Goal: Book appointment/travel/reservation

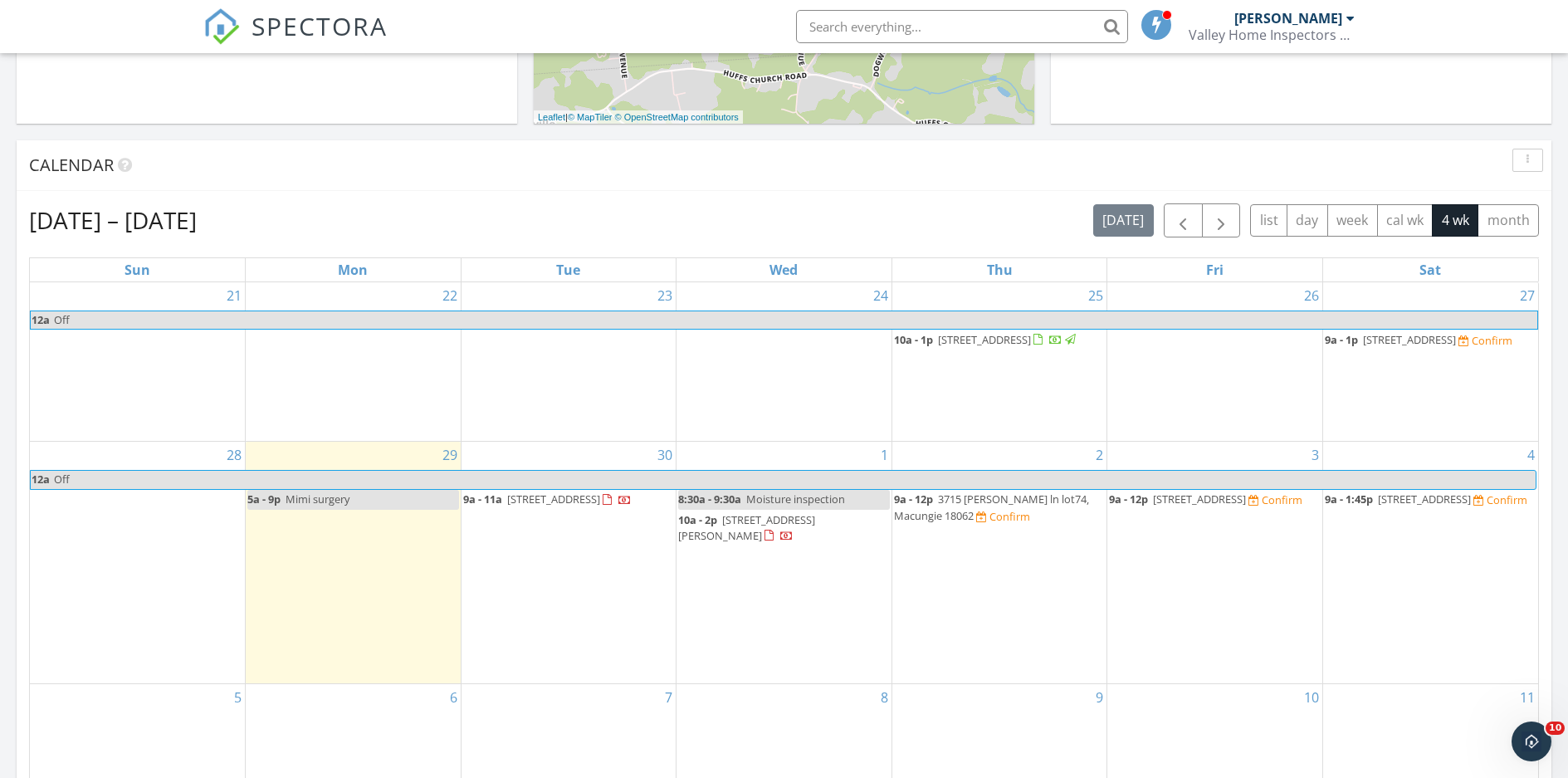
scroll to position [831, 0]
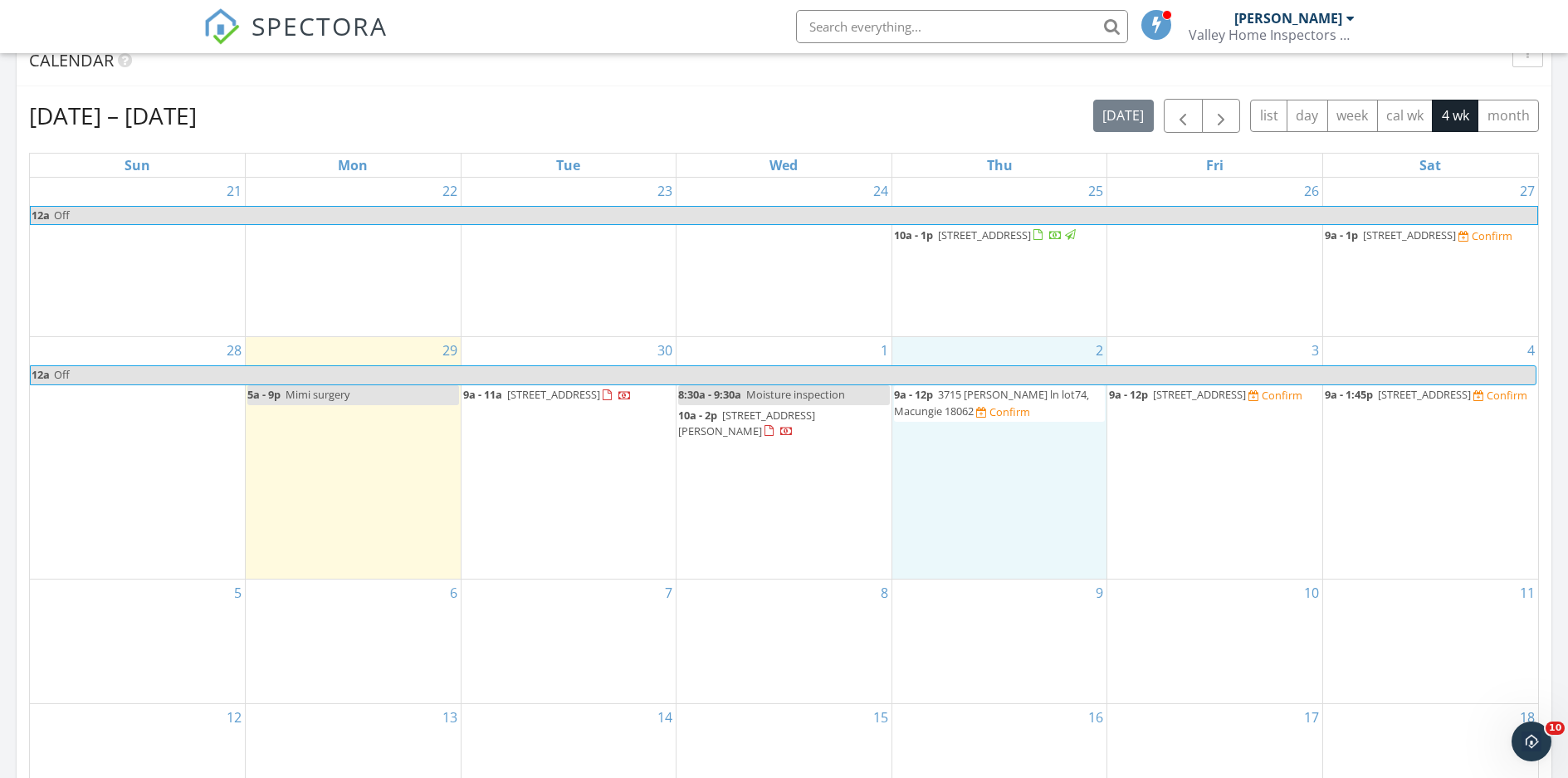
click at [970, 500] on div "2 9a - 12p 3715 Samantha ln lot74, Macungie 18062 Confirm" at bounding box center [1000, 459] width 215 height 242
click at [990, 453] on link "Event" at bounding box center [1000, 456] width 85 height 26
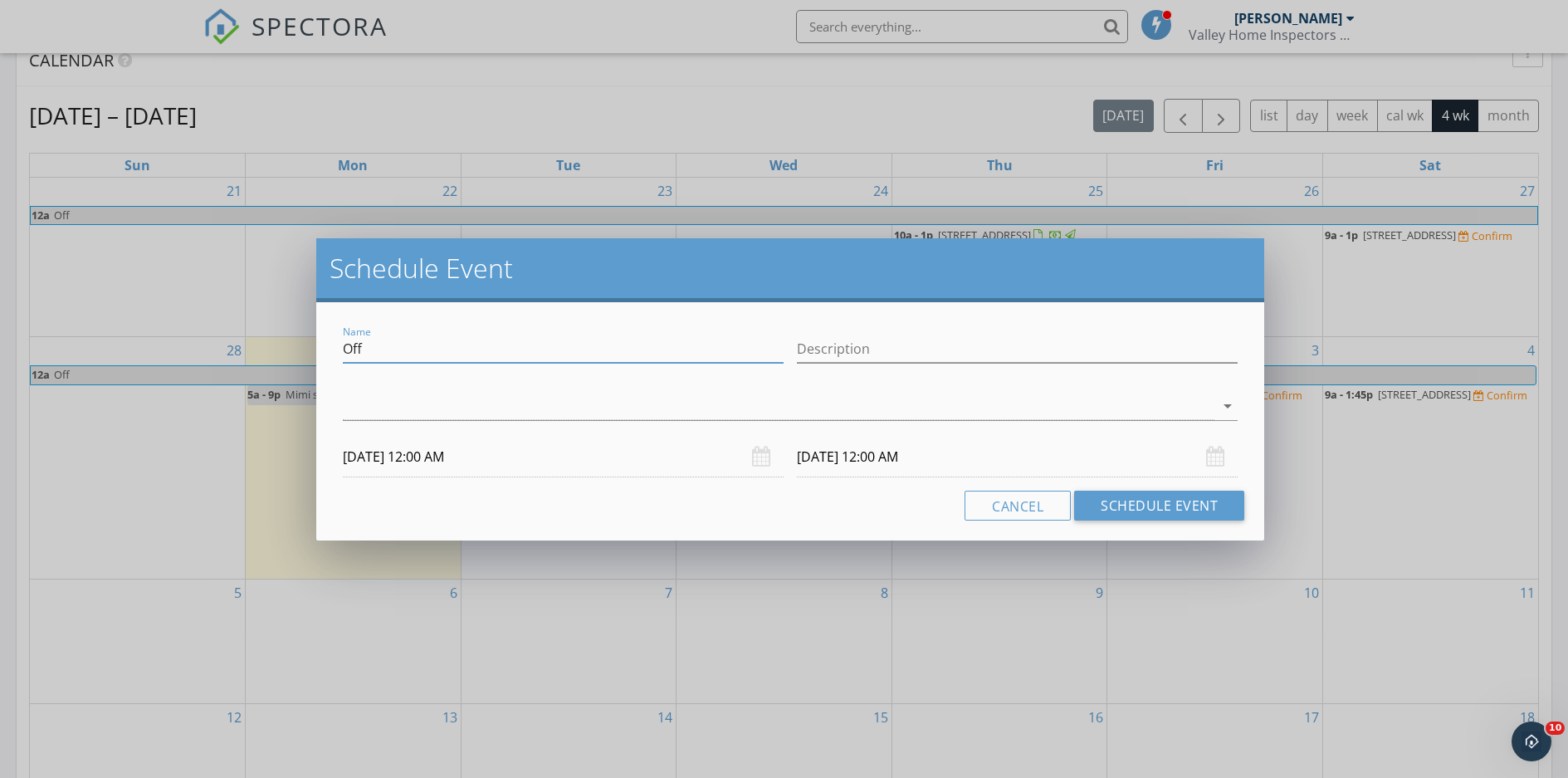
click at [425, 349] on input "Off" at bounding box center [563, 349] width 441 height 27
type input "O"
type input "Radon drop schneksville"
click at [533, 400] on div at bounding box center [779, 407] width 871 height 27
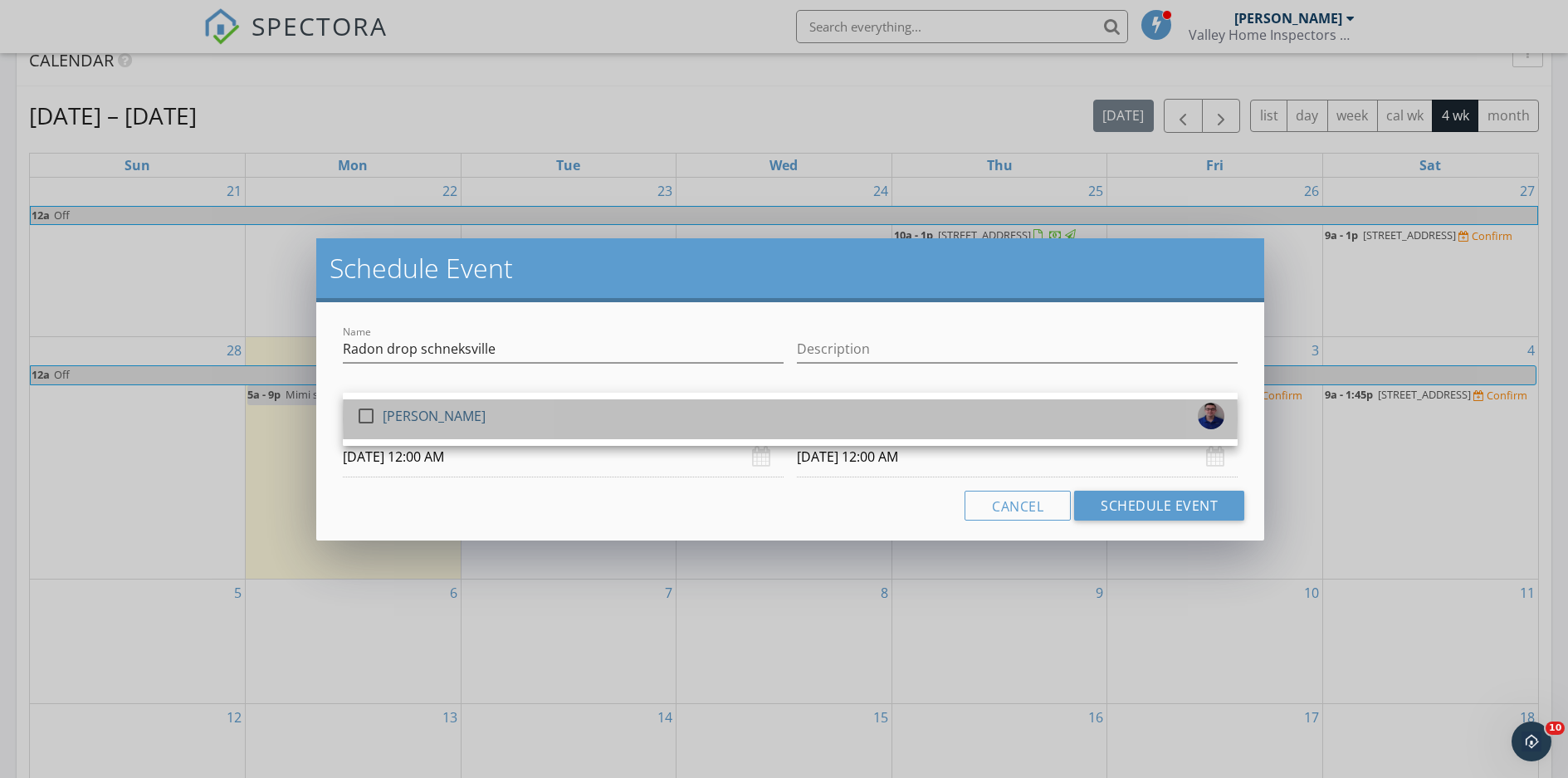
click at [443, 418] on div "[PERSON_NAME]" at bounding box center [434, 416] width 103 height 26
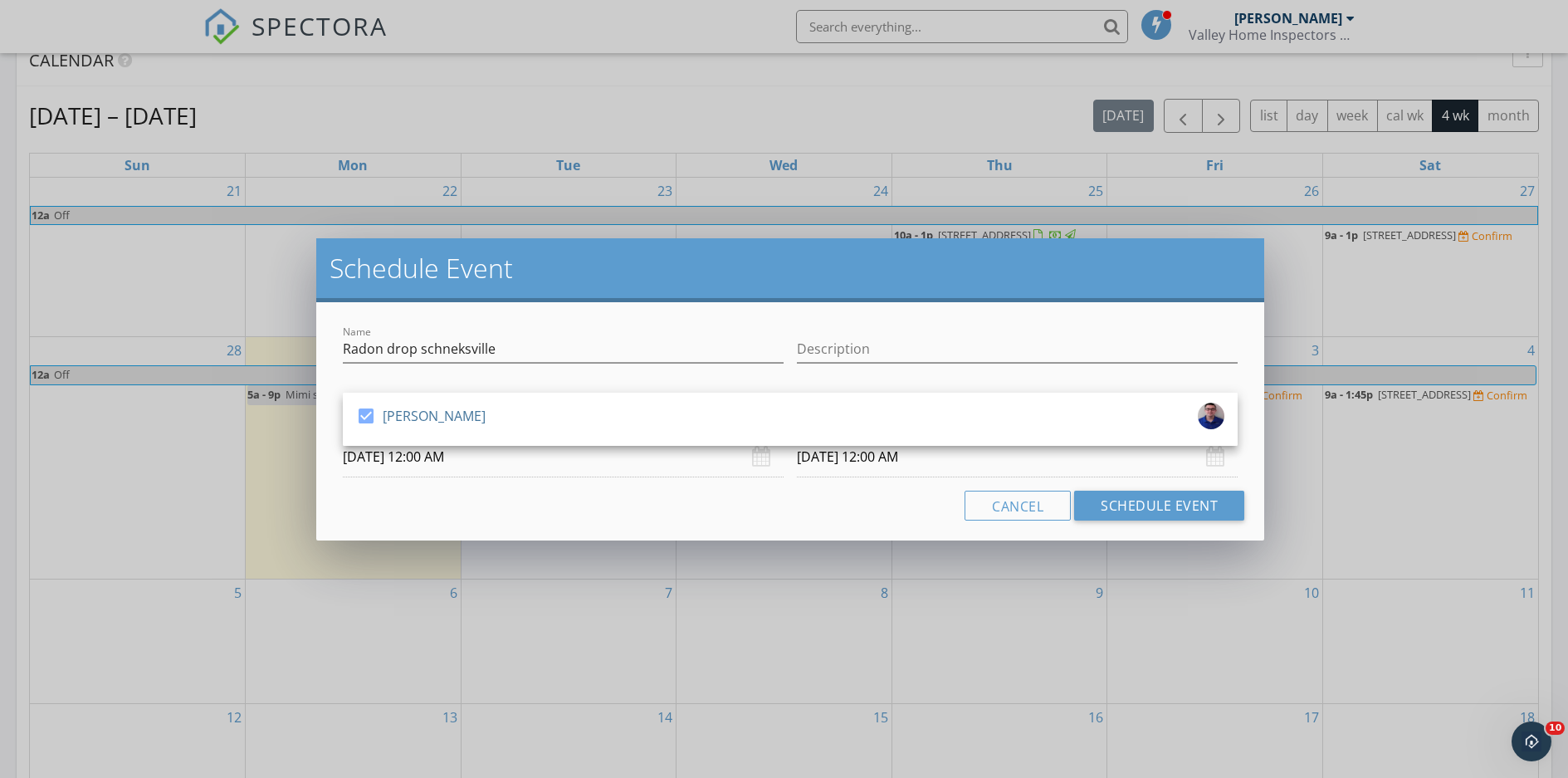
click at [746, 514] on div "Cancel Schedule Event" at bounding box center [790, 505] width 909 height 30
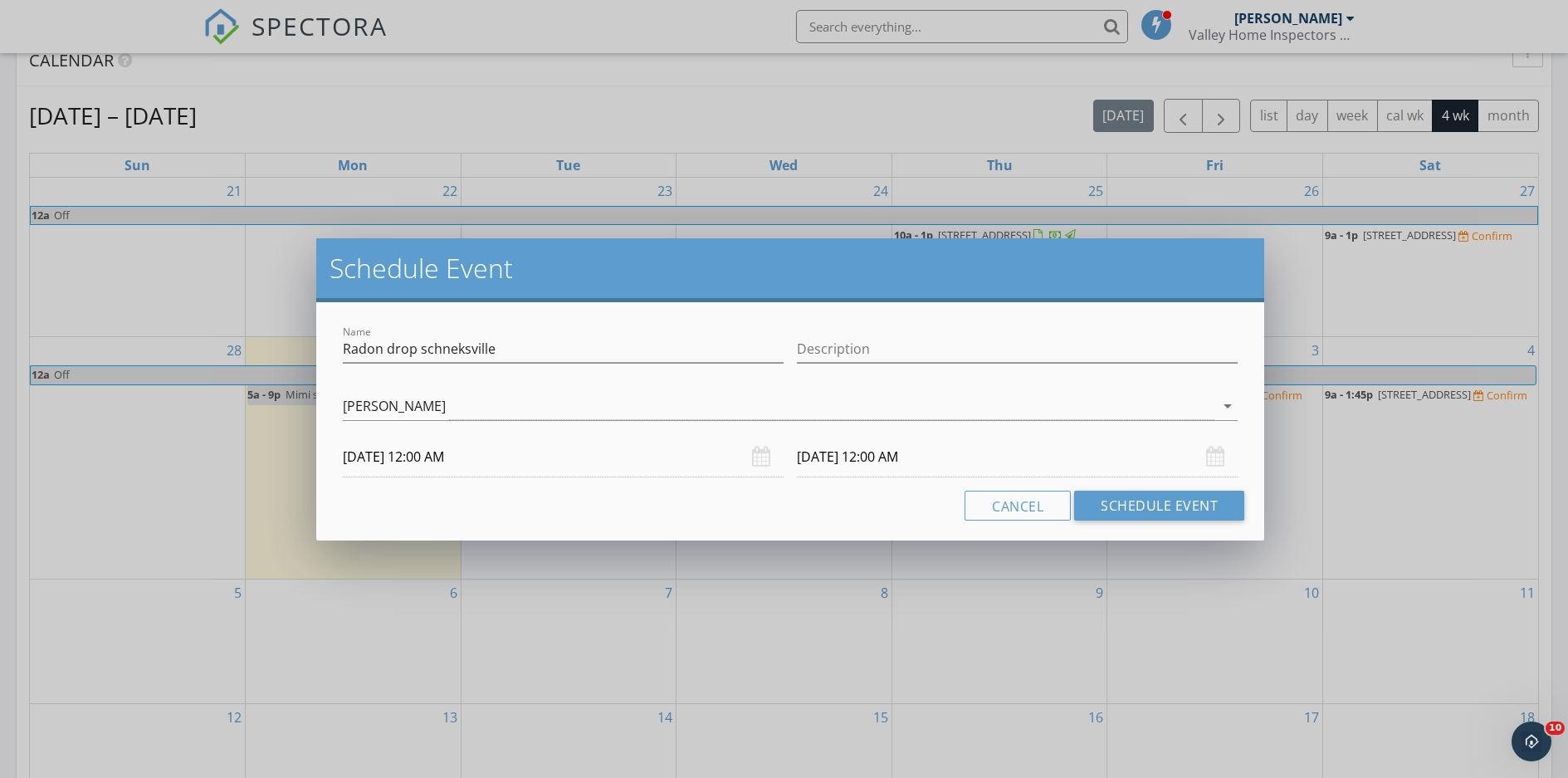
click at [435, 461] on input "10/02/2025 12:00 AM" at bounding box center [563, 457] width 441 height 41
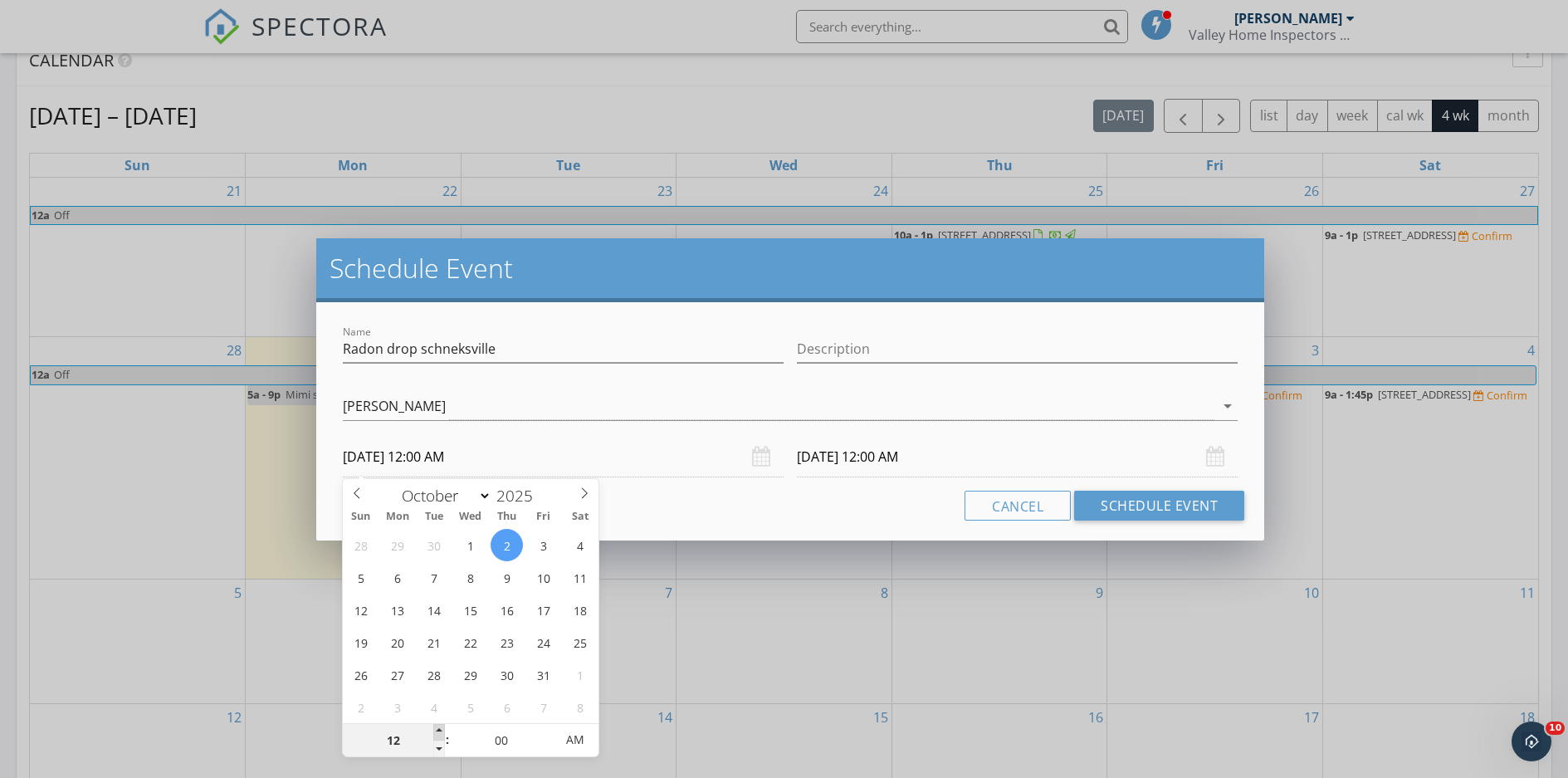
type input "01"
type input "10/02/2025 1:00 AM"
click at [443, 731] on span at bounding box center [438, 733] width 12 height 16
type input "02"
type input "10/02/2025 2:00 AM"
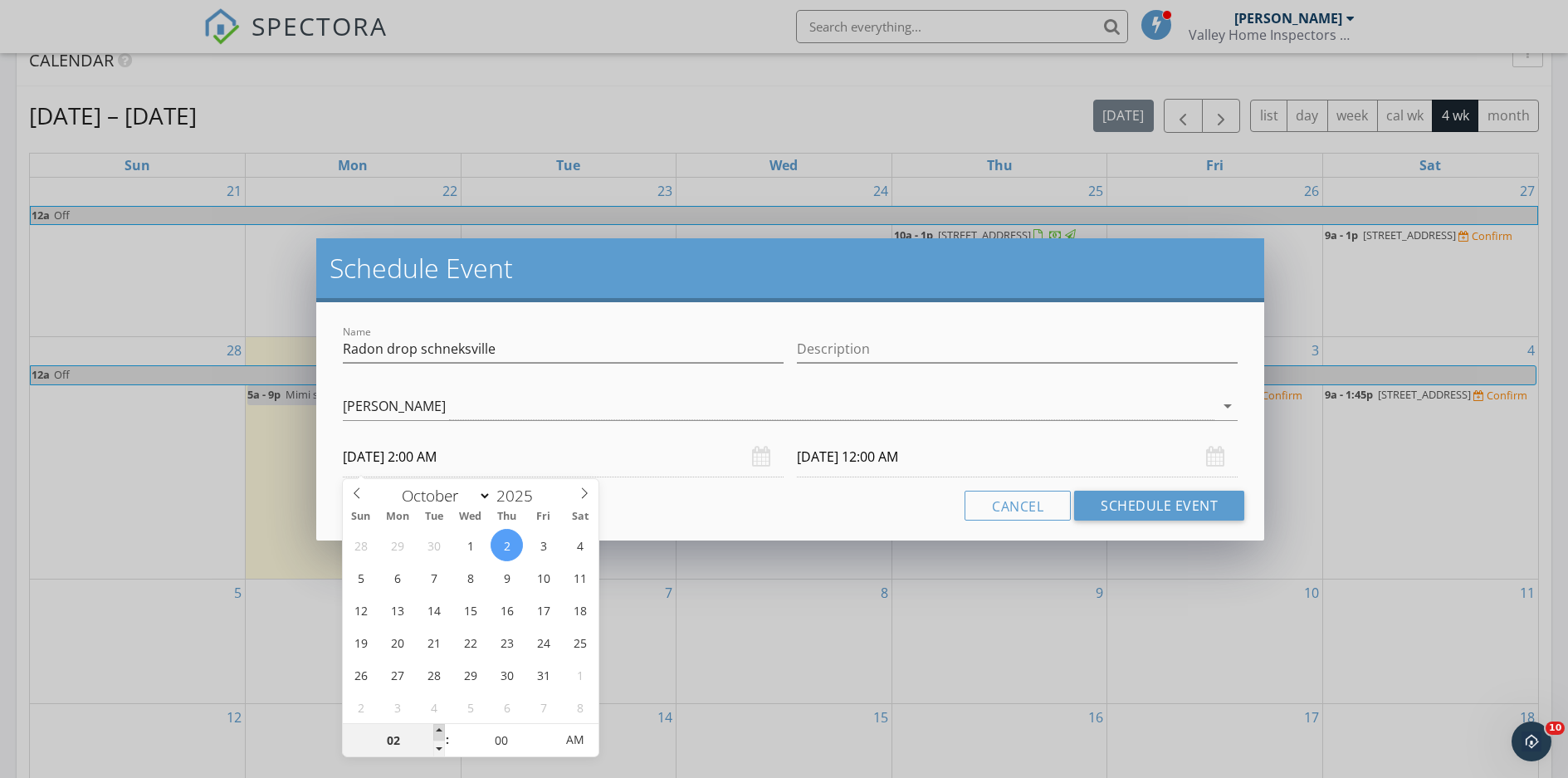
click at [443, 731] on span at bounding box center [438, 733] width 12 height 16
type input "03"
type input "10/02/2025 3:00 AM"
click at [443, 731] on span at bounding box center [438, 733] width 12 height 16
type input "04"
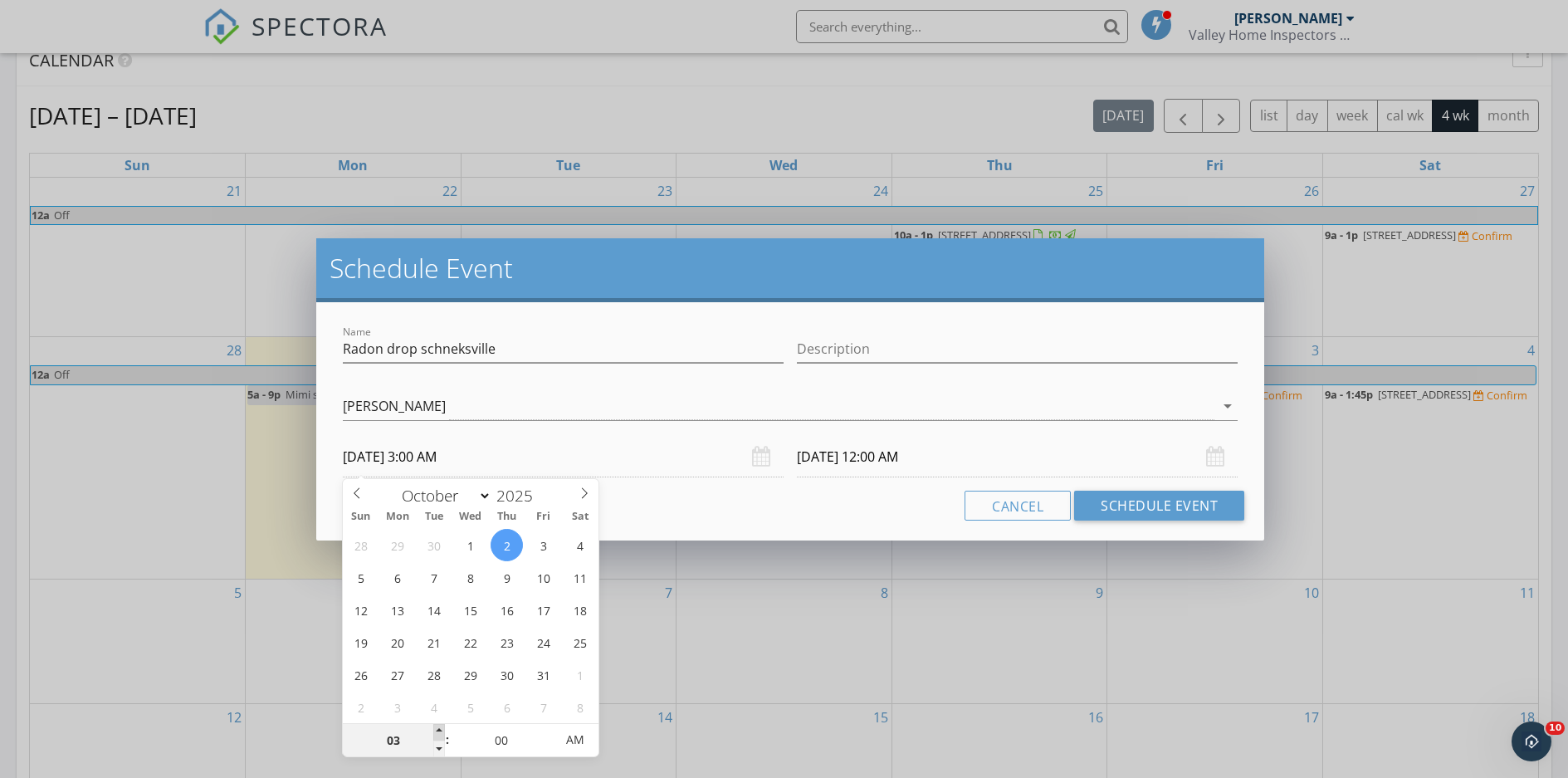
type input "10/02/2025 4:00 AM"
click at [443, 731] on span at bounding box center [438, 733] width 12 height 16
type input "10/03/2025 4:00 AM"
type input "05"
type input "10/02/2025 5:00 AM"
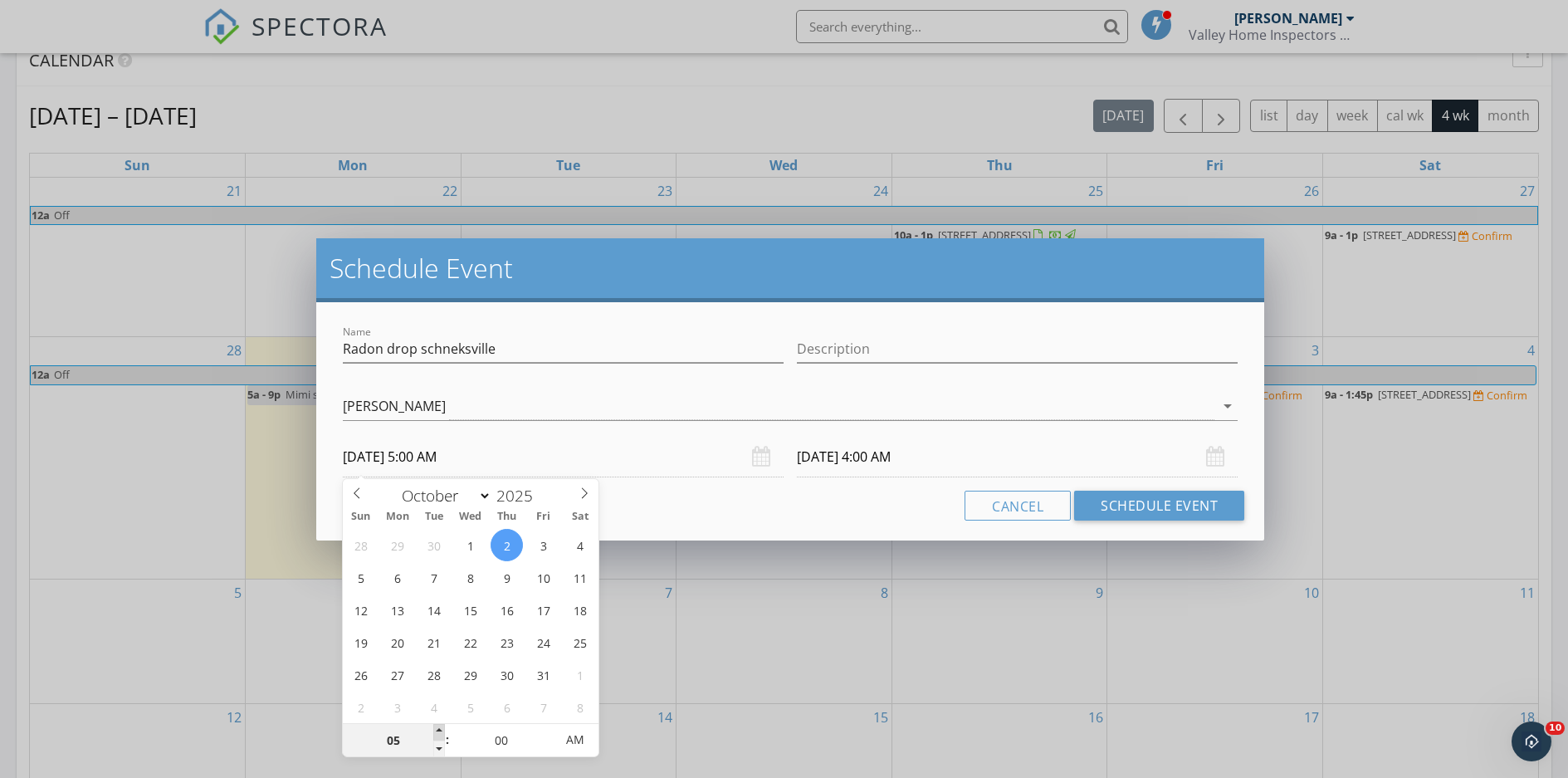
click at [443, 731] on span at bounding box center [438, 733] width 12 height 16
type input "06"
type input "10/02/2025 6:00 AM"
click at [443, 731] on span at bounding box center [438, 733] width 12 height 16
type input "06"
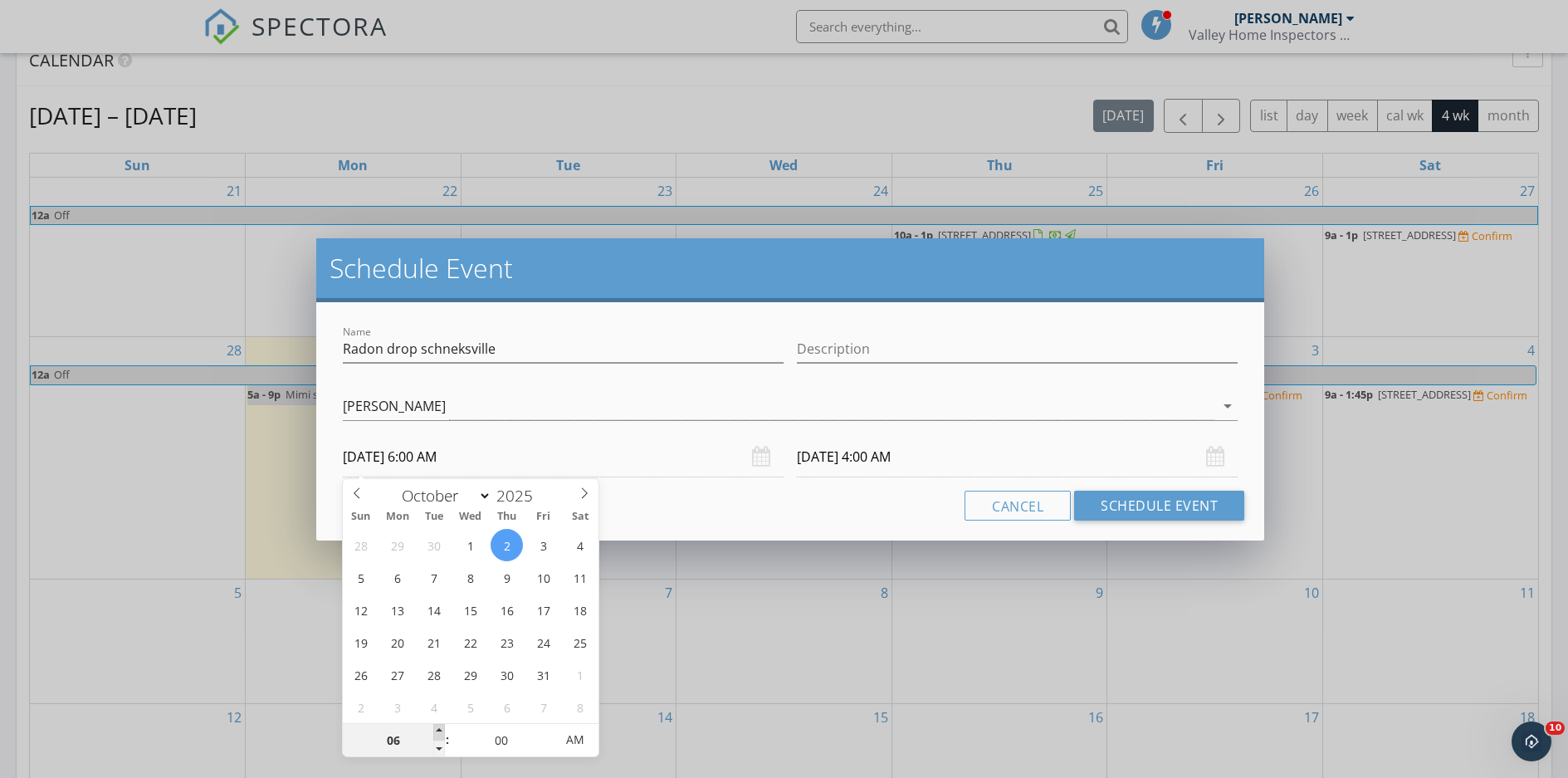
type input "10/03/2025 6:00 AM"
type input "07"
type input "10/02/2025 7:00 AM"
click at [443, 731] on span at bounding box center [438, 733] width 12 height 16
type input "07"
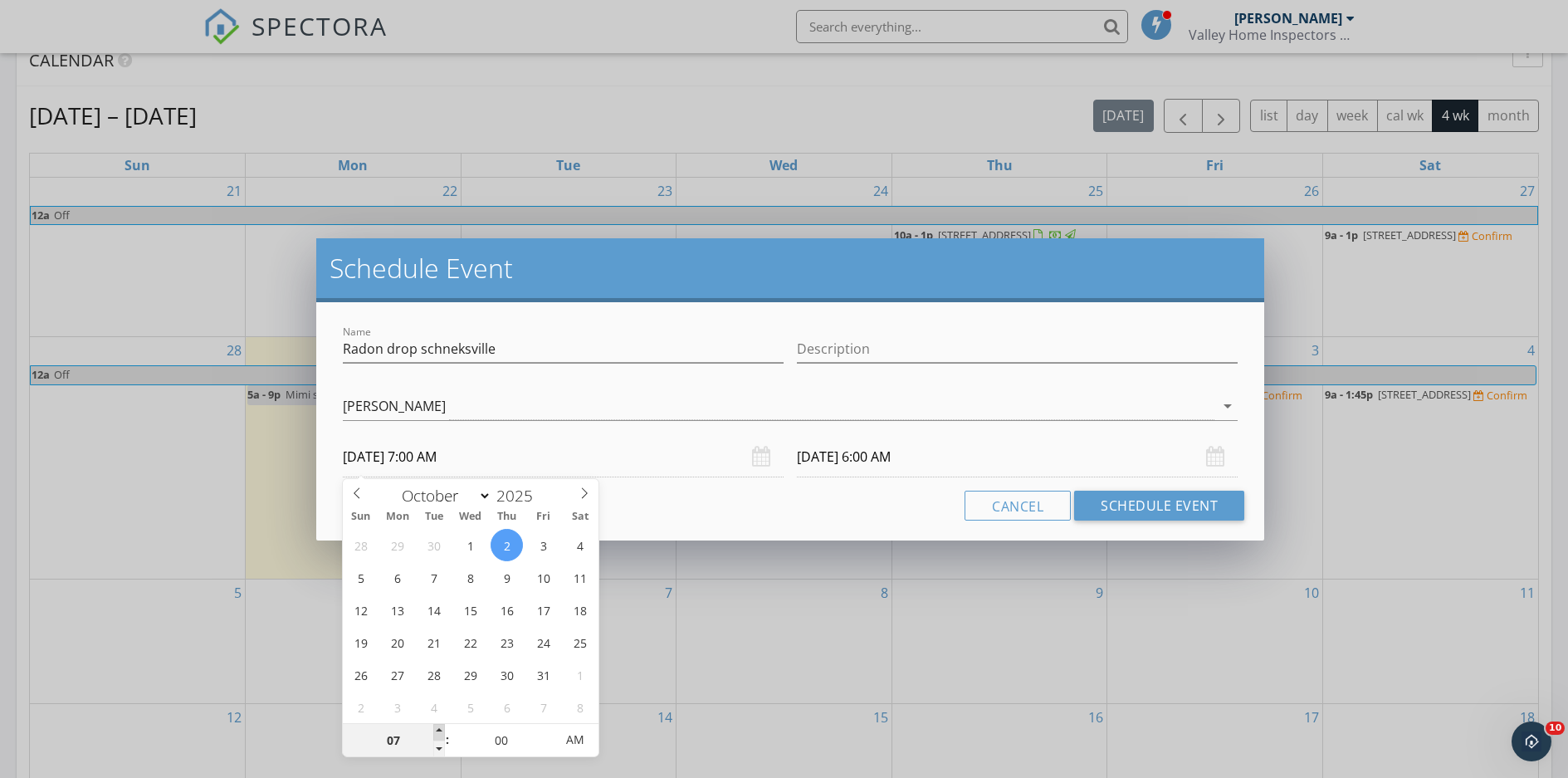
type input "10/03/2025 7:00 AM"
type input "08"
type input "10/02/2025 8:00 AM"
click at [443, 731] on span at bounding box center [438, 733] width 12 height 16
type input "08"
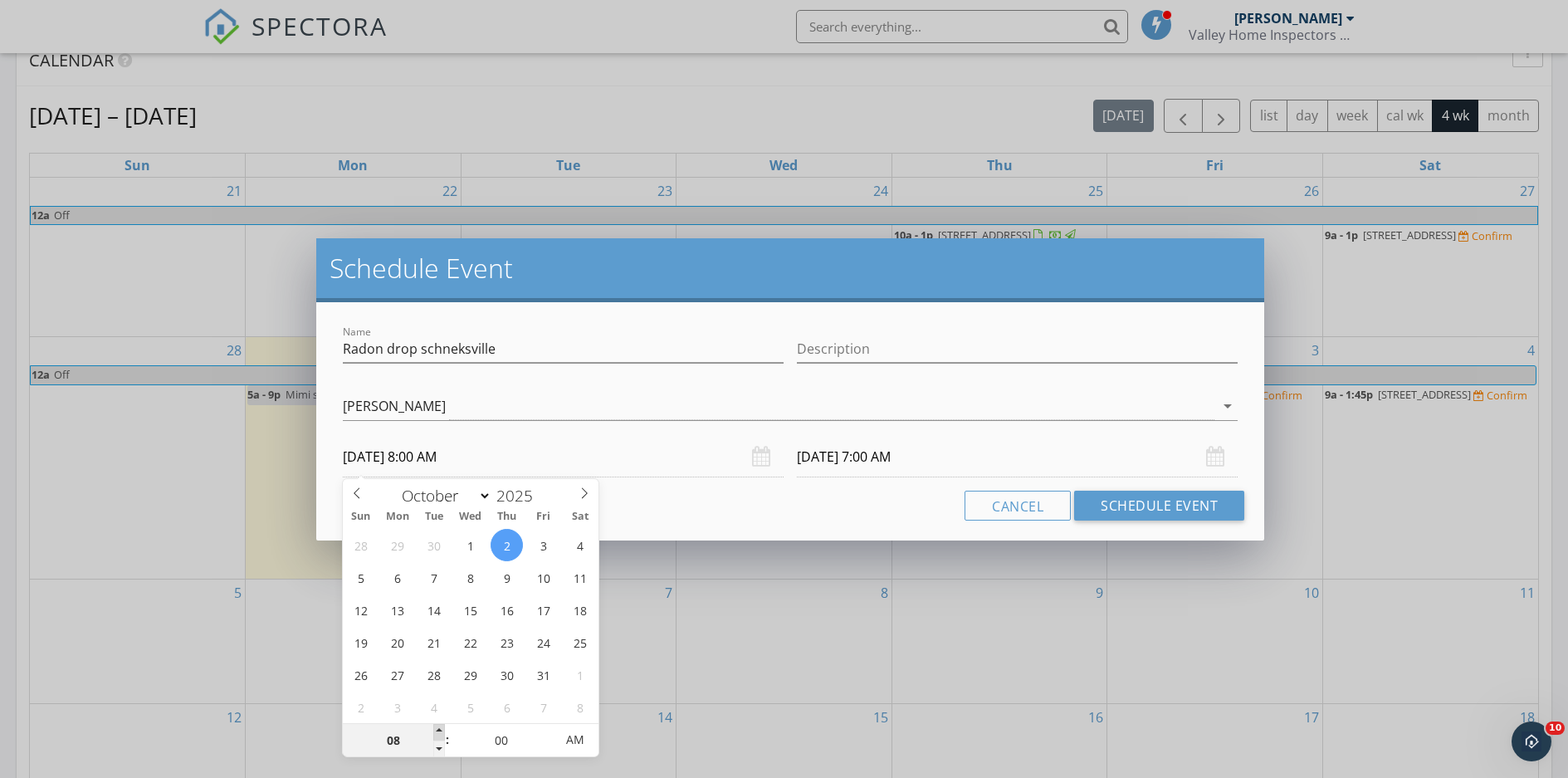
type input "10/03/2025 8:00 AM"
type input "09"
type input "10/02/2025 9:00 AM"
click at [443, 731] on span at bounding box center [438, 733] width 12 height 16
type input "09"
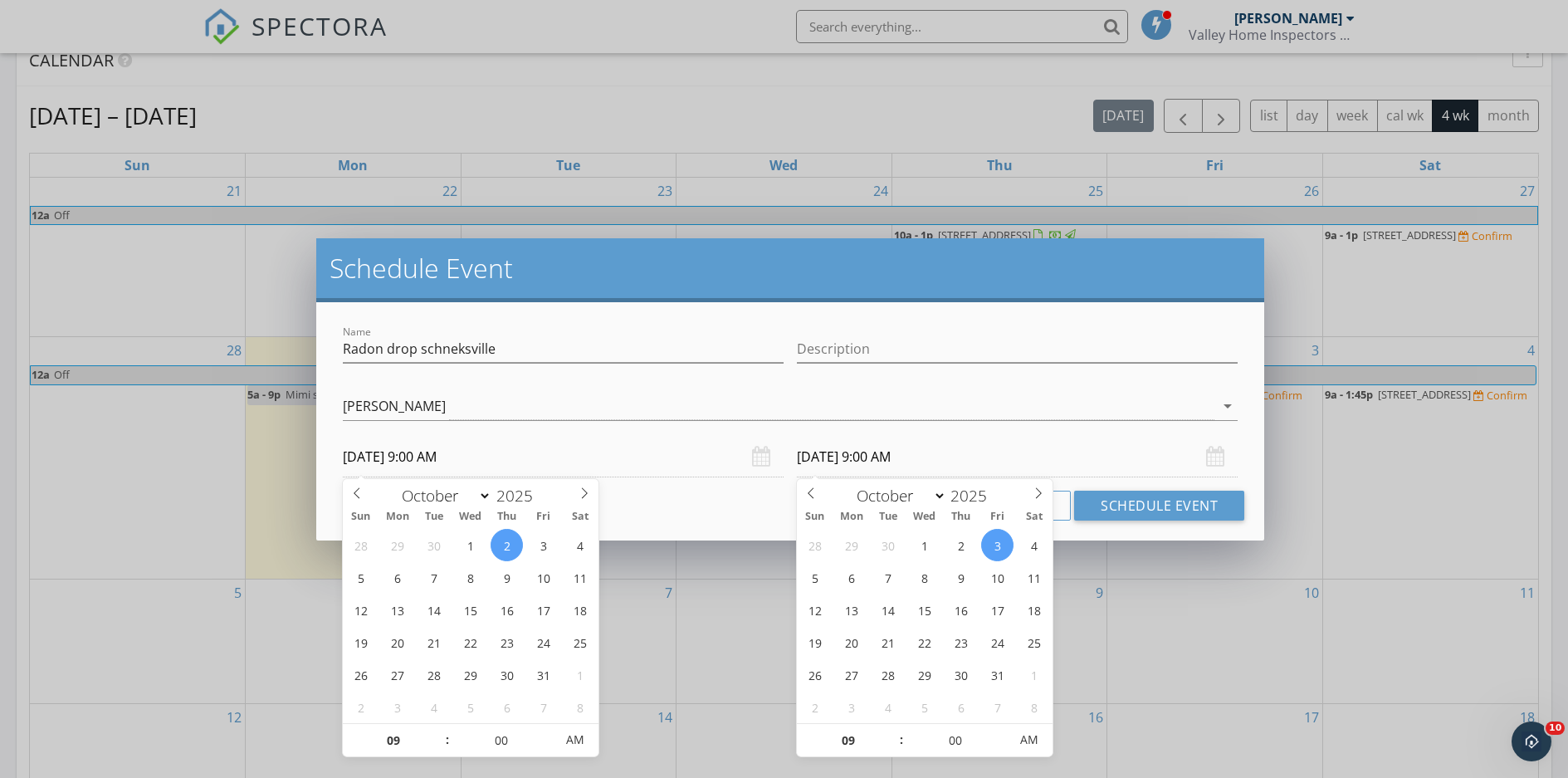
click at [874, 458] on input "10/03/2025 9:00 AM" at bounding box center [1017, 457] width 441 height 41
type input "10/02/2025 9:00 AM"
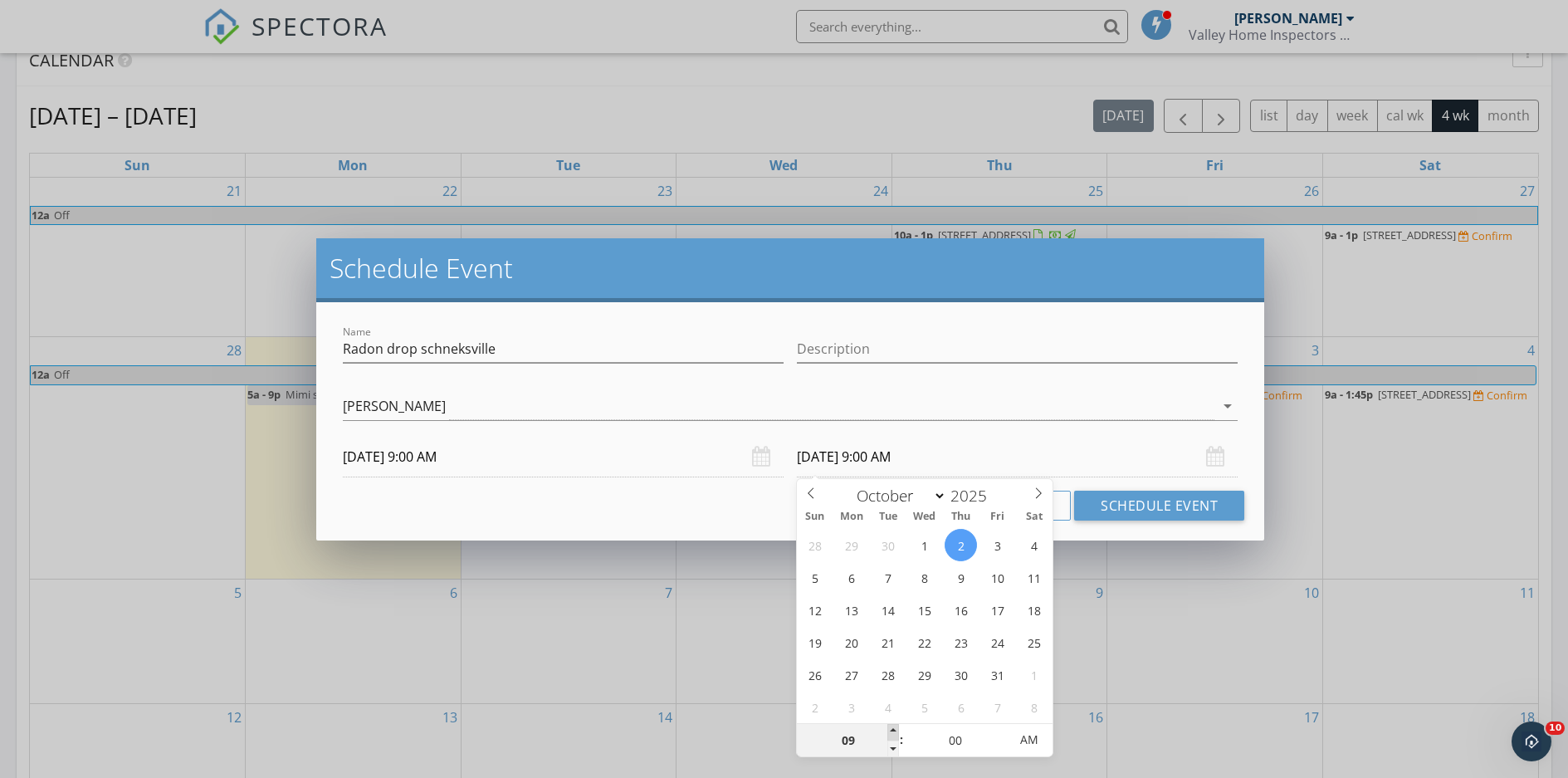
type input "10"
type input "10/02/2025 10:00 AM"
click at [890, 731] on span at bounding box center [893, 733] width 12 height 16
click at [1151, 510] on button "Schedule Event" at bounding box center [1159, 505] width 170 height 30
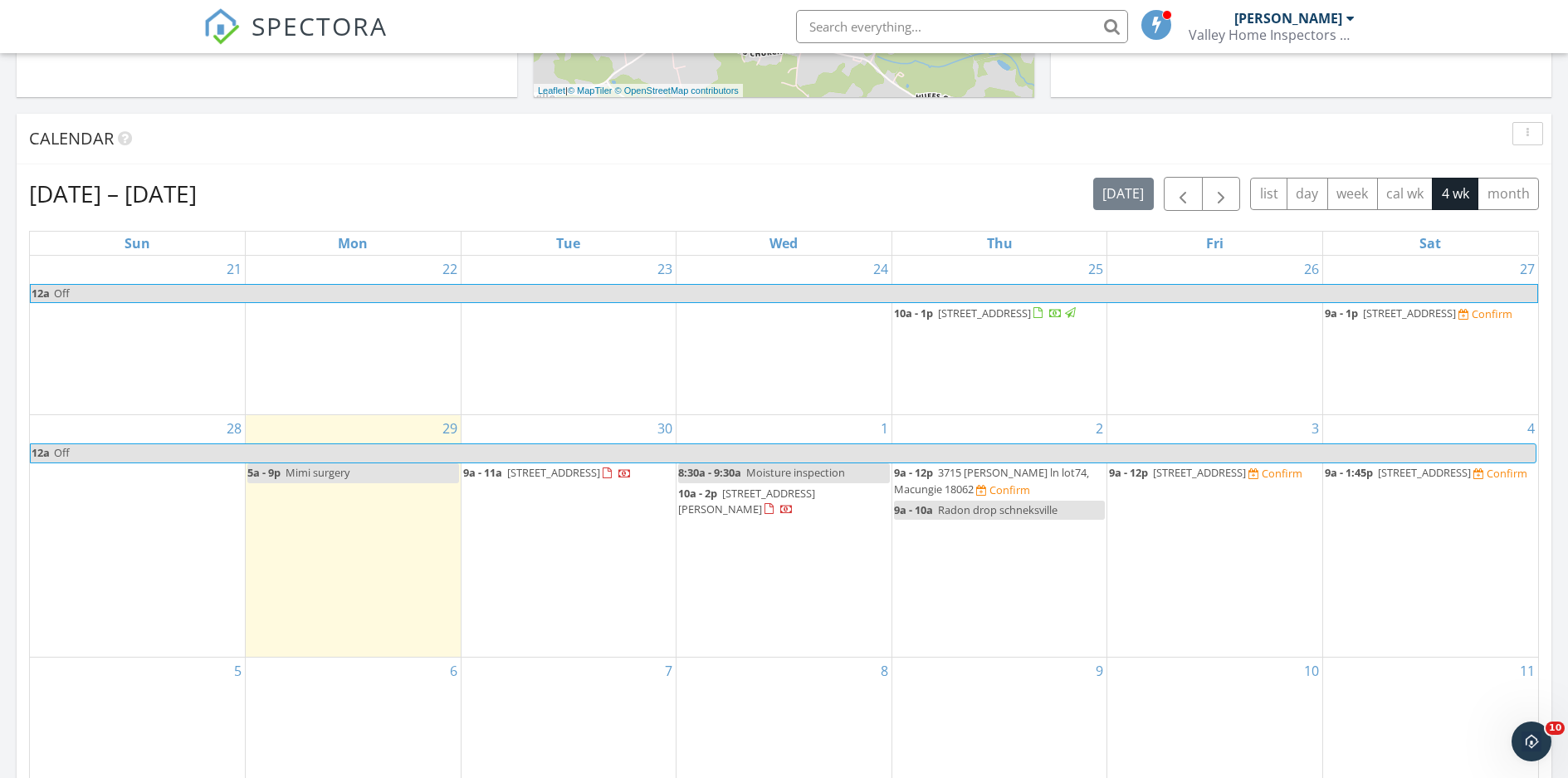
scroll to position [748, 0]
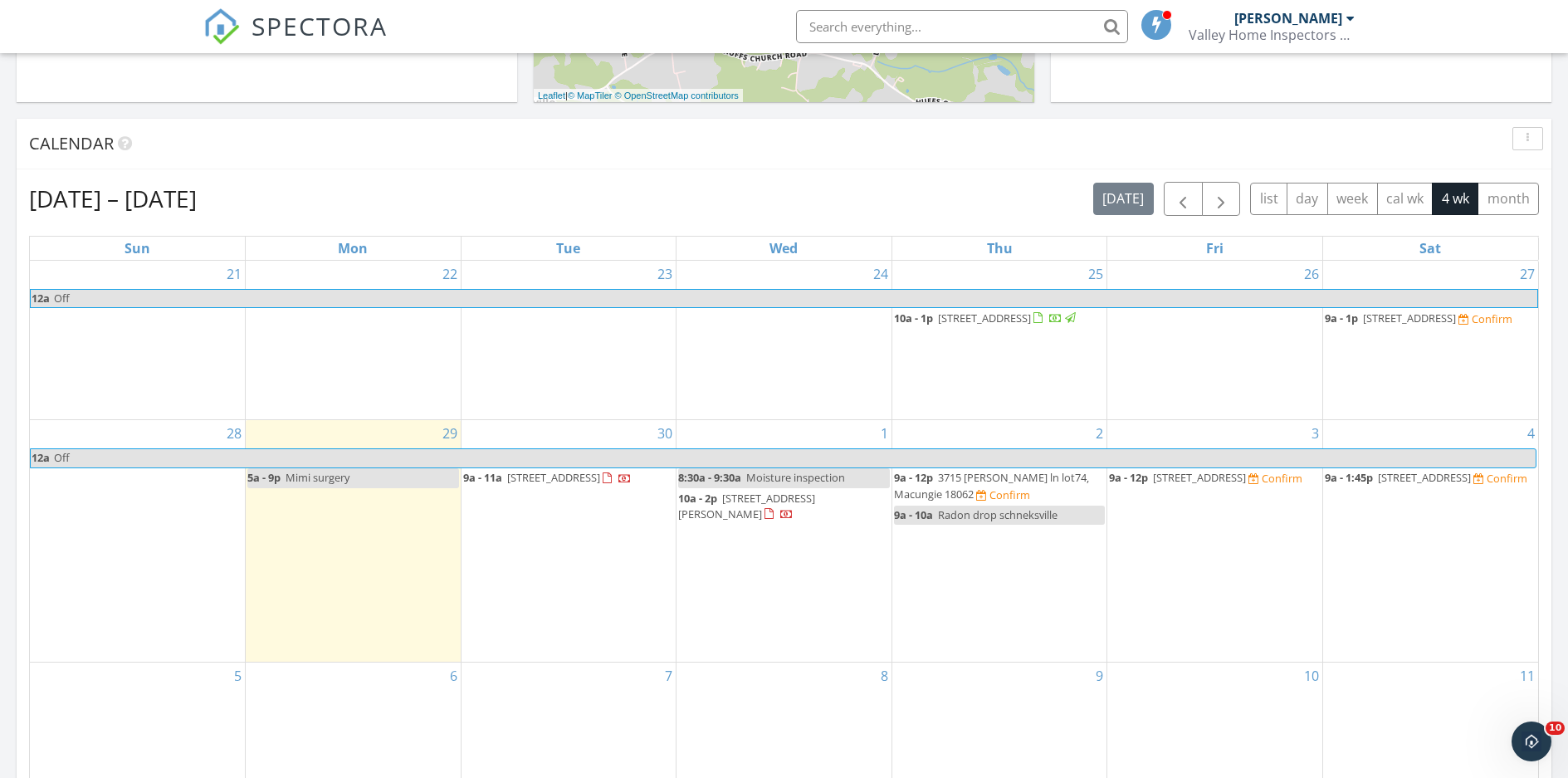
click at [804, 521] on span "1917 W Allen St, Allentown 18104" at bounding box center [747, 506] width 137 height 31
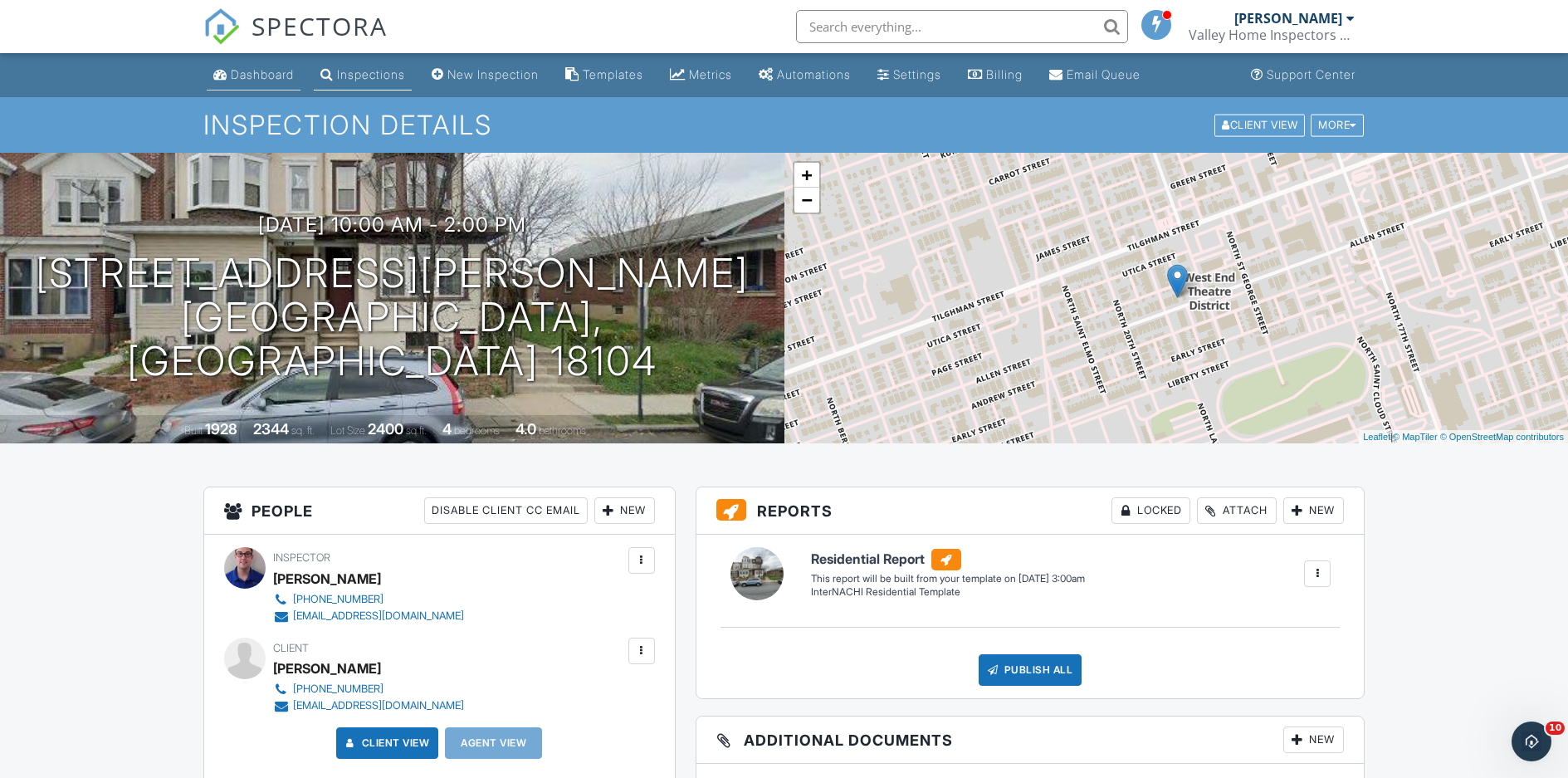
click at [243, 70] on div "Dashboard" at bounding box center [262, 75] width 63 height 15
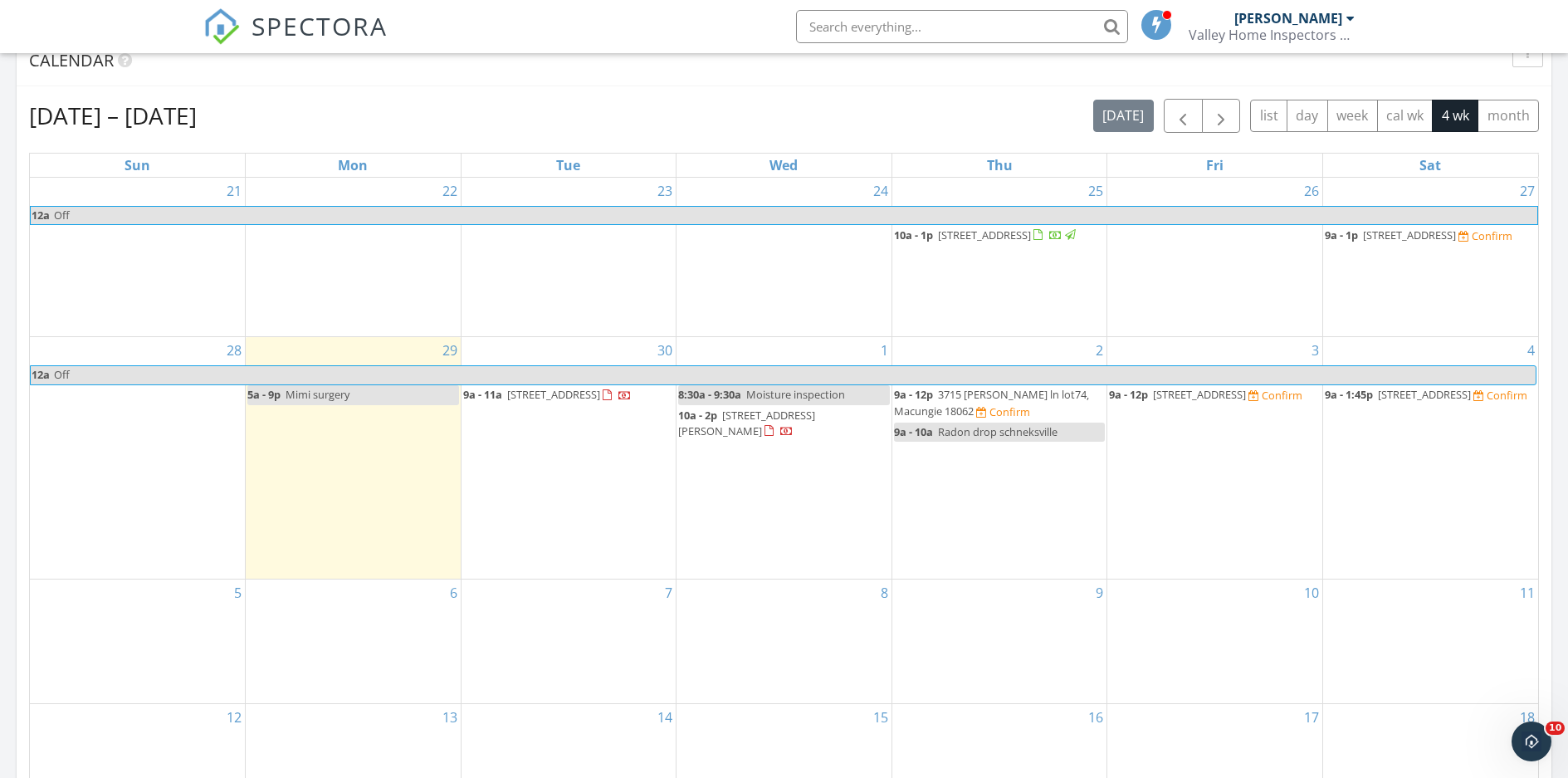
scroll to position [705, 0]
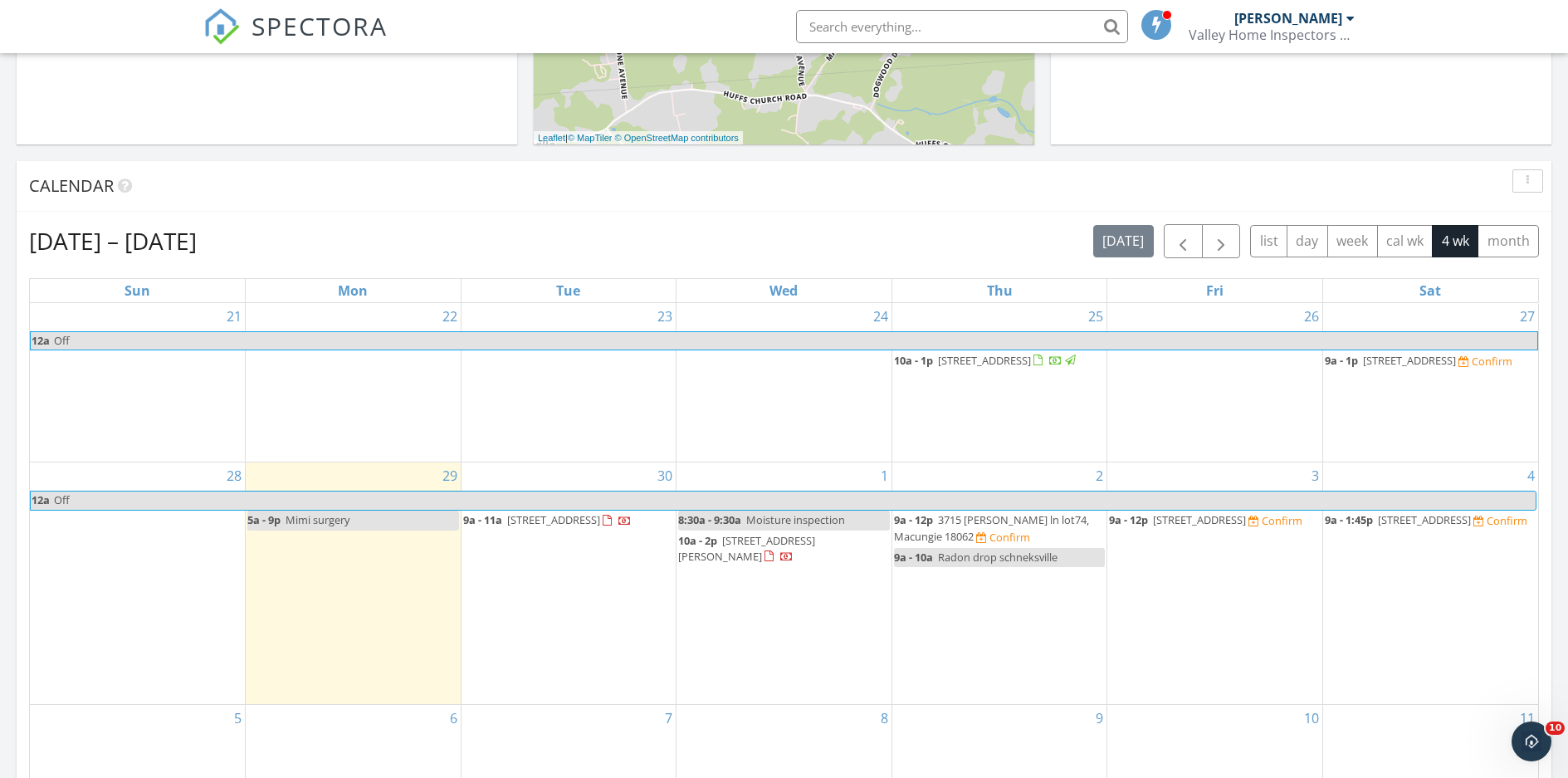
click at [1487, 528] on div "Confirm" at bounding box center [1507, 520] width 41 height 14
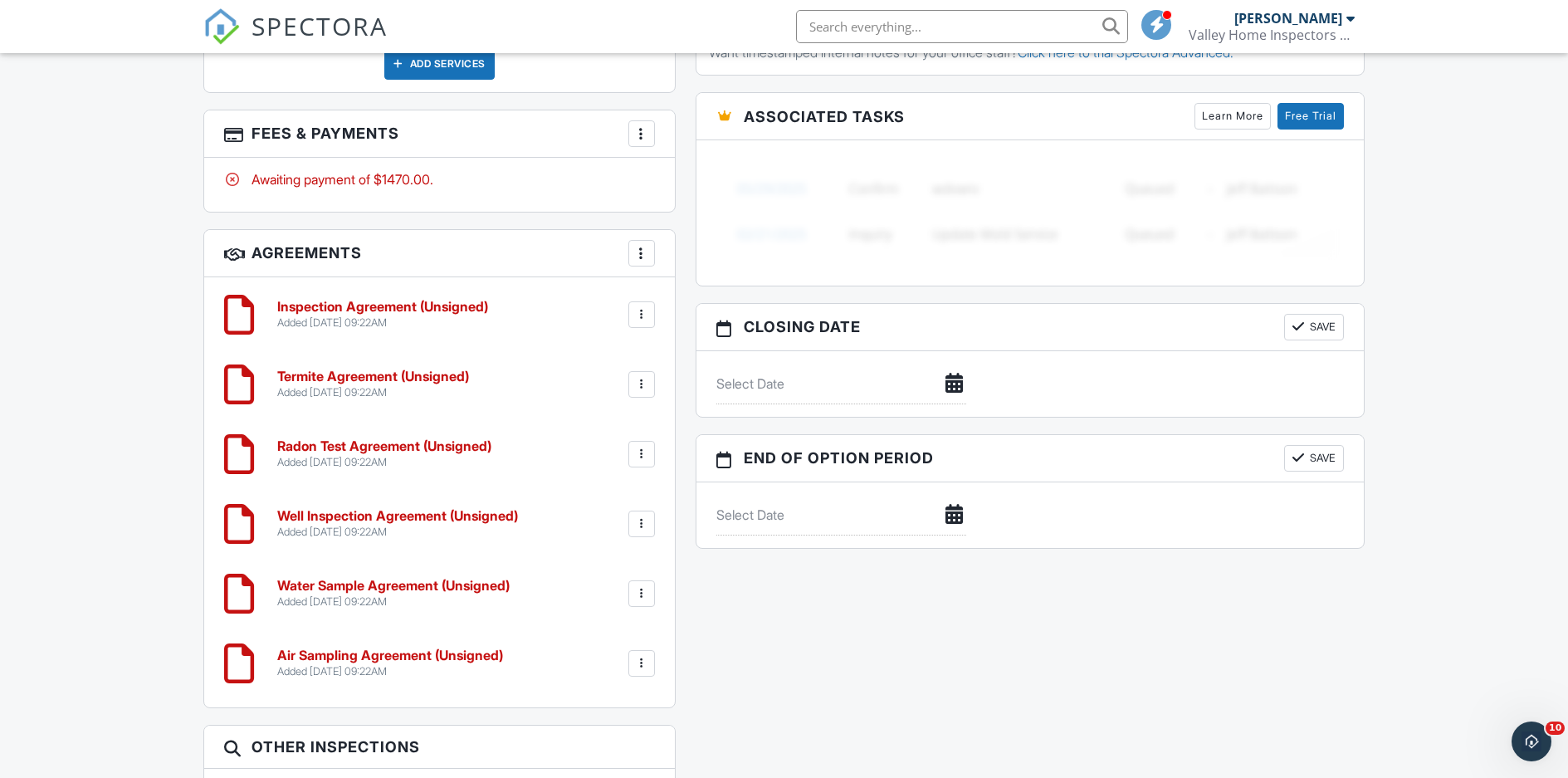
scroll to position [1412, 0]
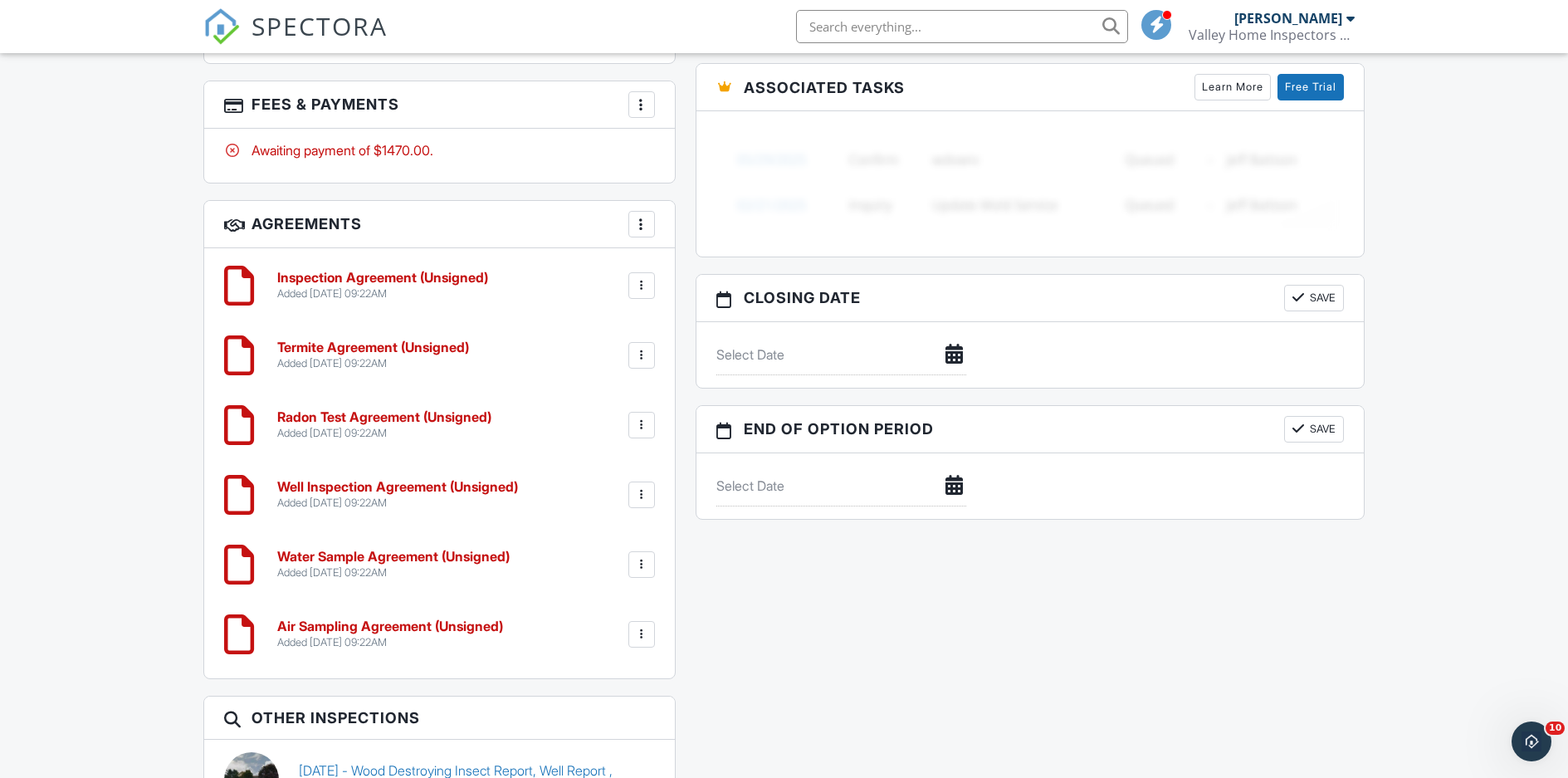
click at [645, 633] on div at bounding box center [641, 634] width 16 height 16
click at [586, 682] on li "Edit" at bounding box center [598, 681] width 95 height 42
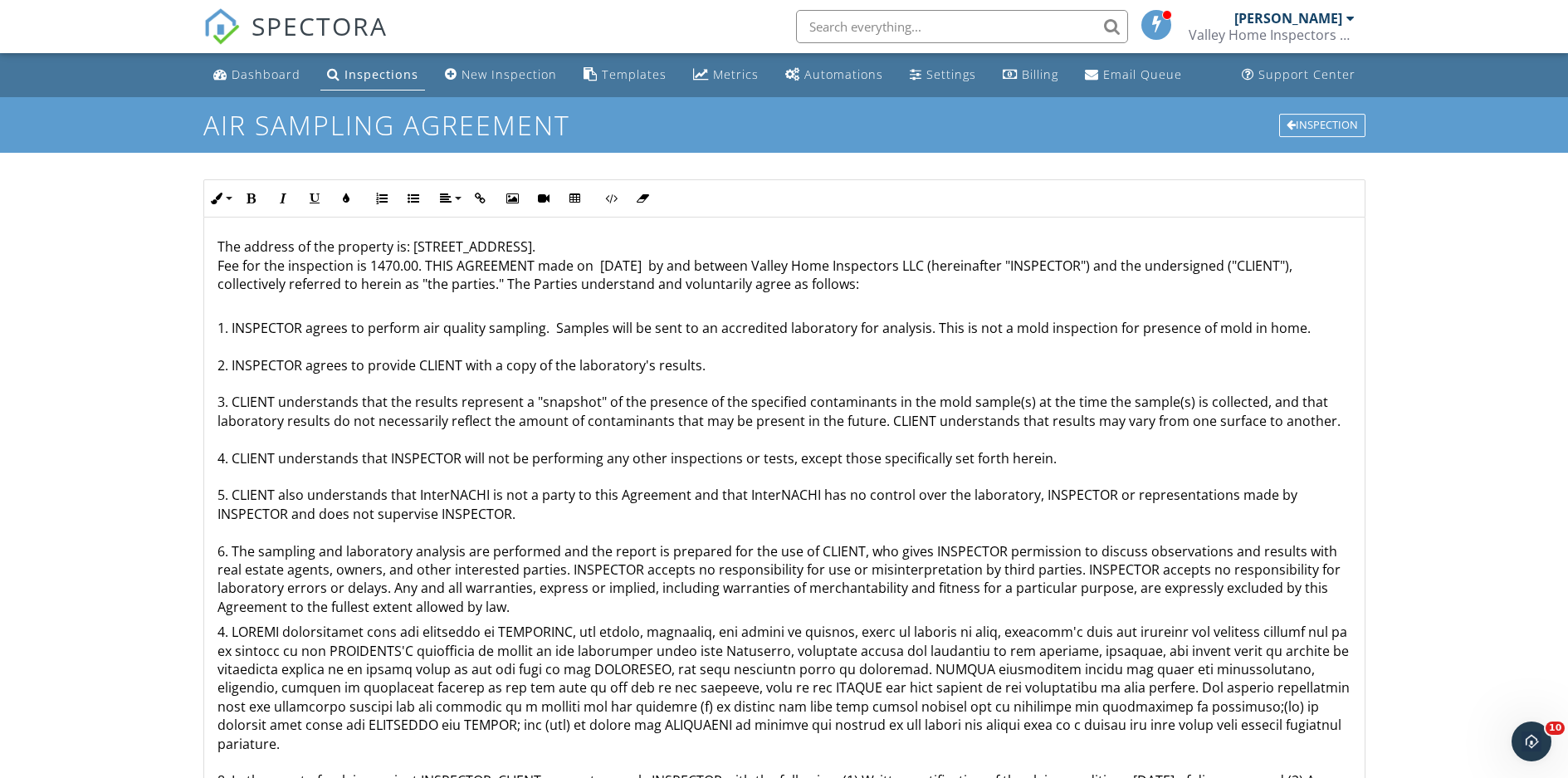
click at [400, 260] on p "The address of the property is: 6365 Constitution Rd, Schnecksville, PA 18078. …" at bounding box center [784, 265] width 1134 height 56
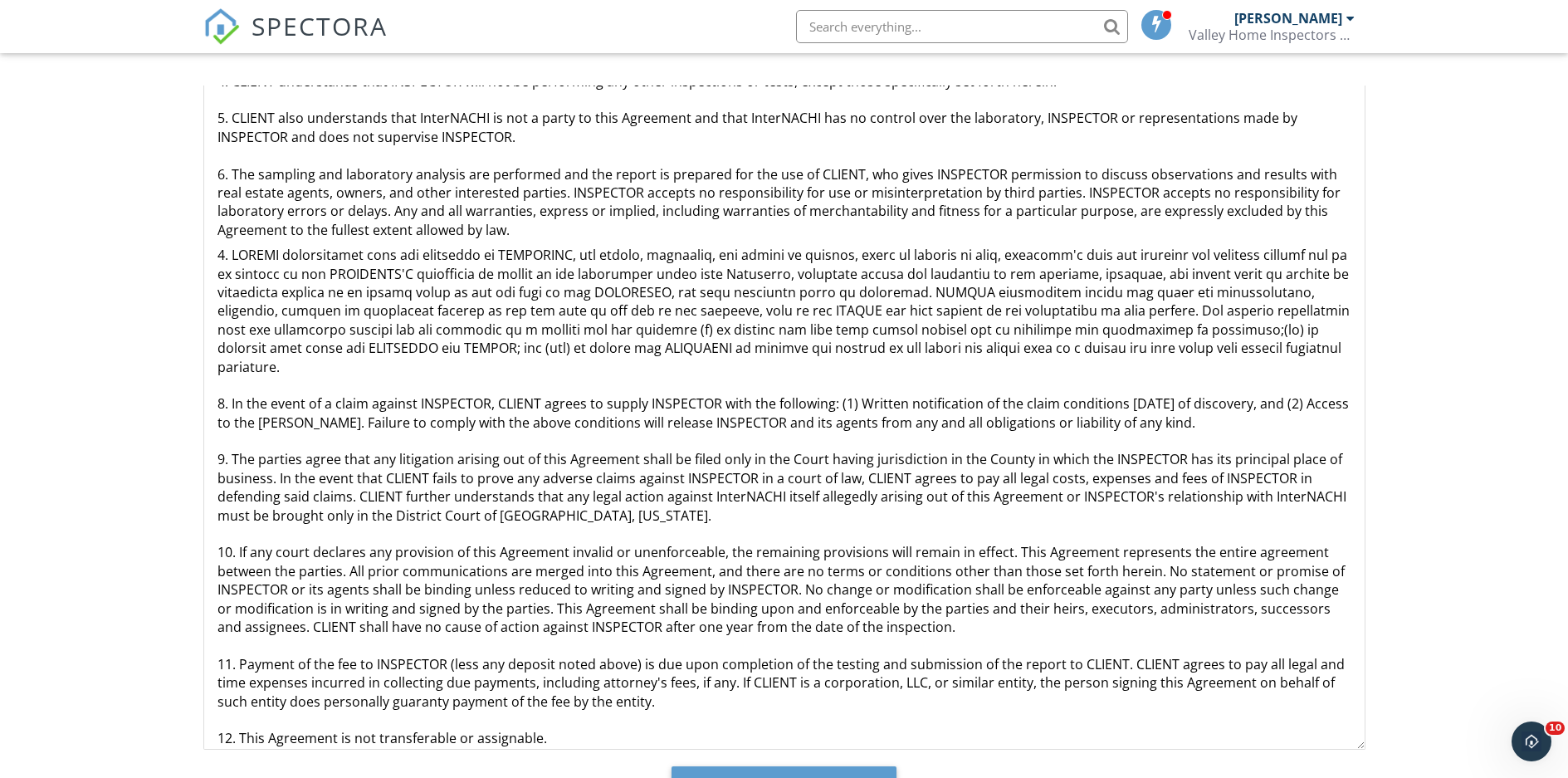
scroll to position [221, 0]
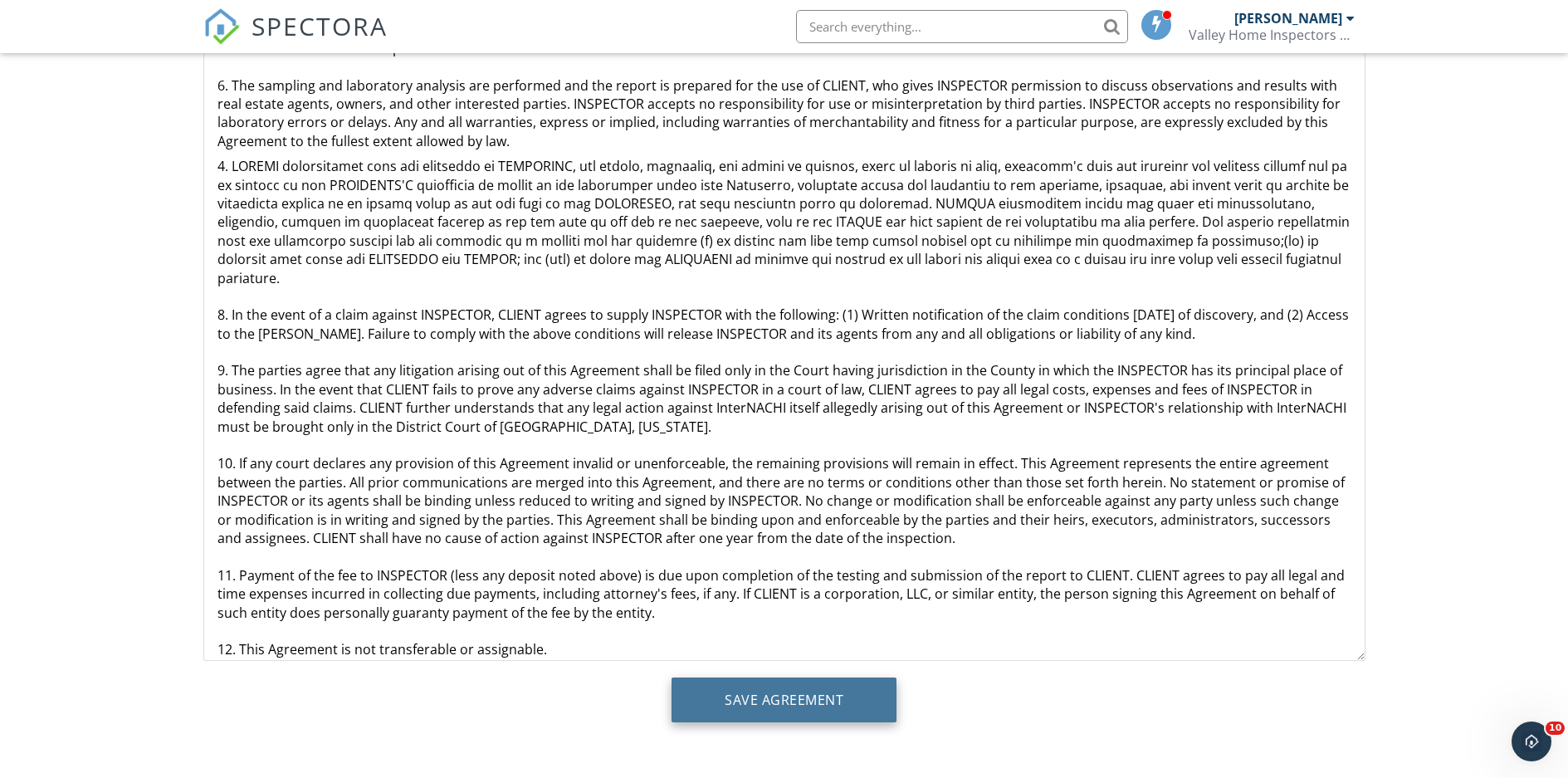
click at [757, 699] on input "Save Agreement" at bounding box center [783, 700] width 225 height 45
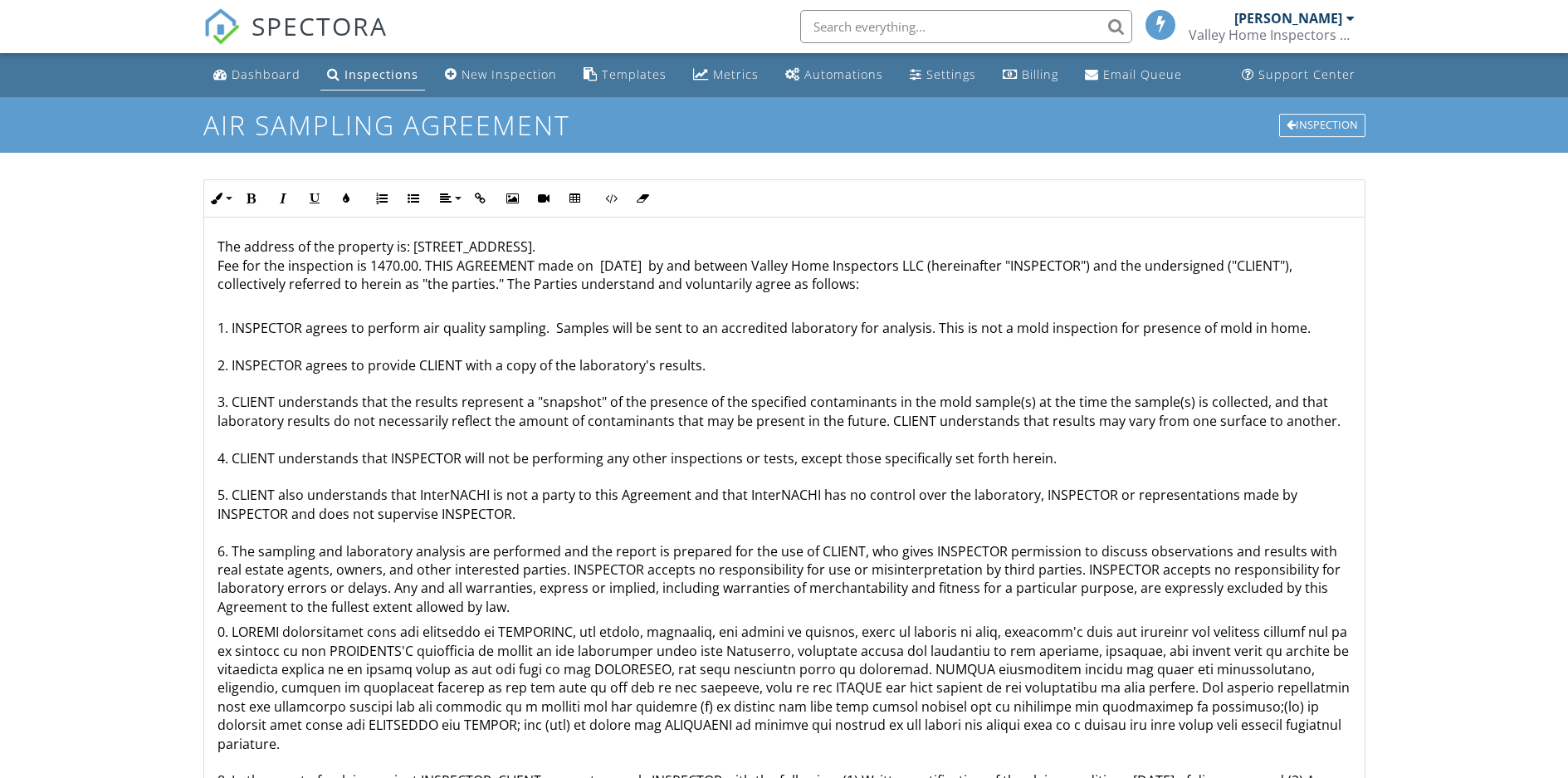
scroll to position [221, 0]
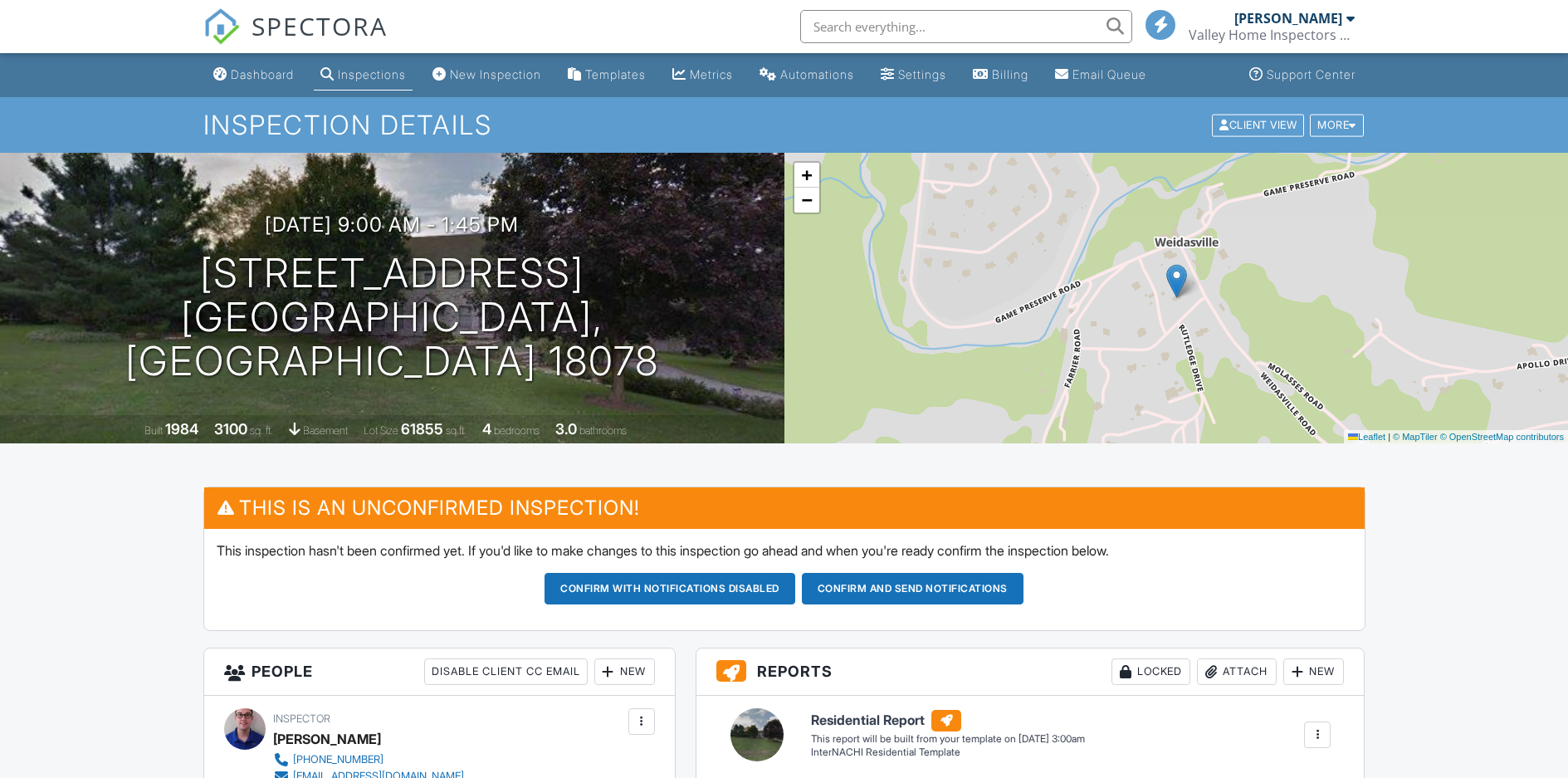
scroll to position [1532, 0]
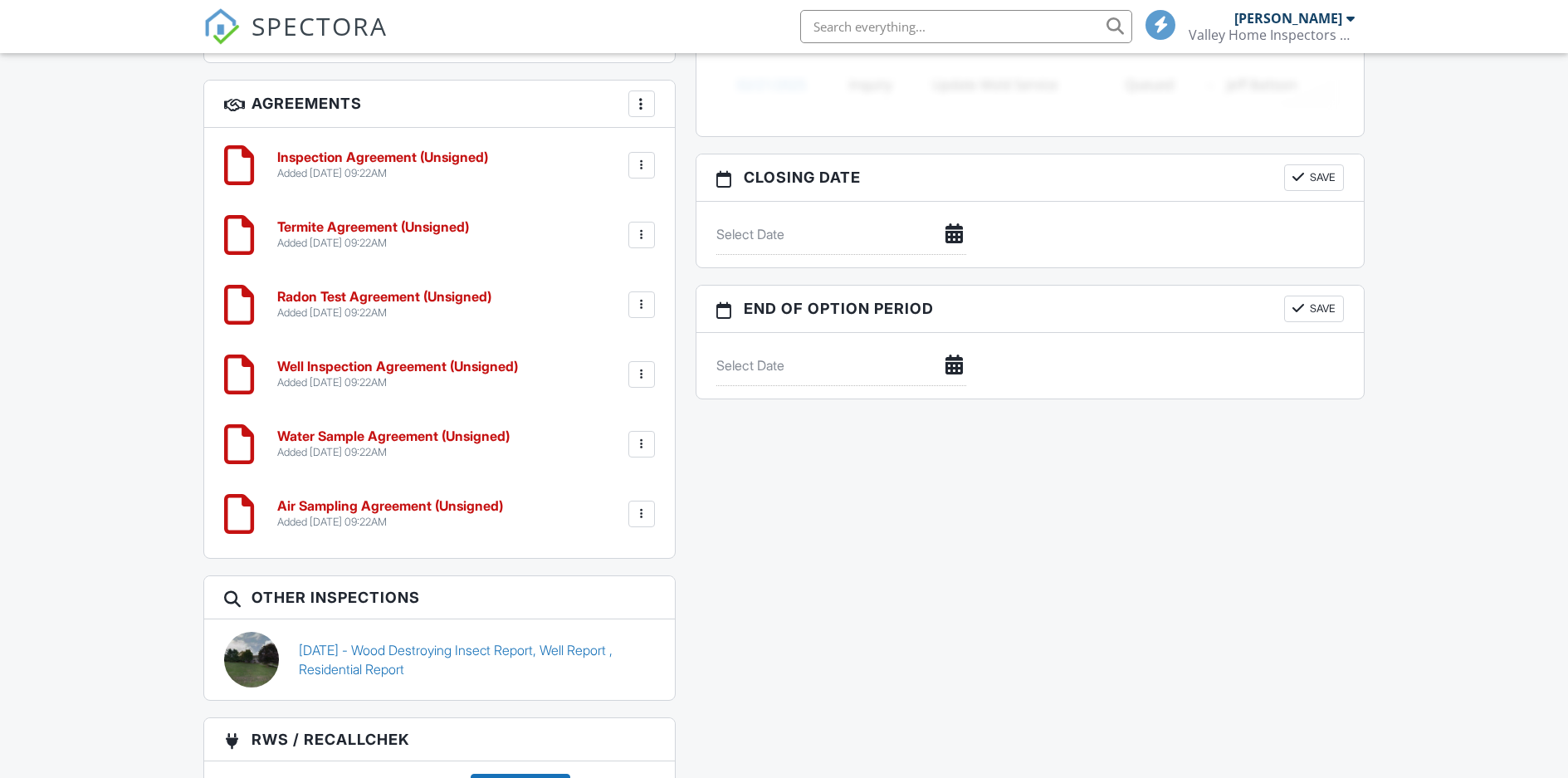
click at [650, 440] on div at bounding box center [641, 444] width 26 height 26
click at [590, 490] on li "Edit" at bounding box center [598, 490] width 95 height 42
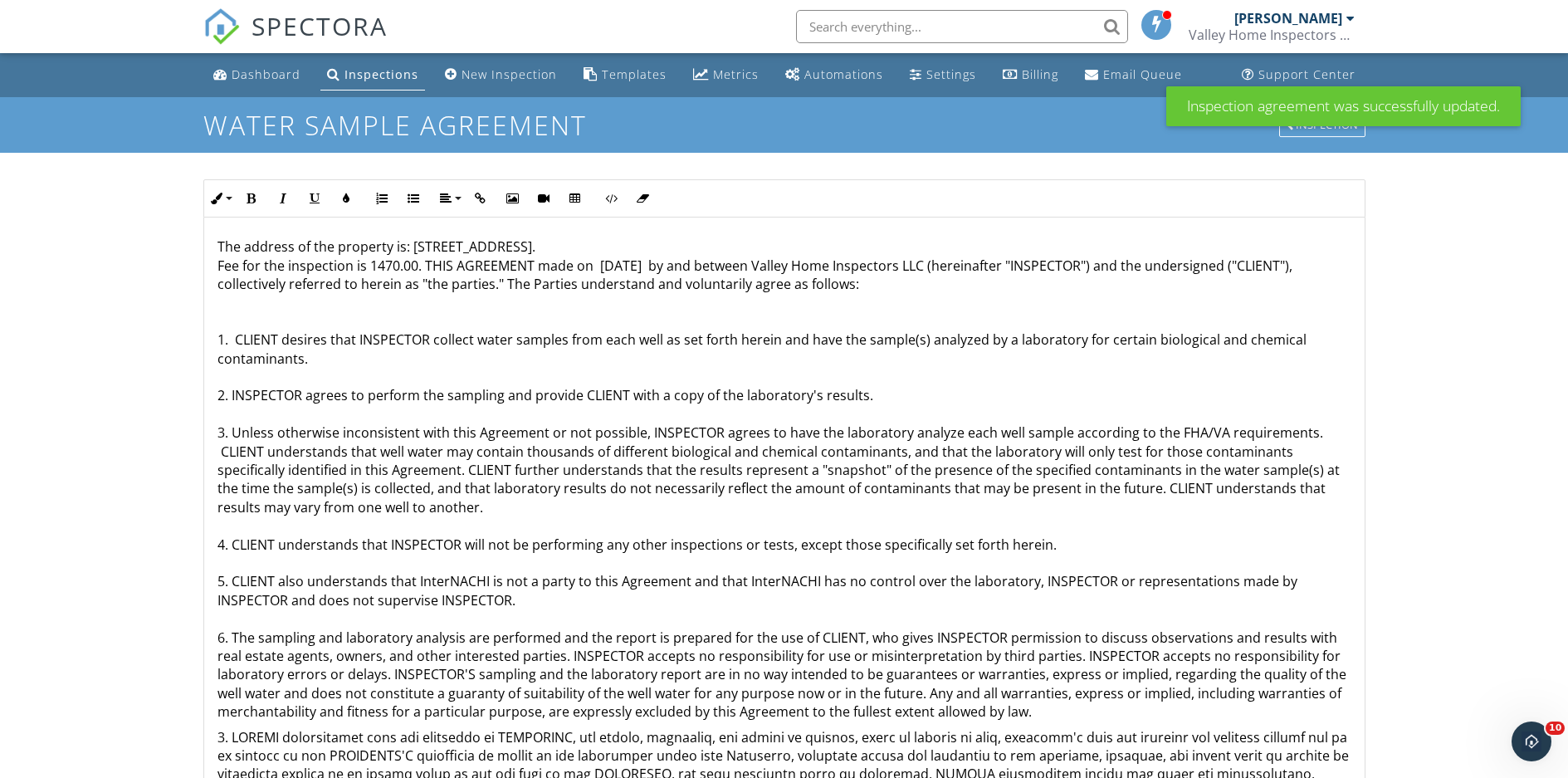
click at [397, 268] on p "The address of the property is: [STREET_ADDRESS]. Fee for the inspection is 147…" at bounding box center [784, 479] width 1134 height 483
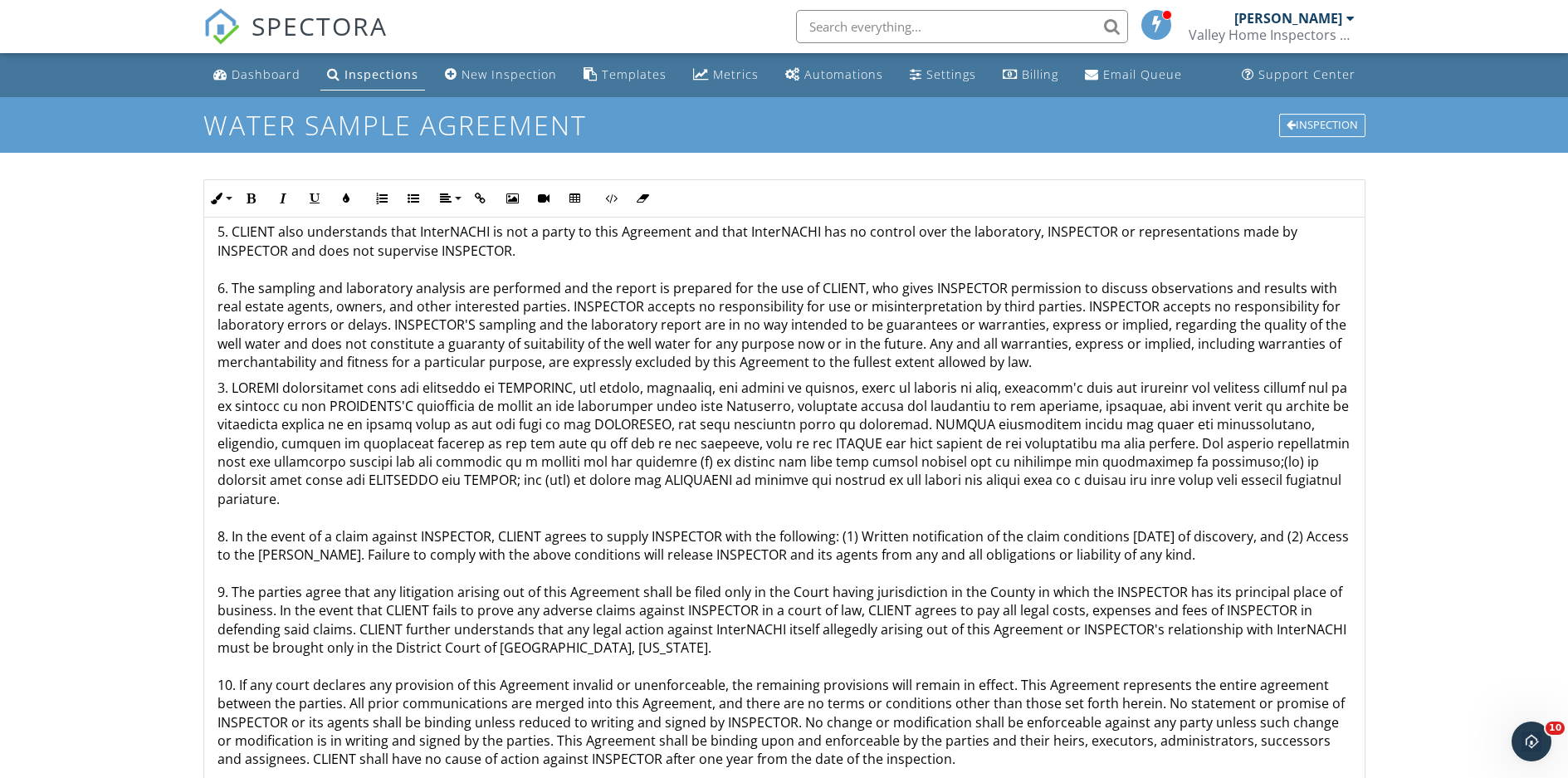
scroll to position [221, 0]
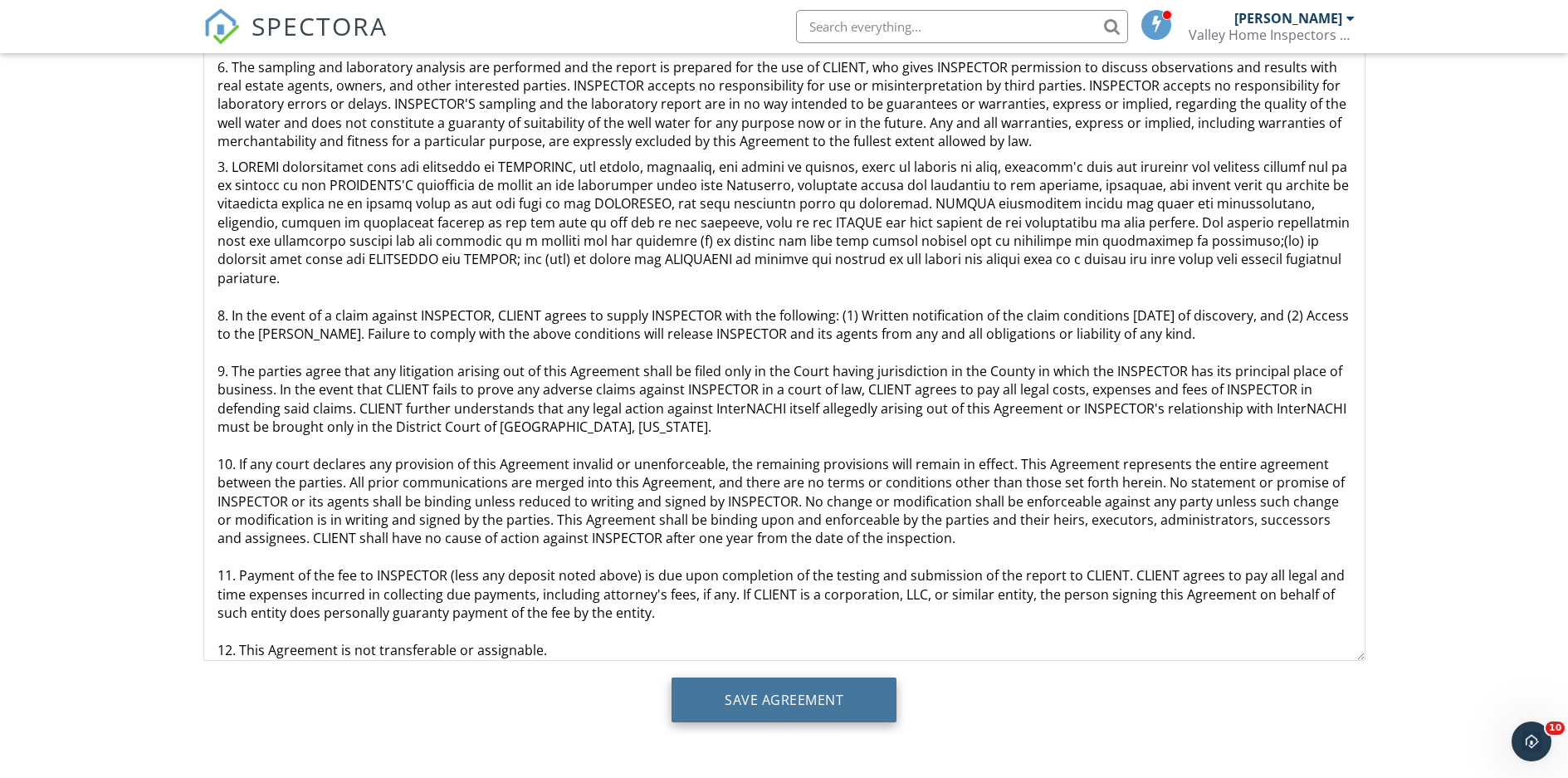
click at [756, 686] on input "Save Agreement" at bounding box center [783, 700] width 225 height 45
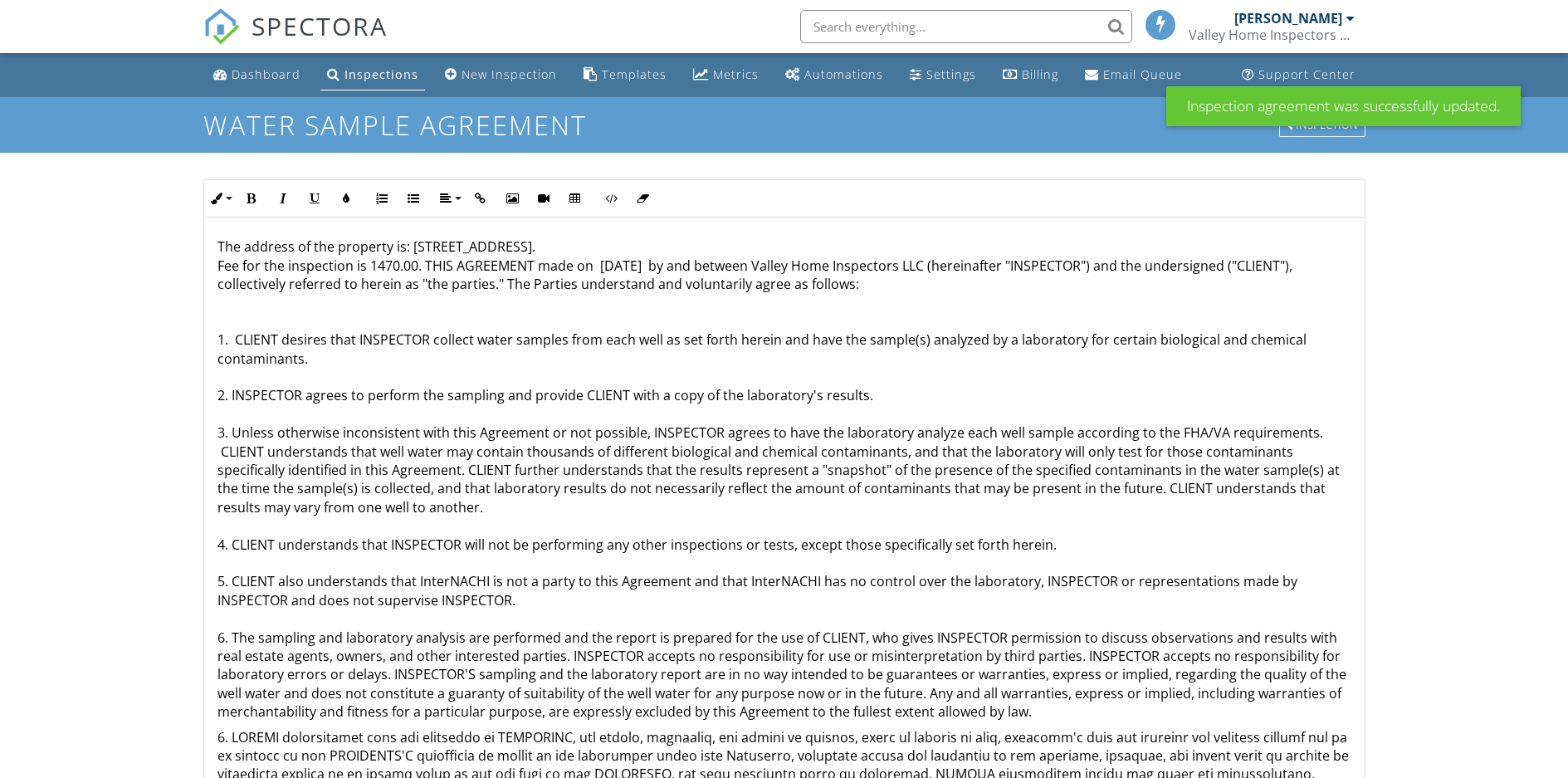
scroll to position [221, 0]
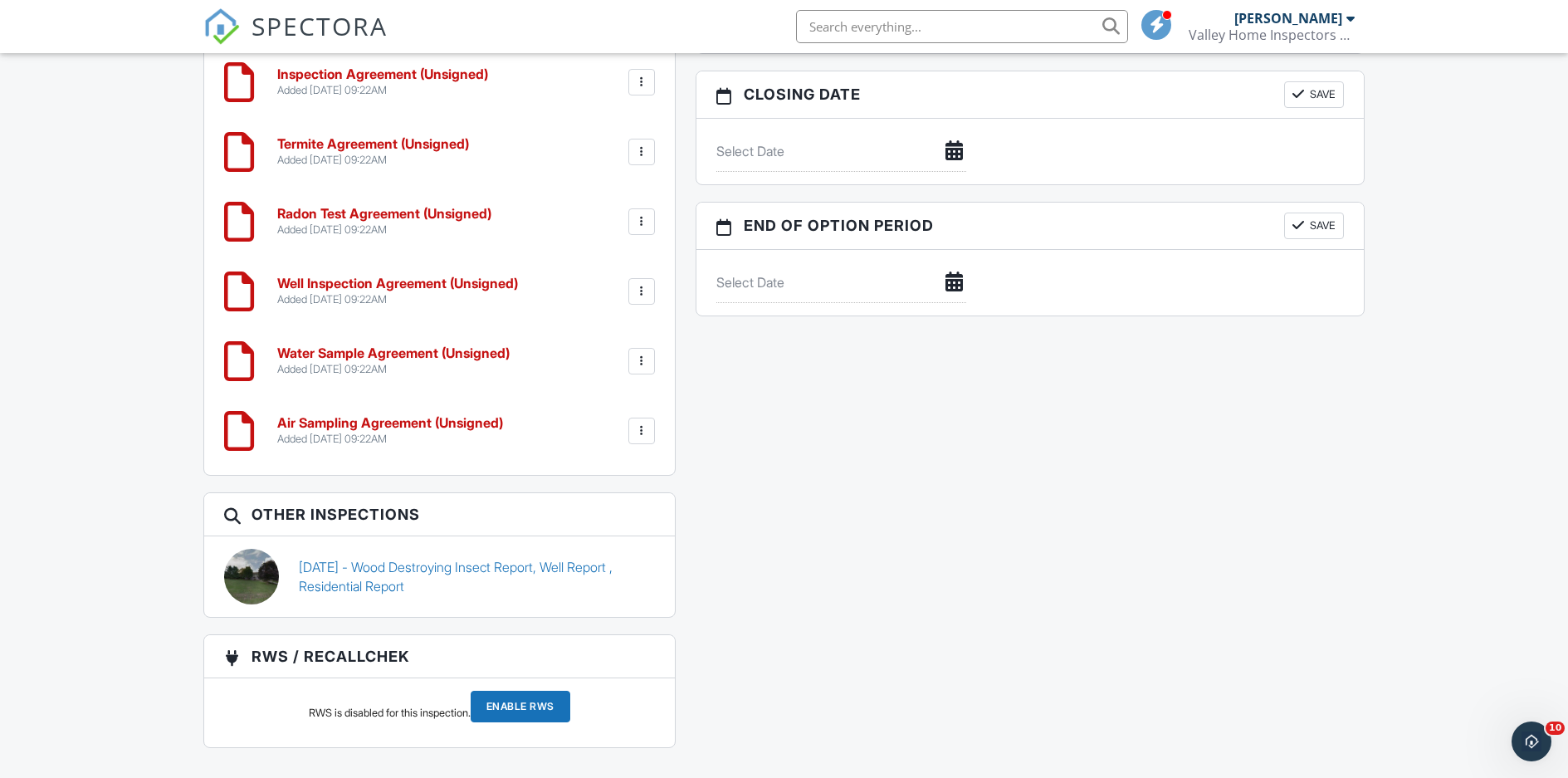
click at [638, 288] on div at bounding box center [641, 291] width 16 height 16
click at [597, 343] on li "Edit" at bounding box center [598, 338] width 95 height 42
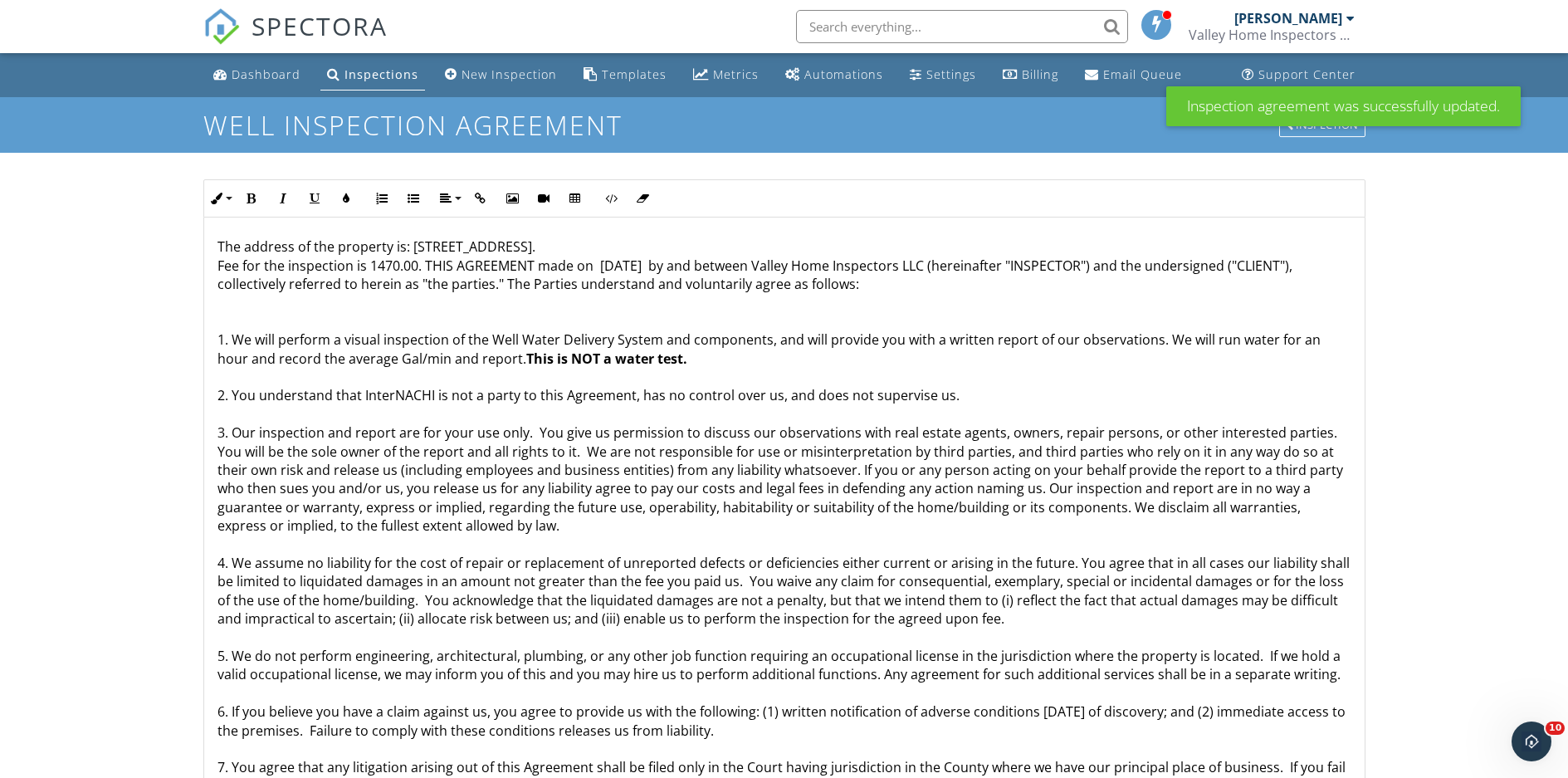
click at [396, 262] on p "The address of the property is: [STREET_ADDRESS]. Fee for the inspection is 147…" at bounding box center [784, 692] width 1134 height 911
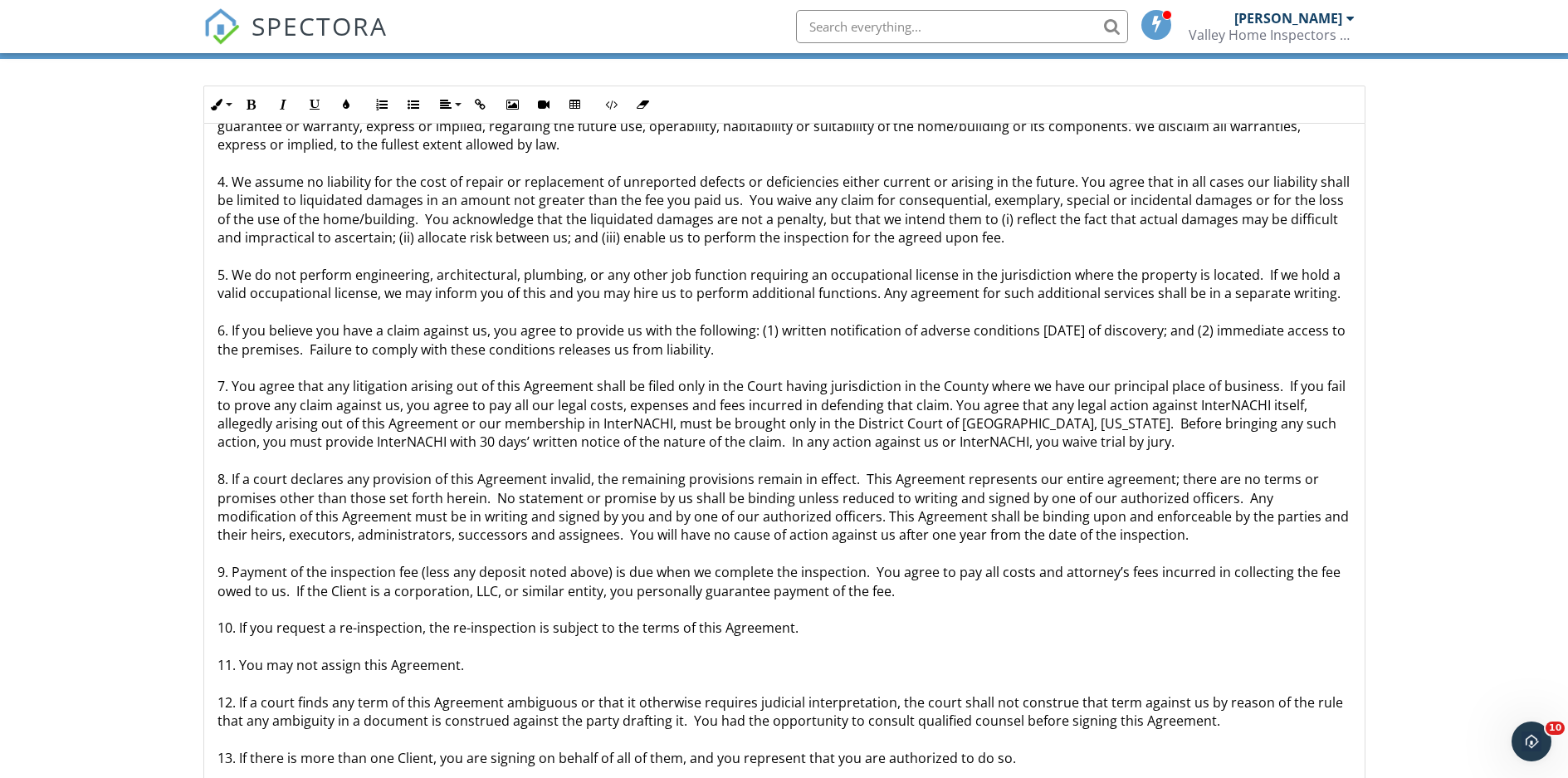
scroll to position [221, 0]
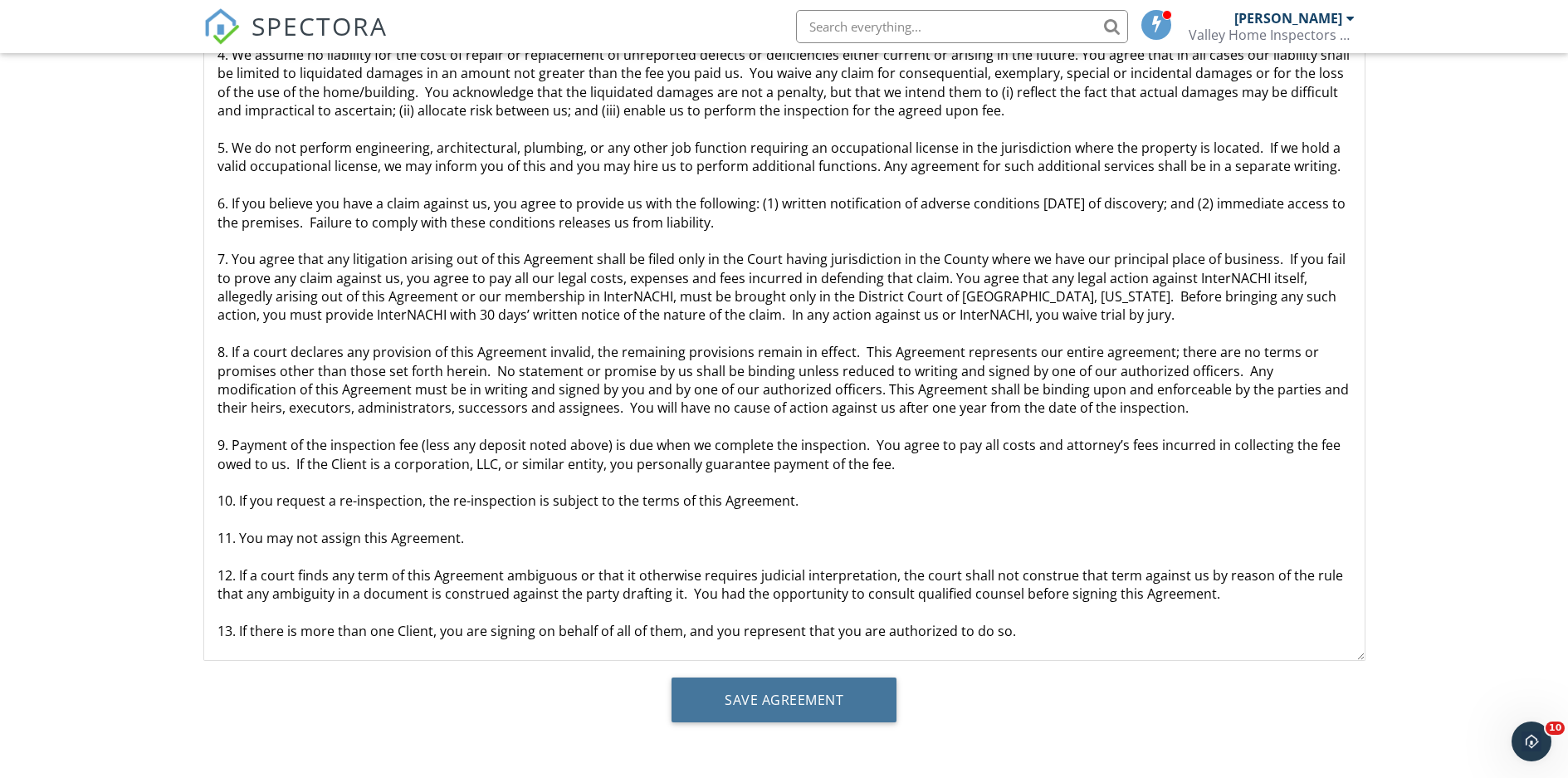
click at [793, 708] on input "Save Agreement" at bounding box center [783, 700] width 225 height 45
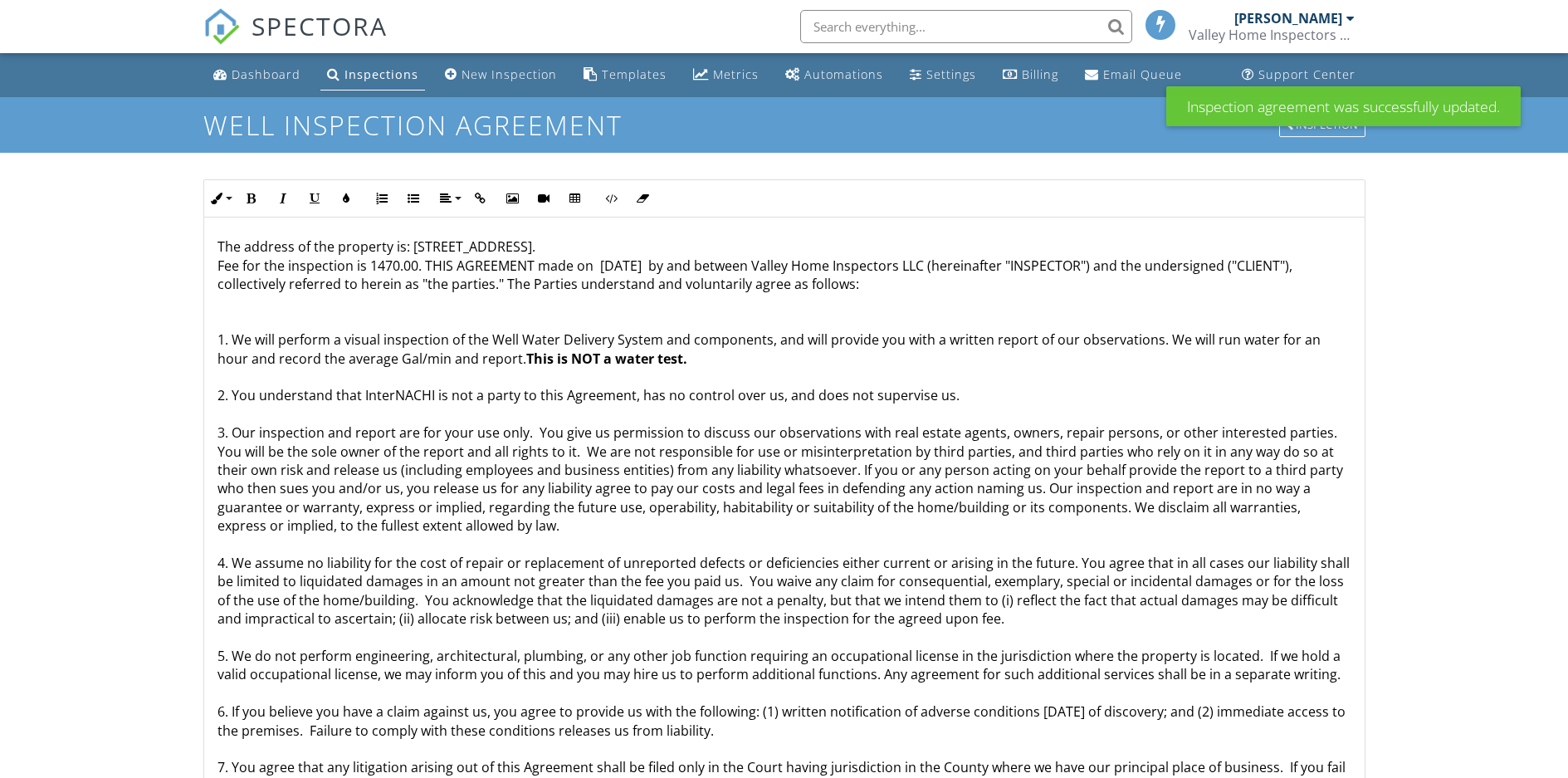
scroll to position [221, 0]
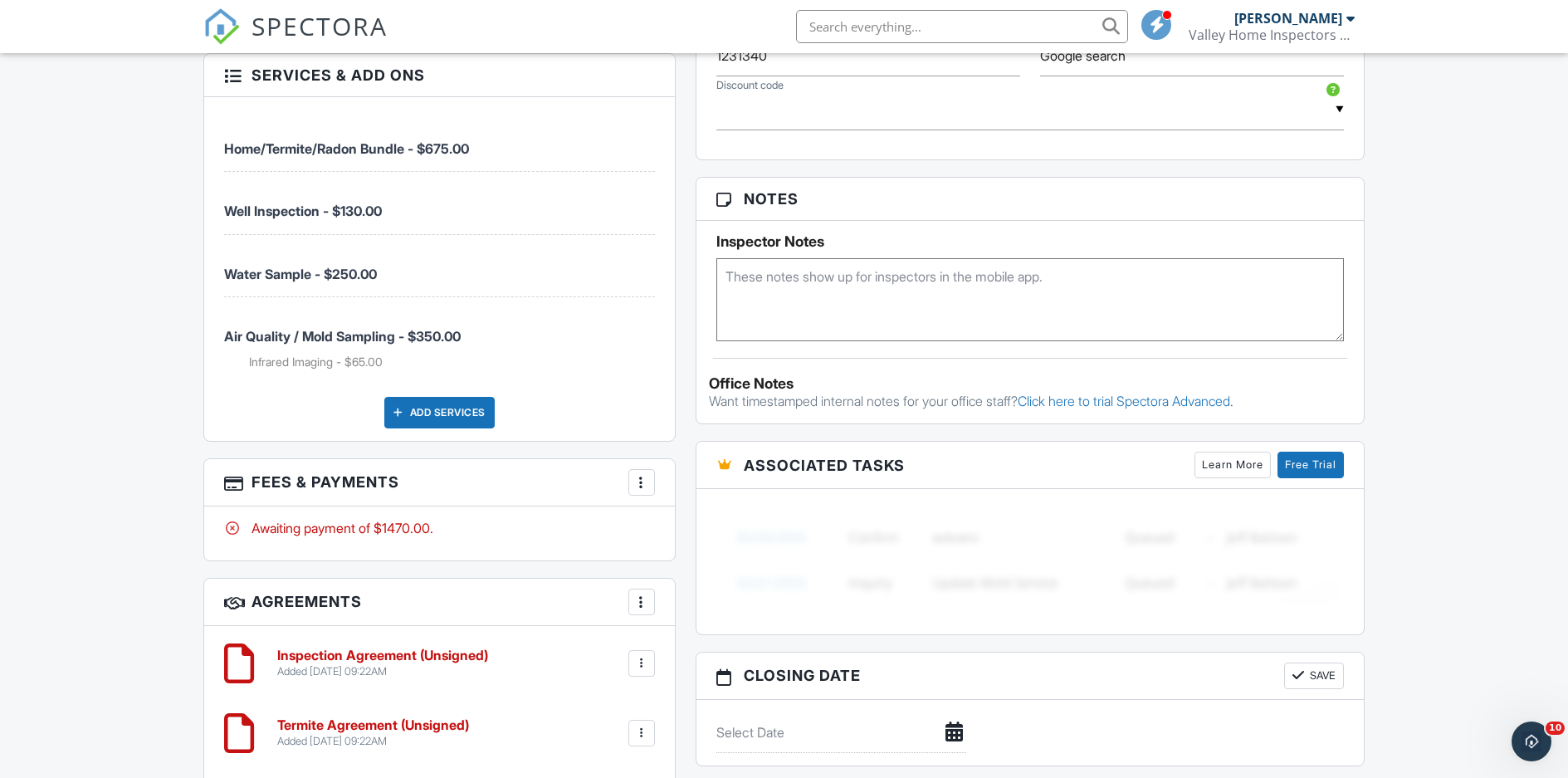
scroll to position [1367, 0]
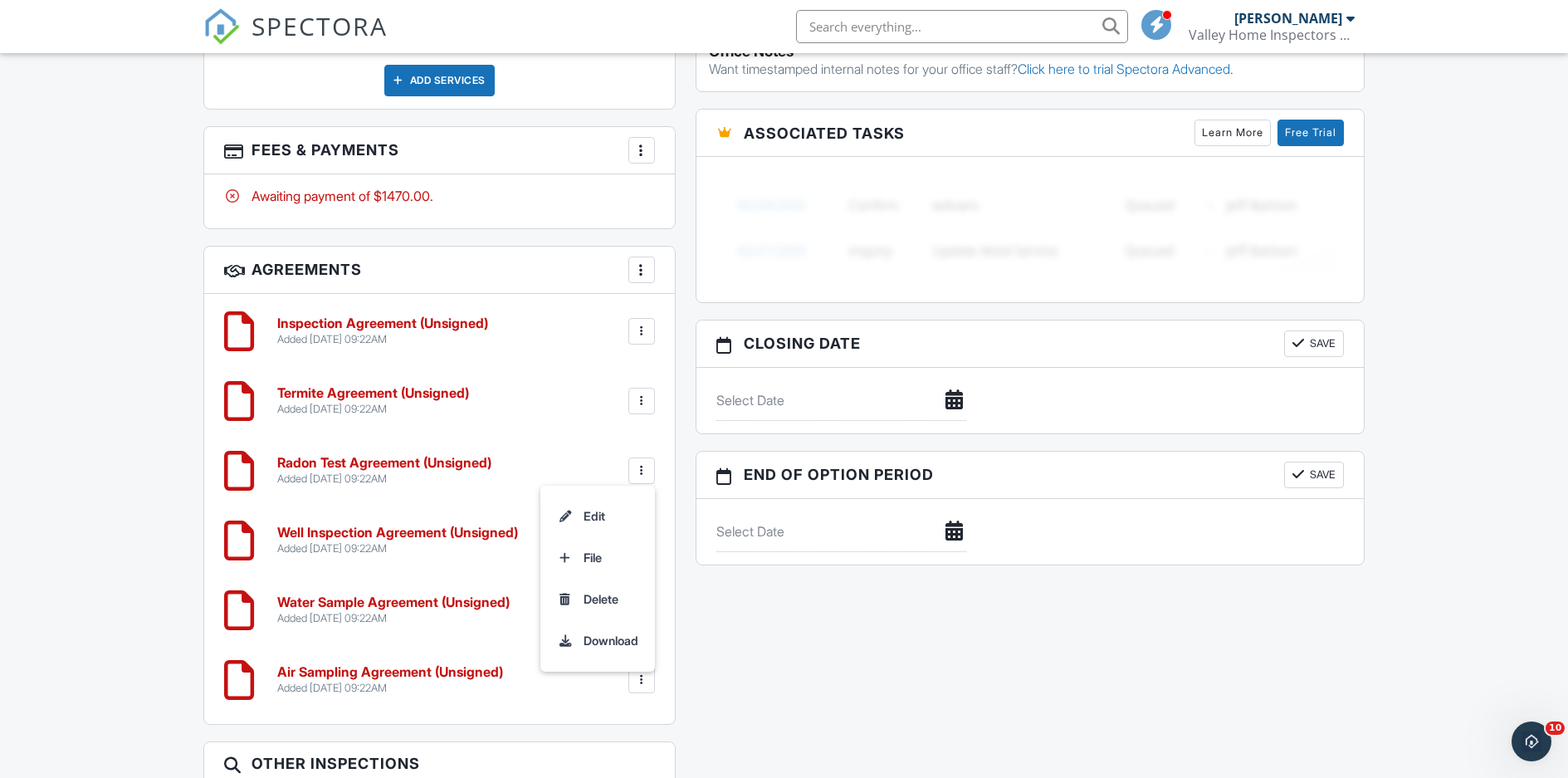
click at [647, 466] on div at bounding box center [641, 470] width 16 height 16
click at [646, 466] on div at bounding box center [641, 470] width 16 height 16
click at [598, 509] on li "Edit" at bounding box center [598, 517] width 95 height 42
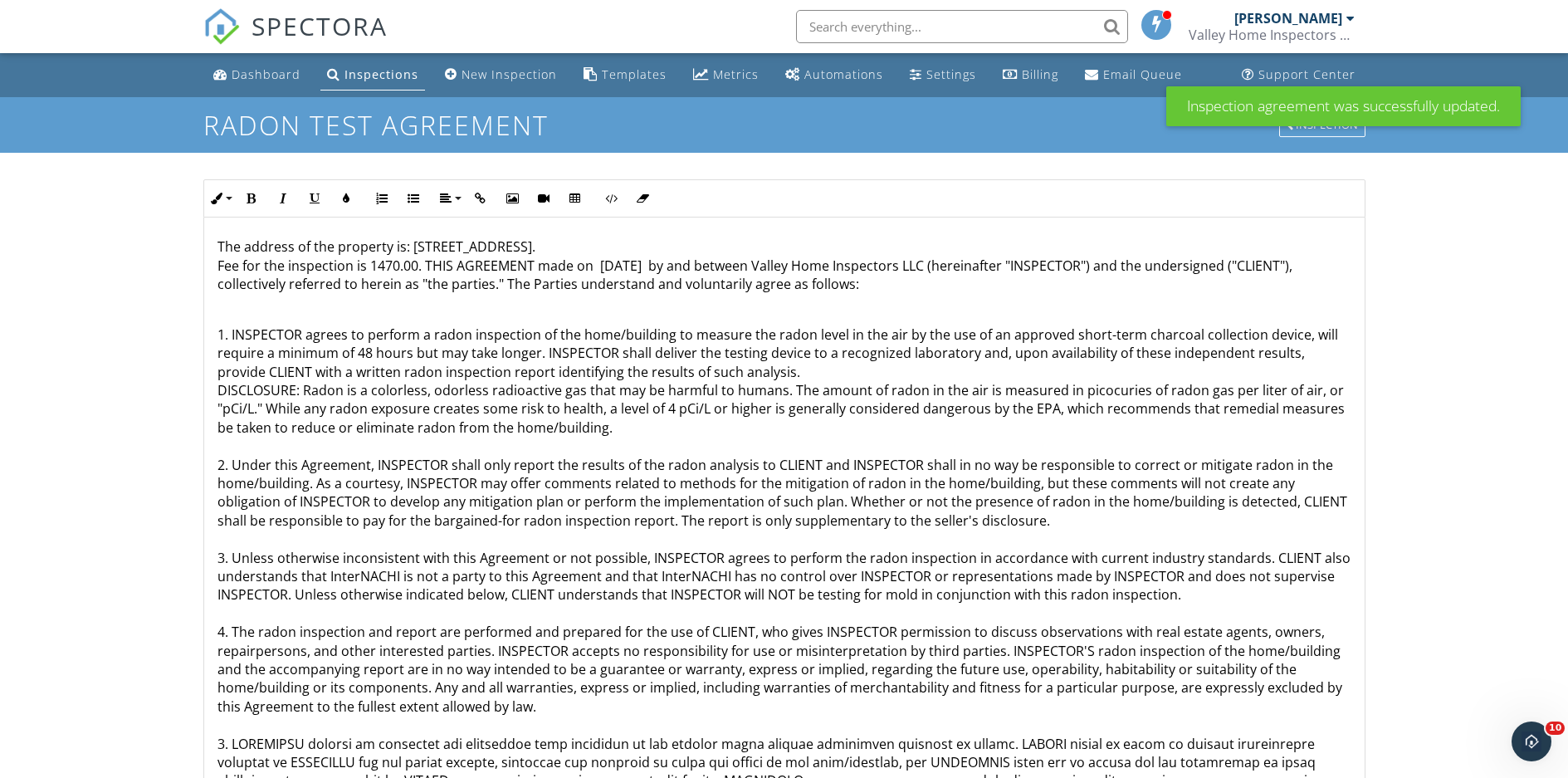
click at [397, 267] on p "The address of the property is: [STREET_ADDRESS]. Fee for the inspection is 147…" at bounding box center [784, 265] width 1134 height 56
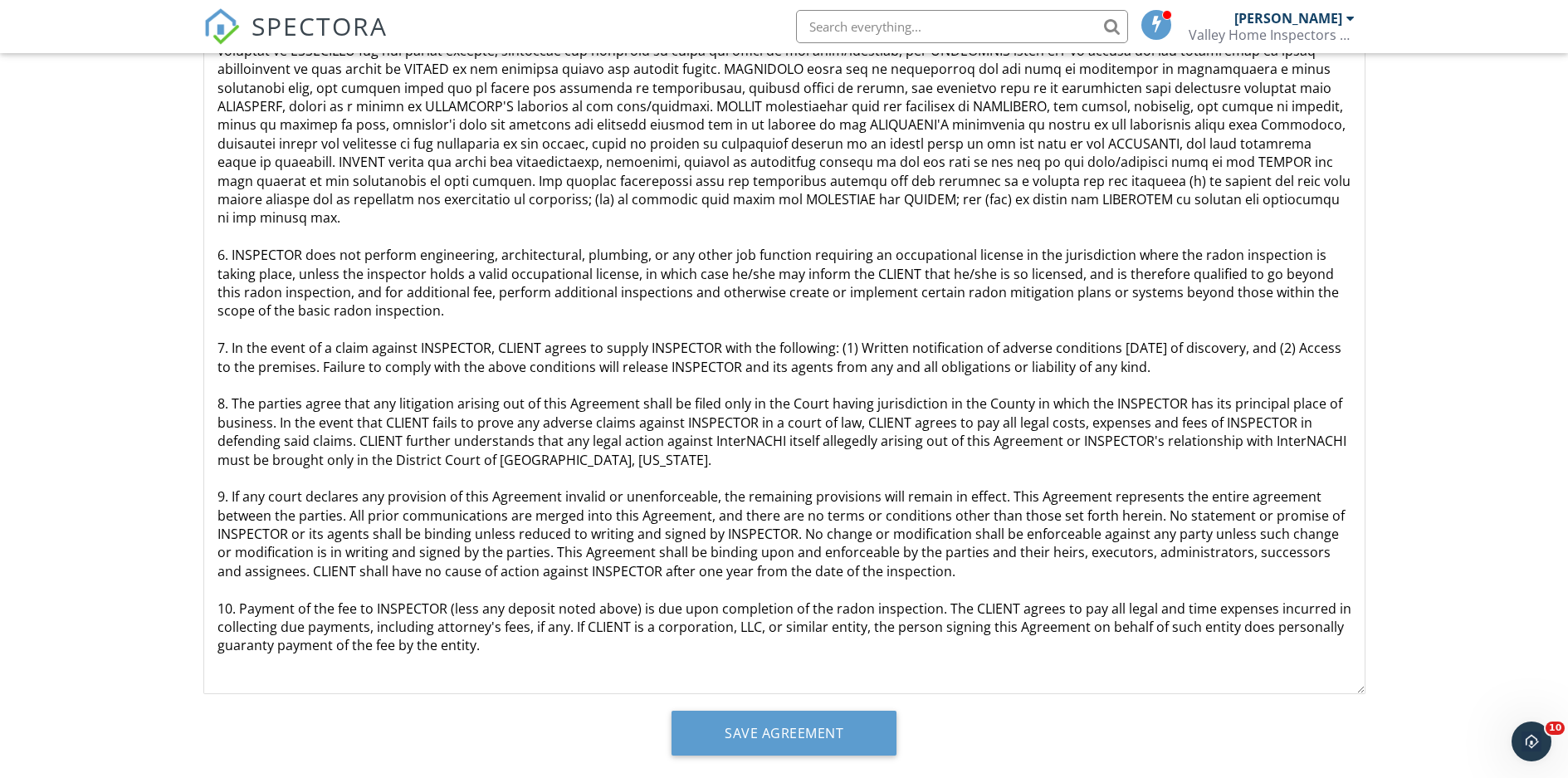
scroll to position [221, 0]
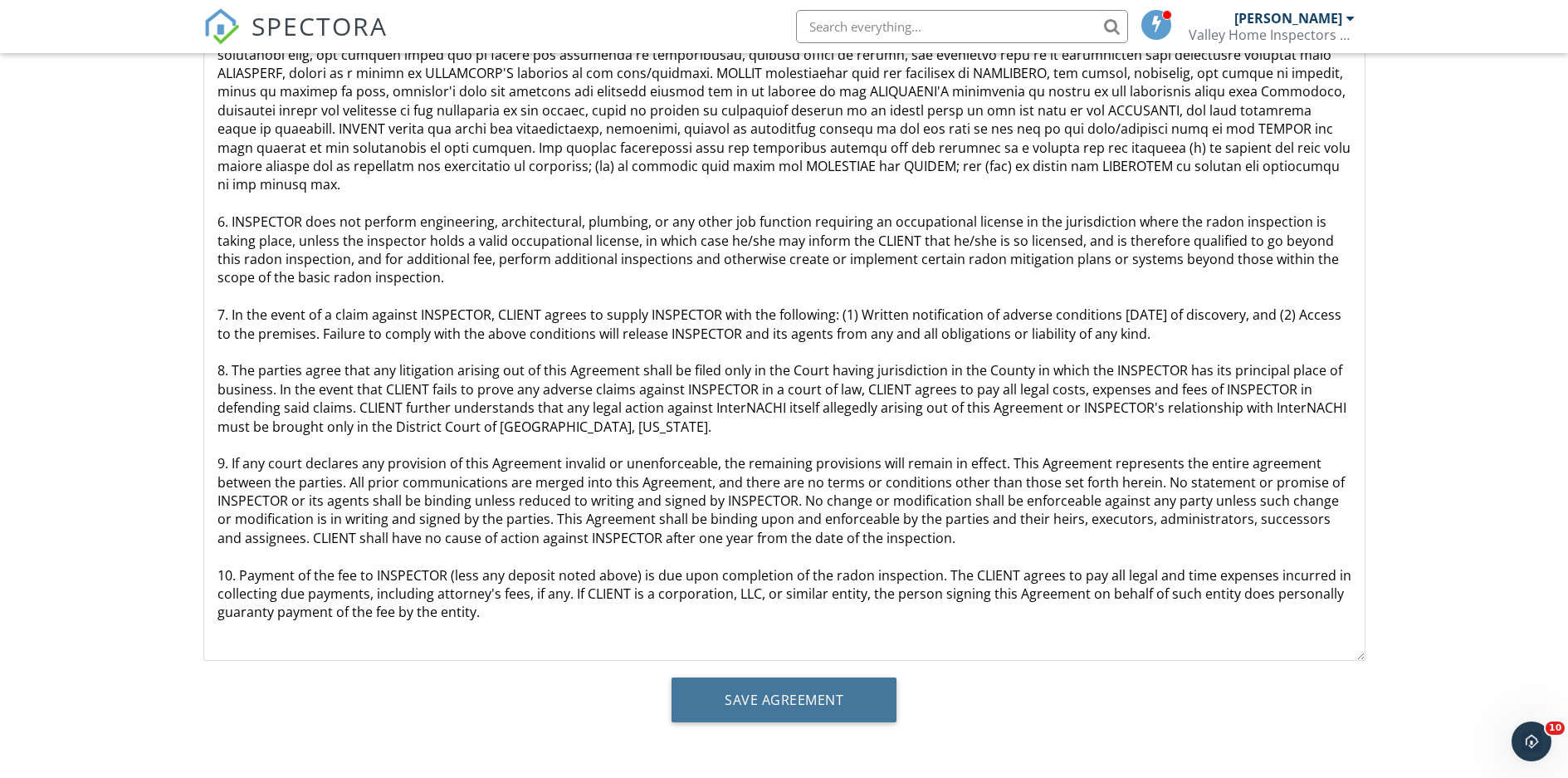
click at [766, 689] on input "Save Agreement" at bounding box center [783, 700] width 225 height 45
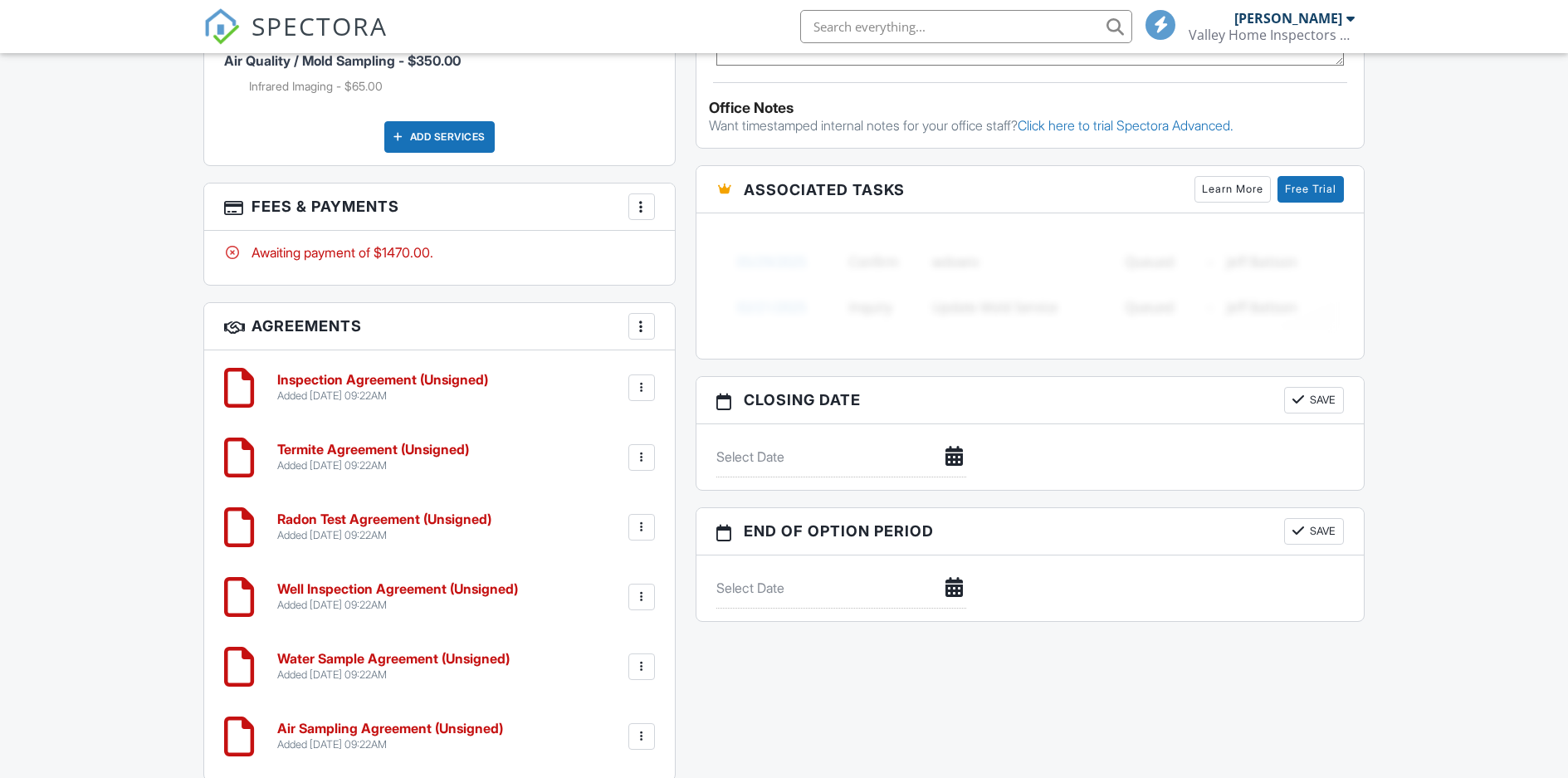
scroll to position [1367, 0]
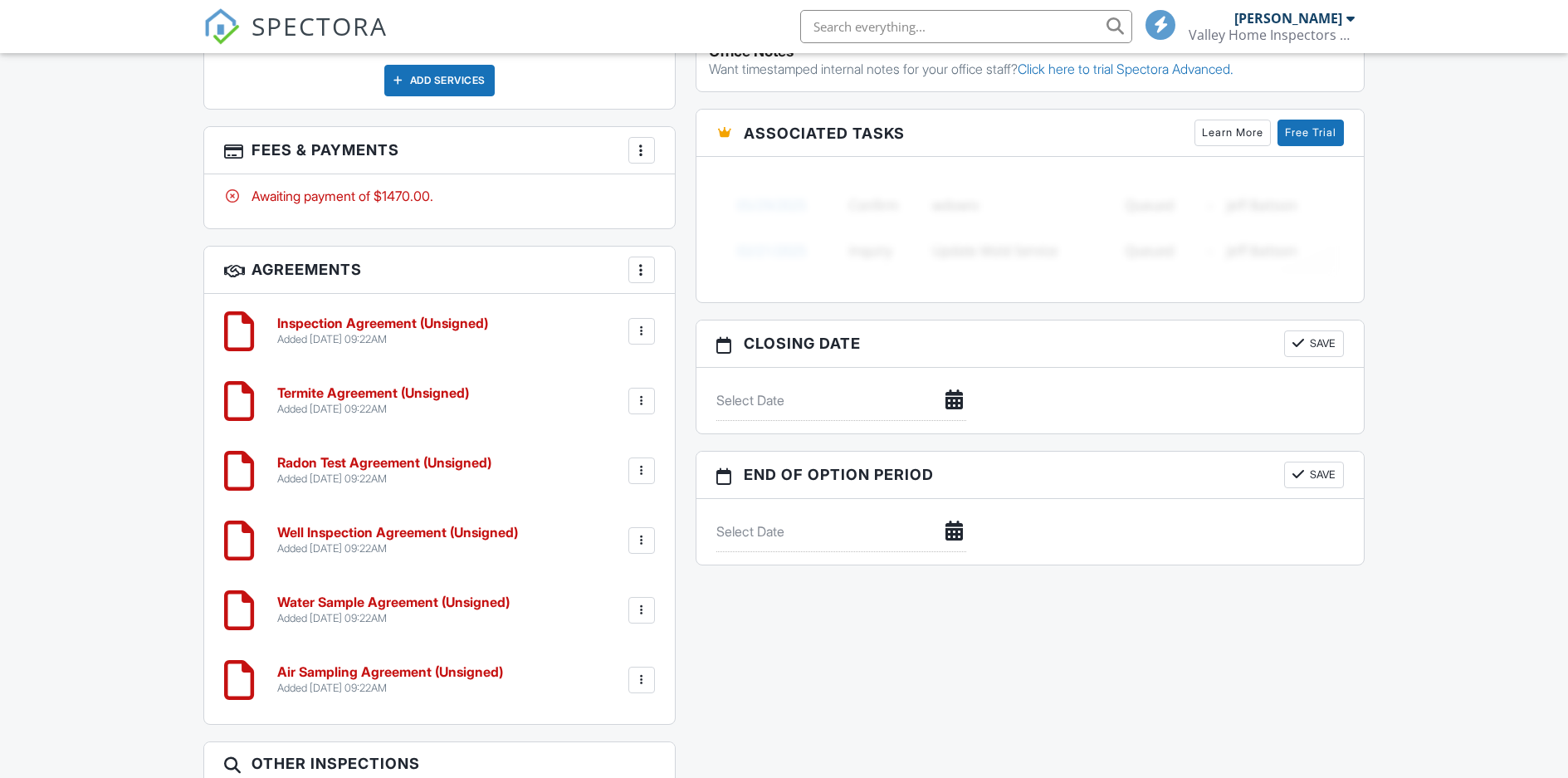
click at [647, 399] on div at bounding box center [641, 401] width 16 height 16
click at [614, 444] on li "Edit" at bounding box center [598, 447] width 95 height 42
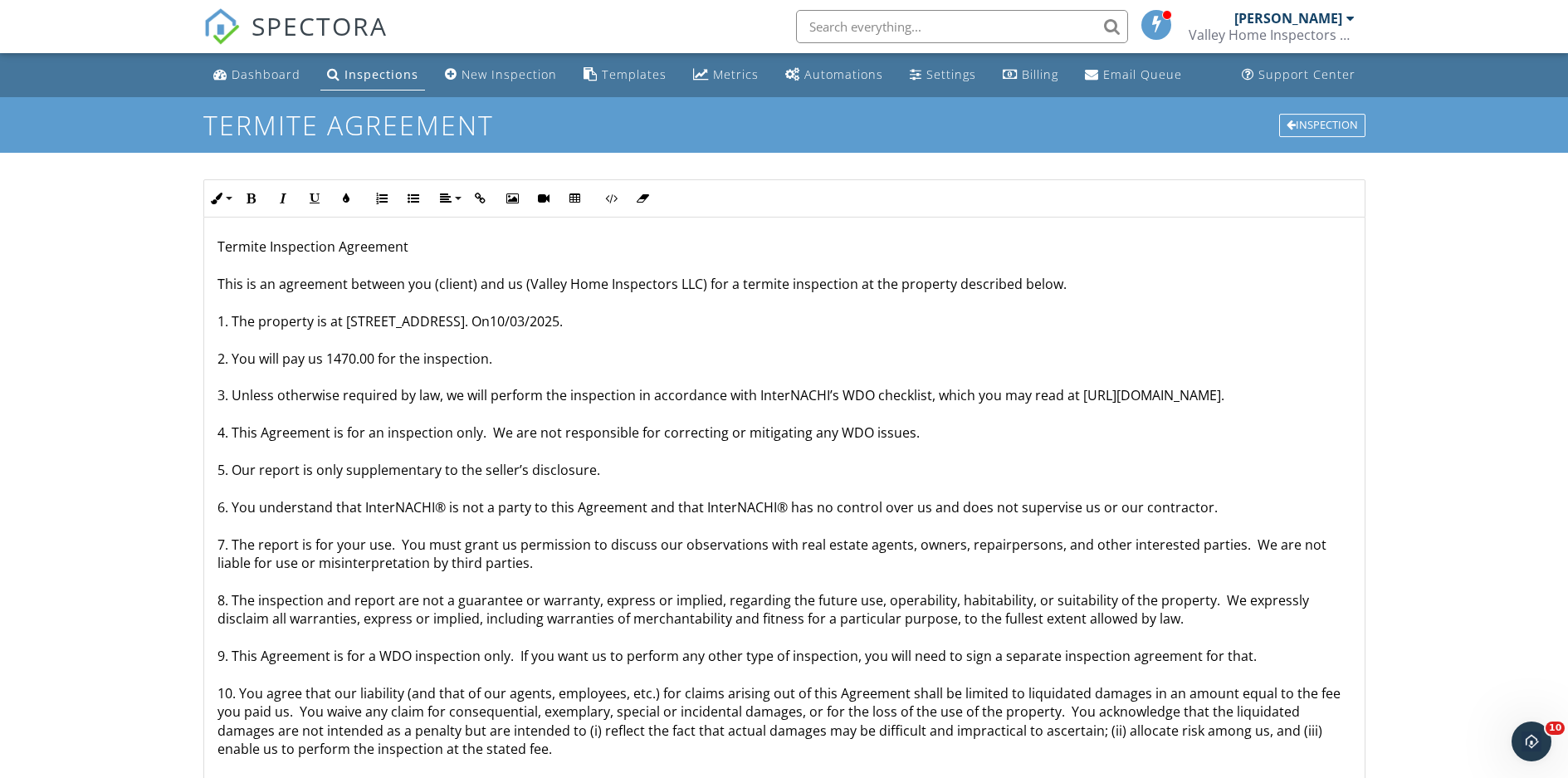
click at [353, 358] on p "Termite Inspection Agreement This is an agreement between you (client) and us (…" at bounding box center [784, 758] width 1134 height 1042
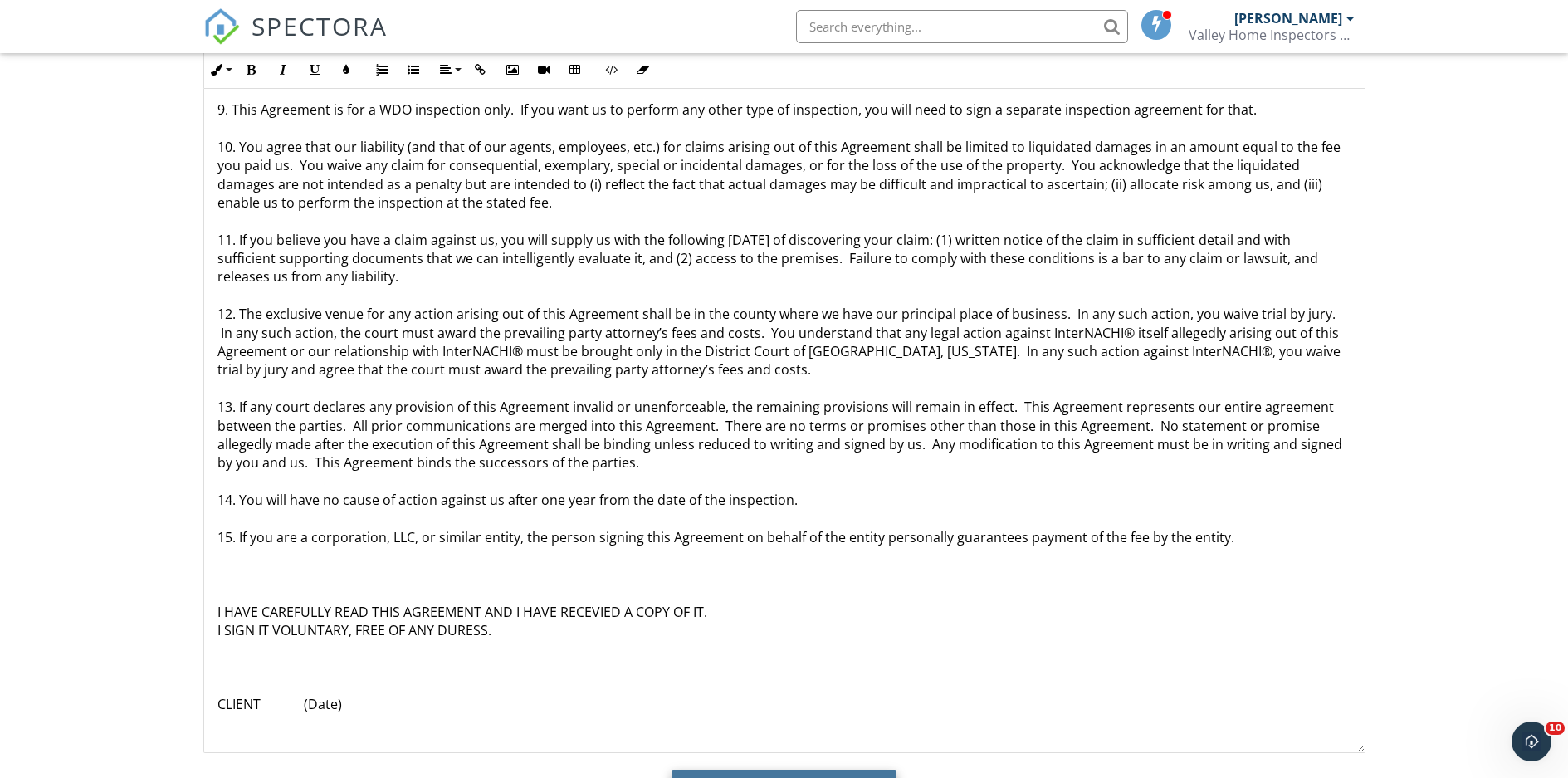
scroll to position [221, 0]
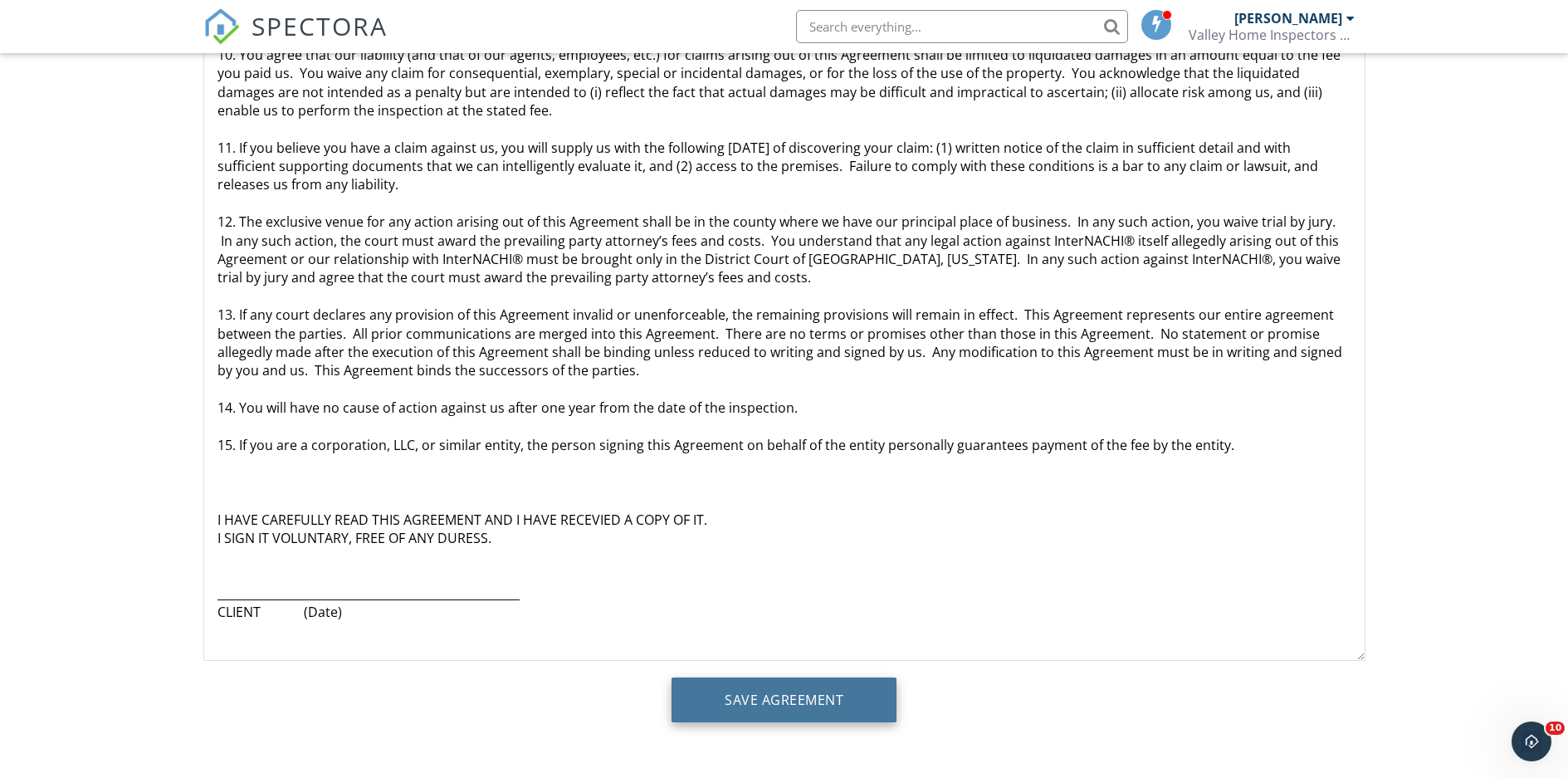
click at [722, 706] on input "Save Agreement" at bounding box center [783, 700] width 225 height 45
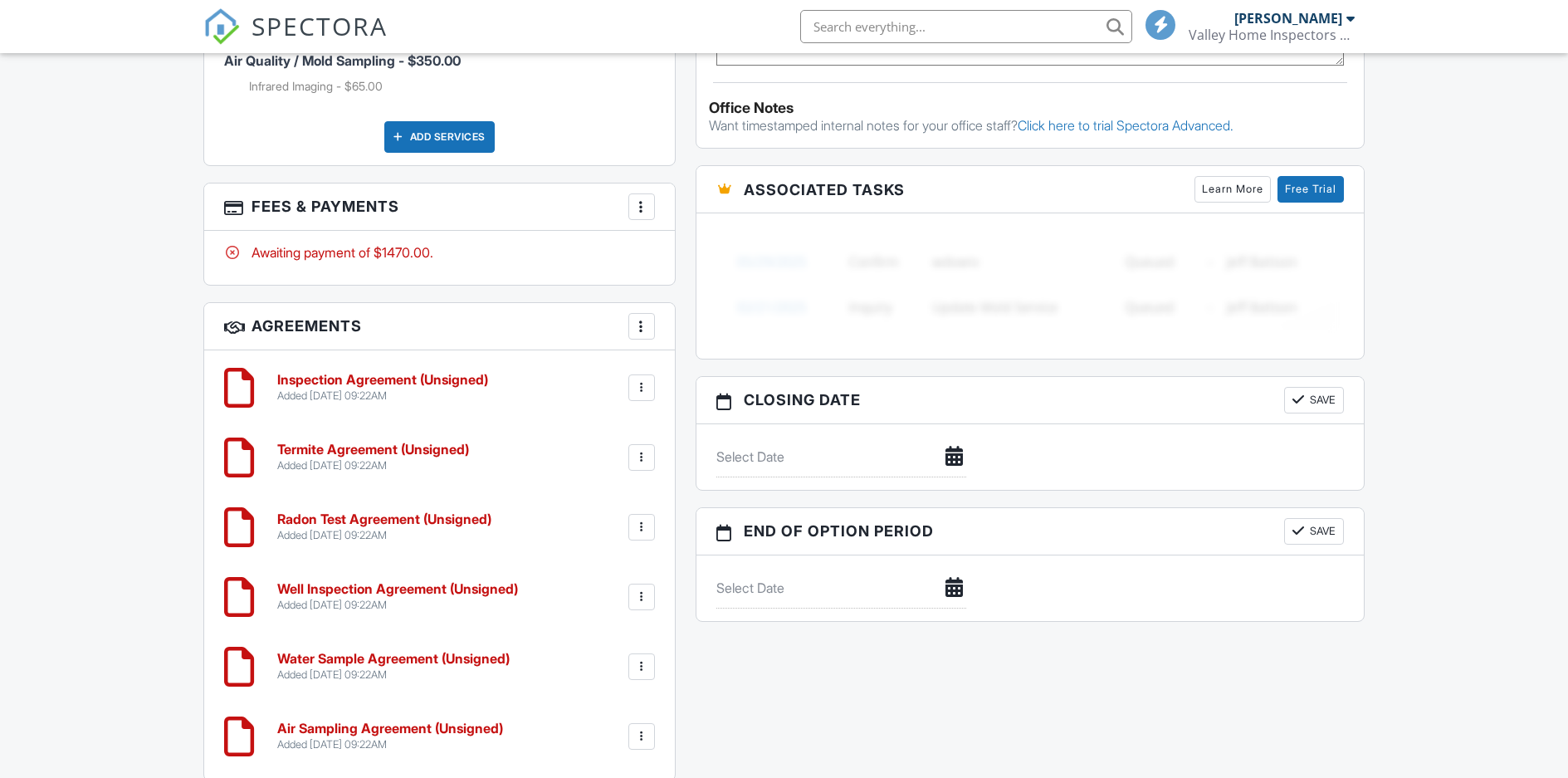
scroll to position [1367, 0]
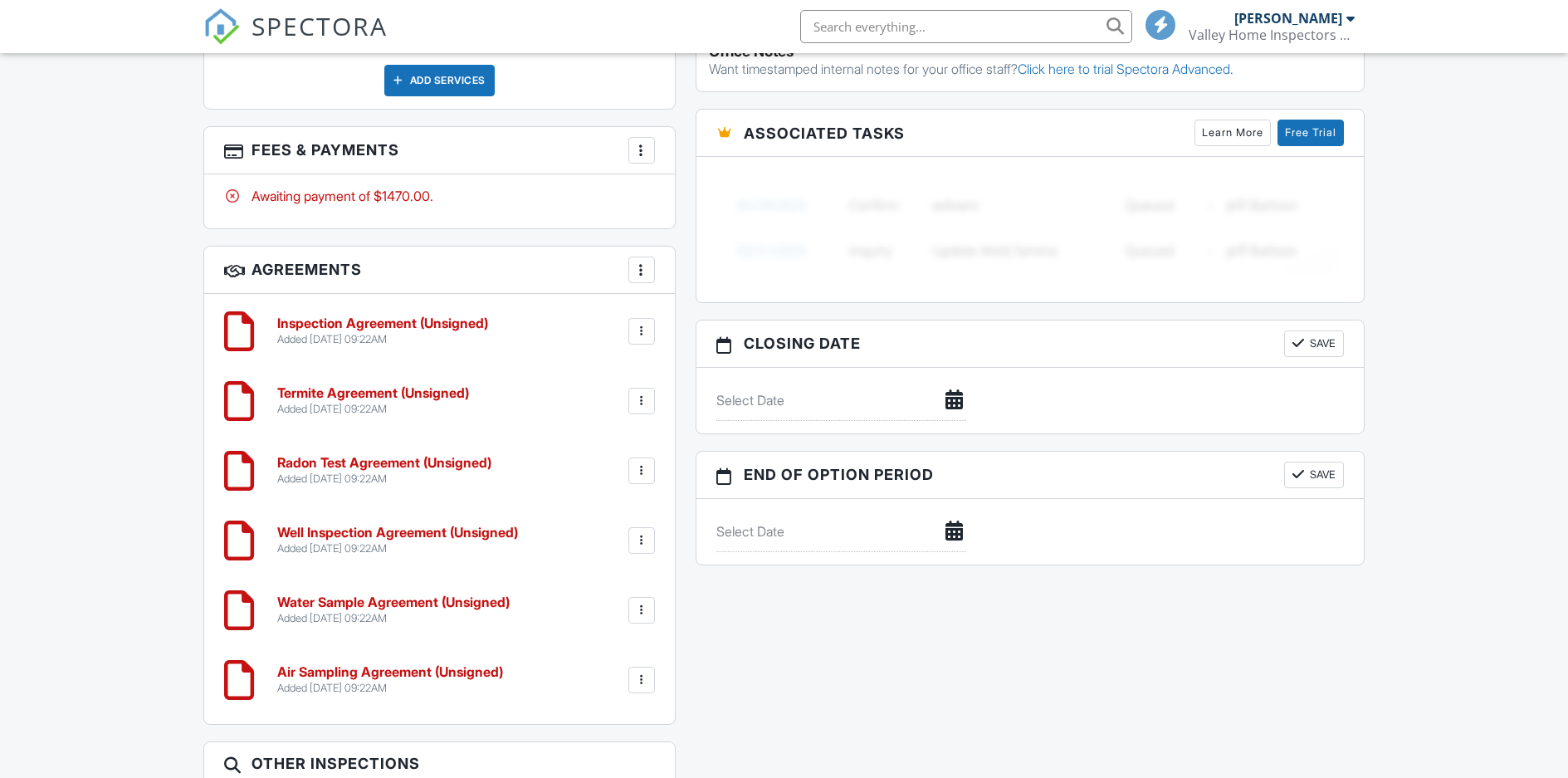
click at [636, 322] on div at bounding box center [641, 331] width 26 height 26
click at [621, 372] on li "Edit" at bounding box center [598, 378] width 95 height 42
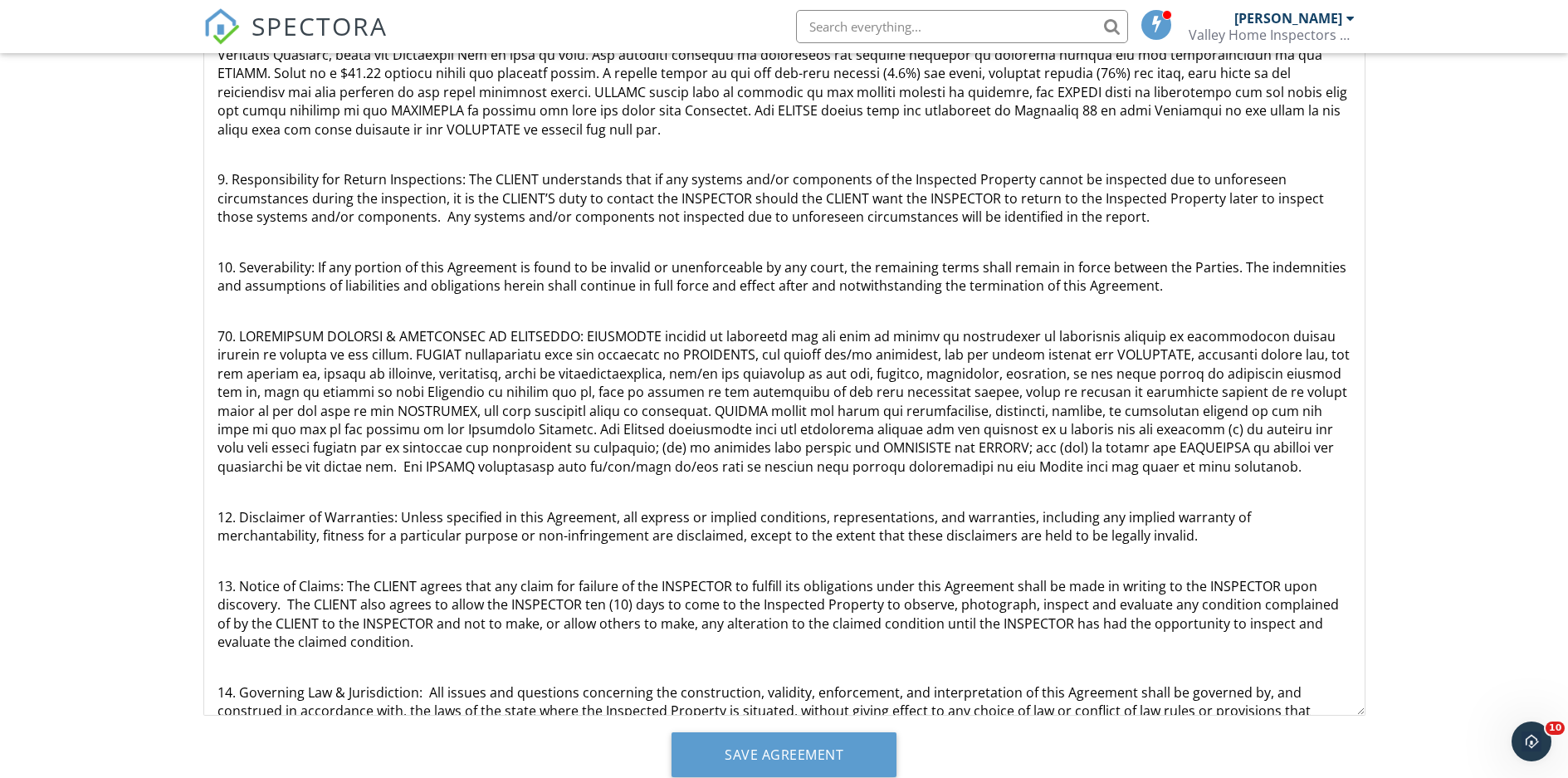
scroll to position [1568, 0]
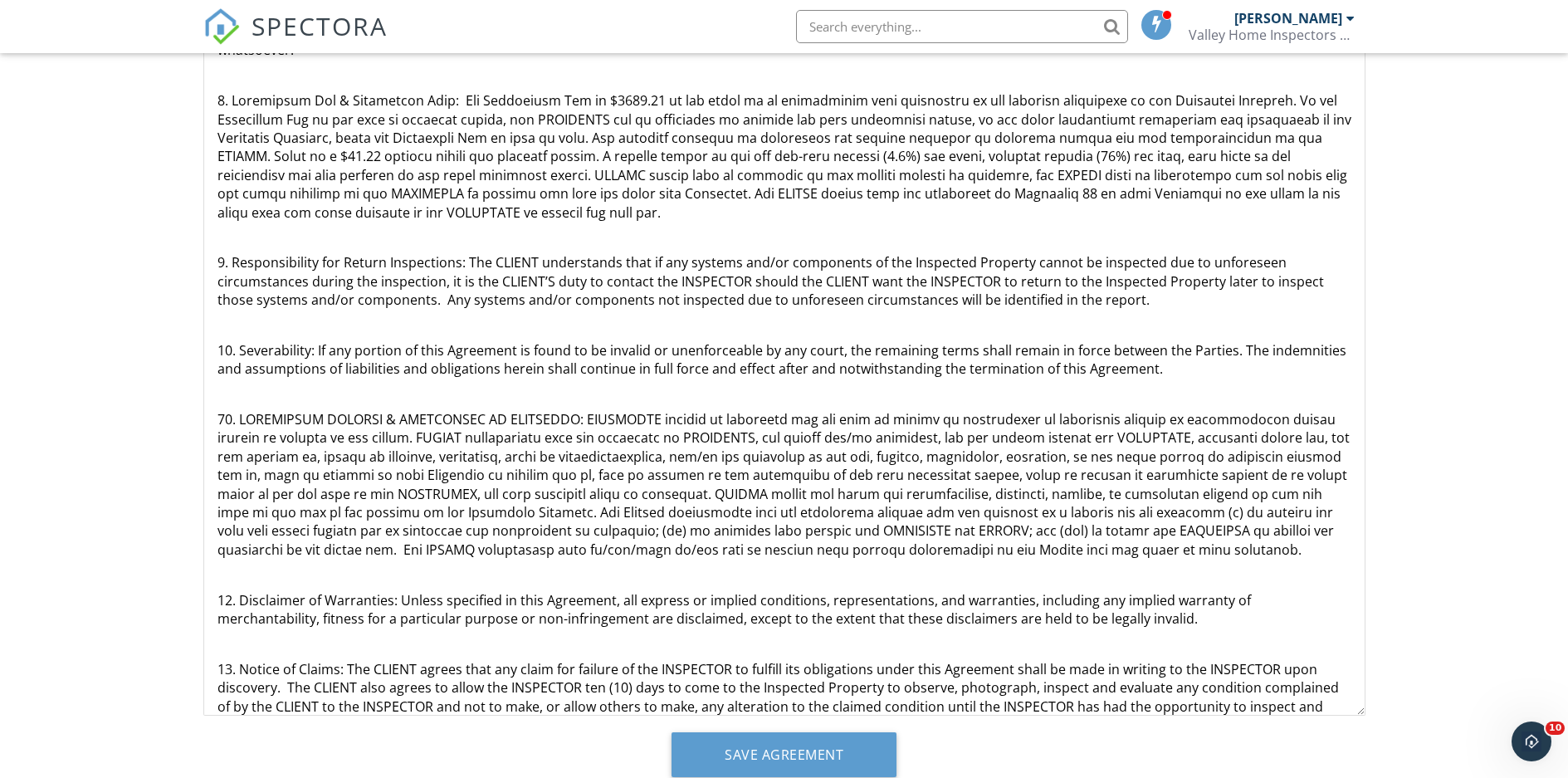
click at [610, 91] on p at bounding box center [784, 156] width 1134 height 130
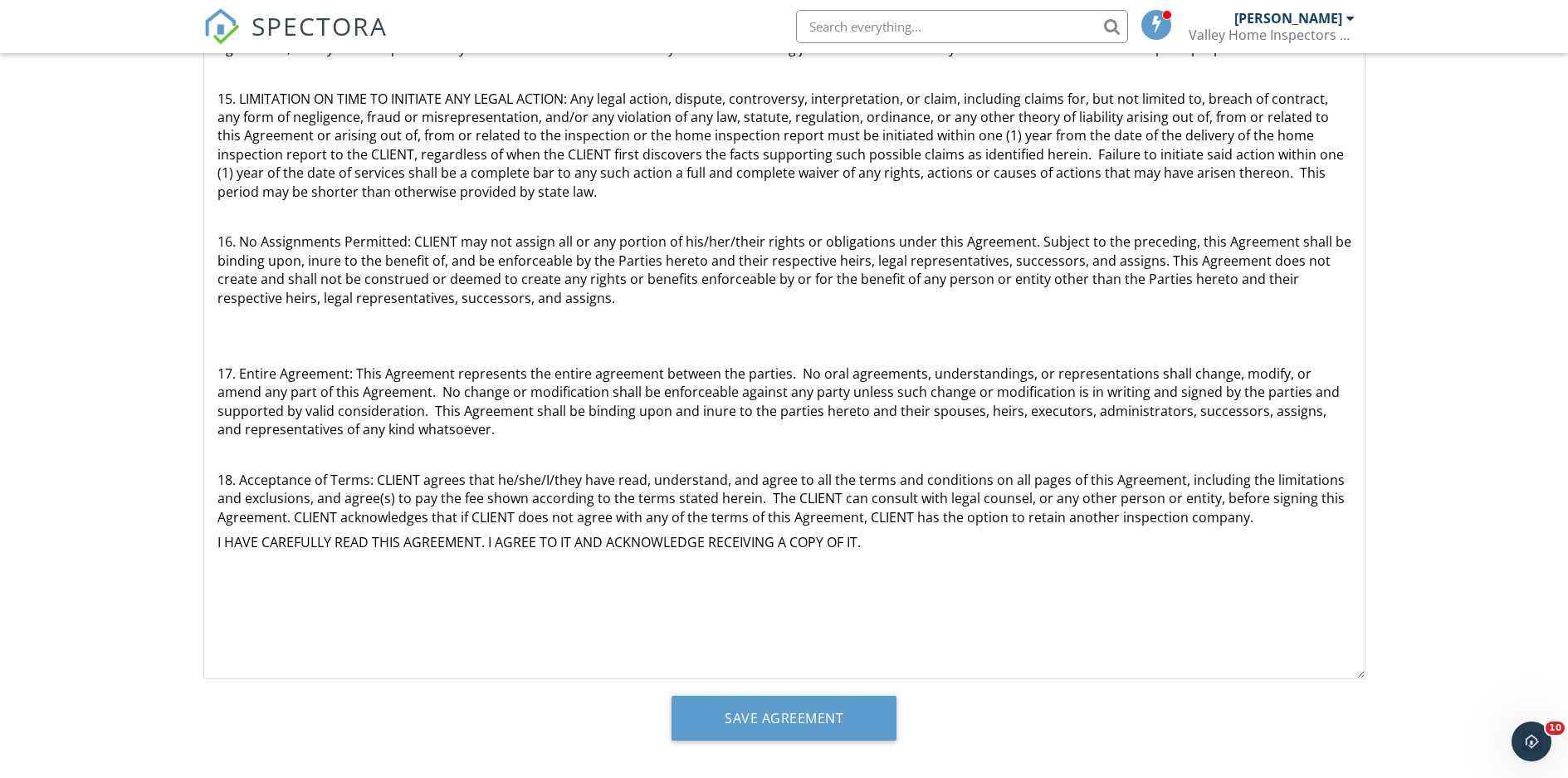
scroll to position [221, 0]
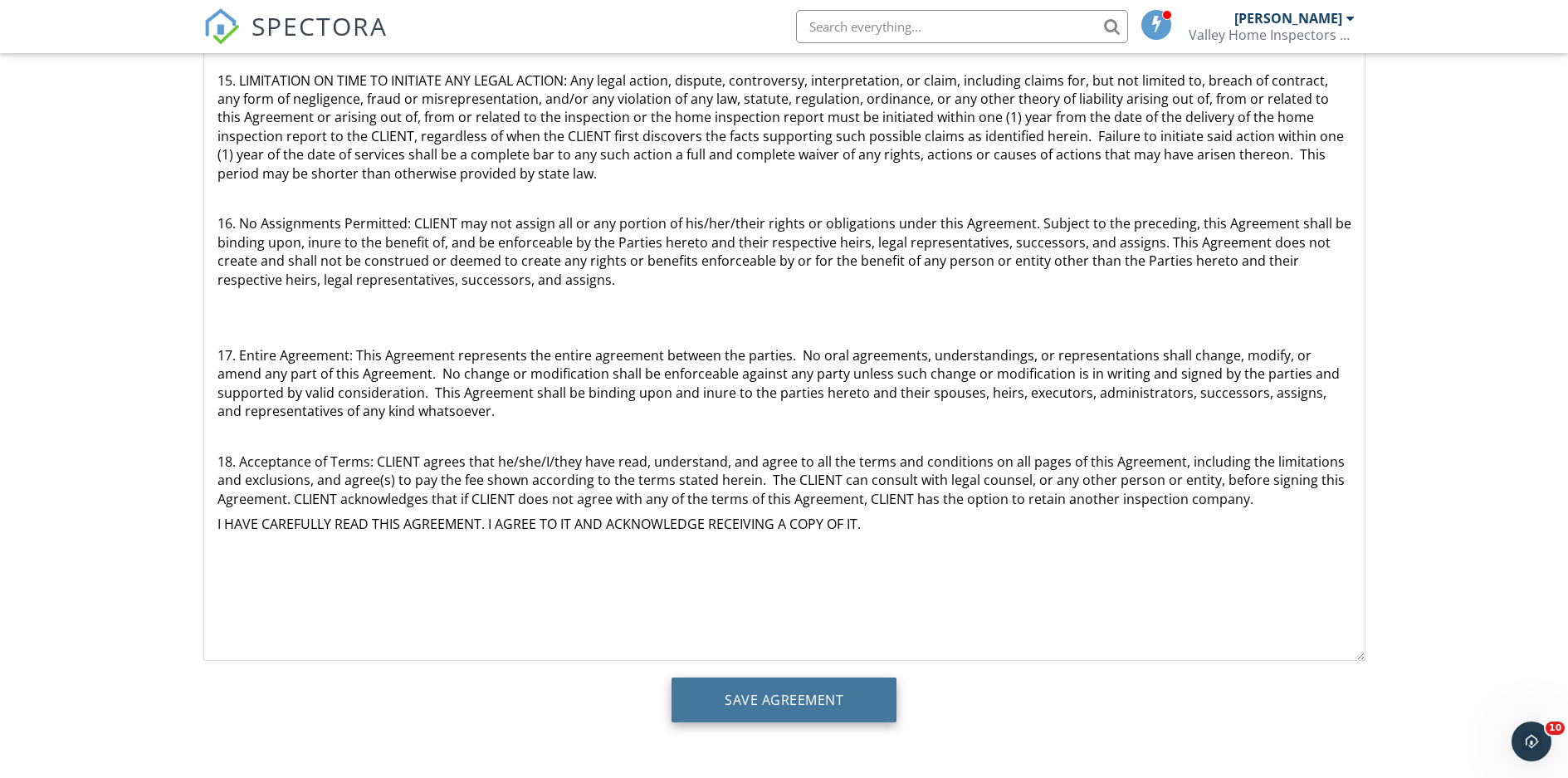
click at [795, 684] on input "Save Agreement" at bounding box center [783, 700] width 225 height 45
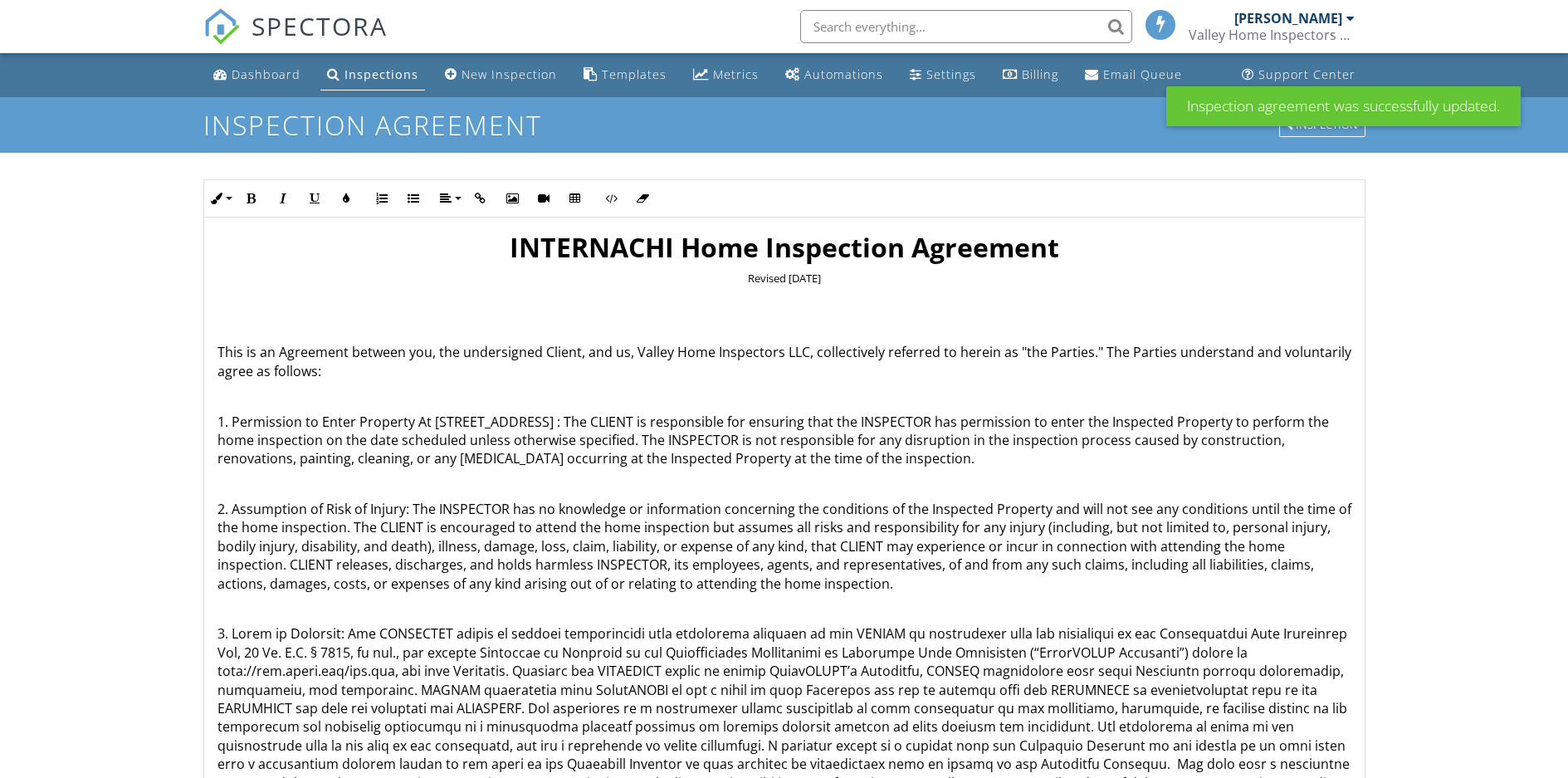
scroll to position [221, 0]
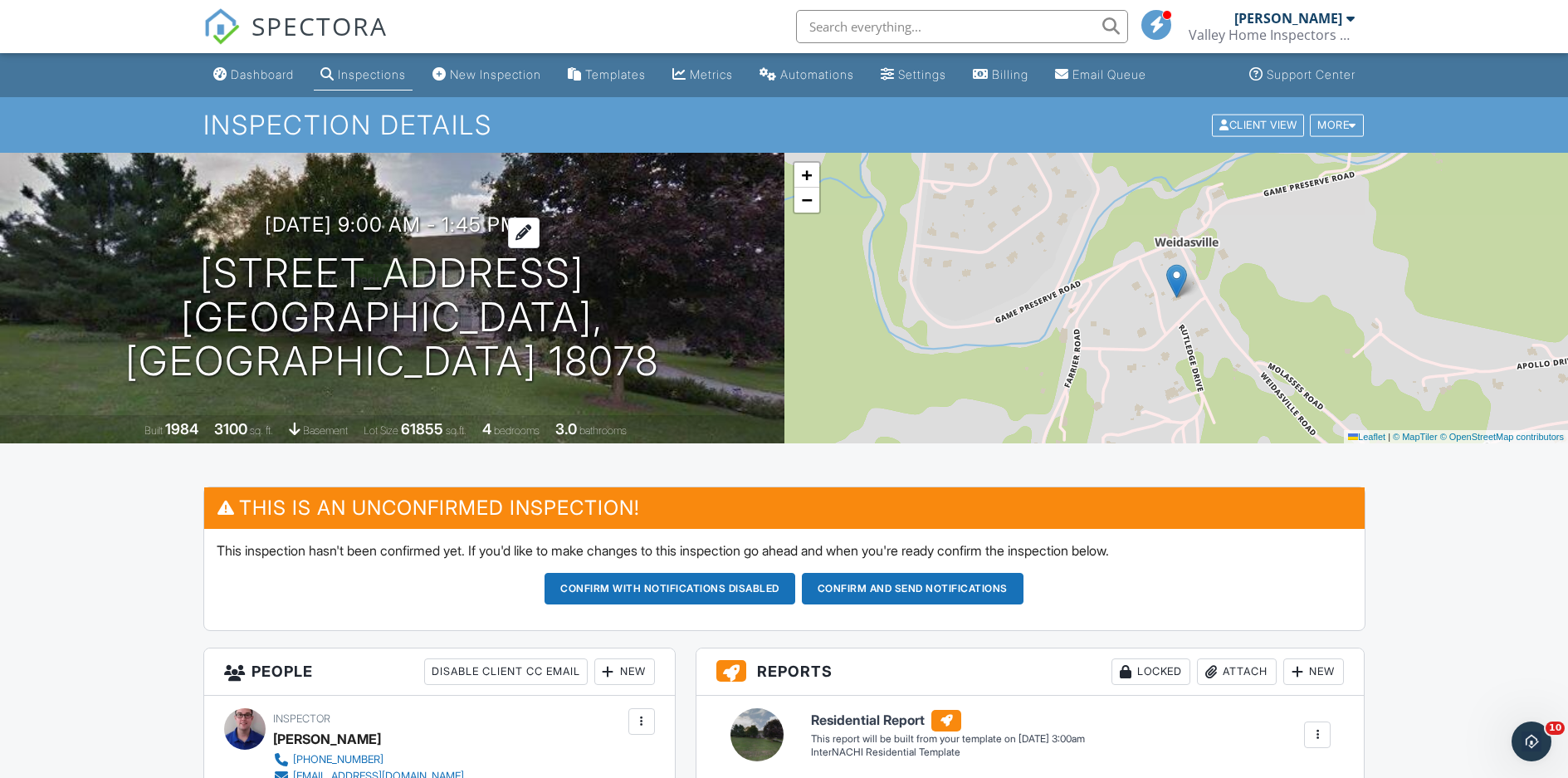
click at [539, 245] on div at bounding box center [524, 233] width 32 height 31
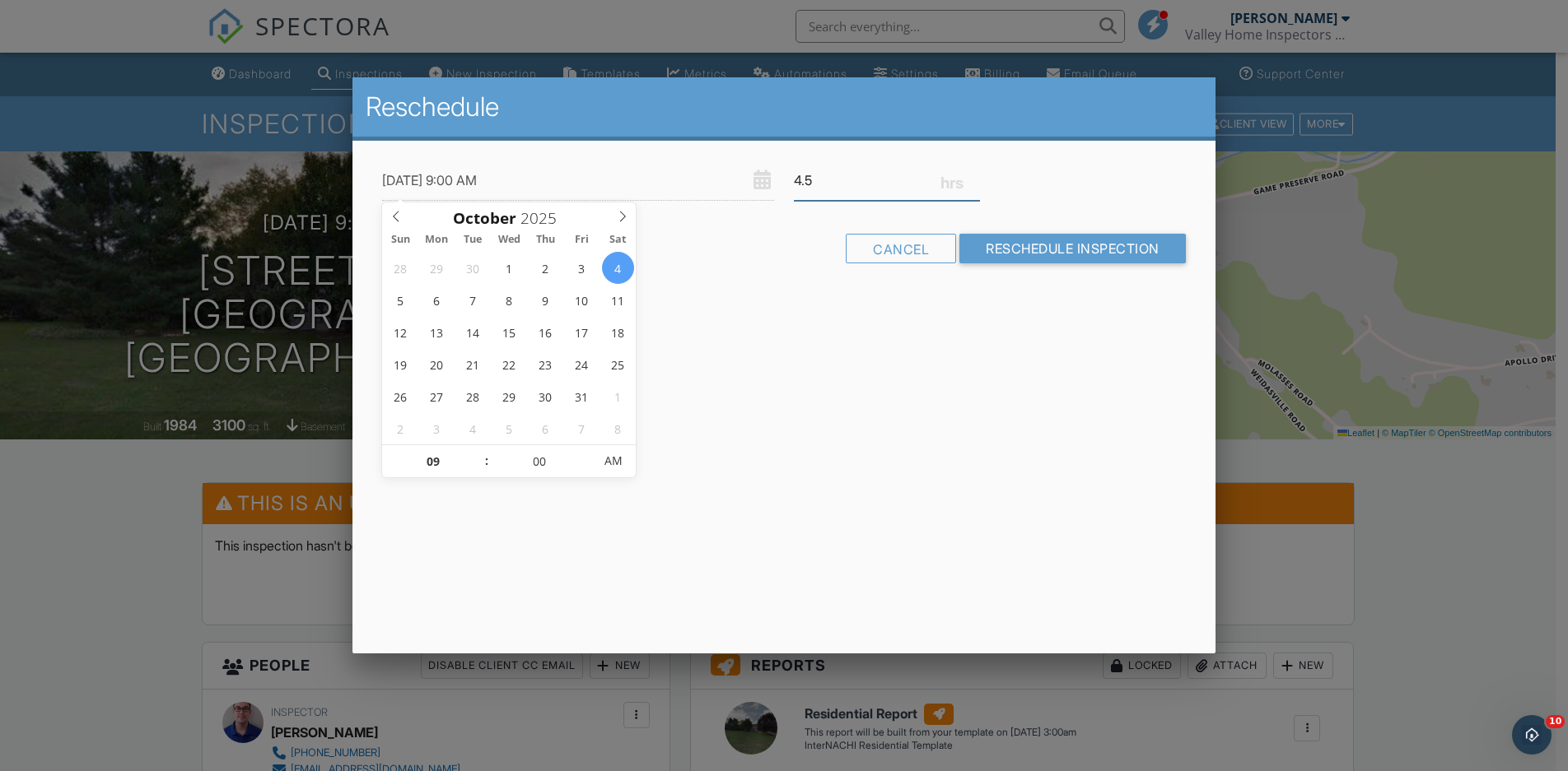
click at [977, 185] on input "4.5" at bounding box center [887, 180] width 186 height 41
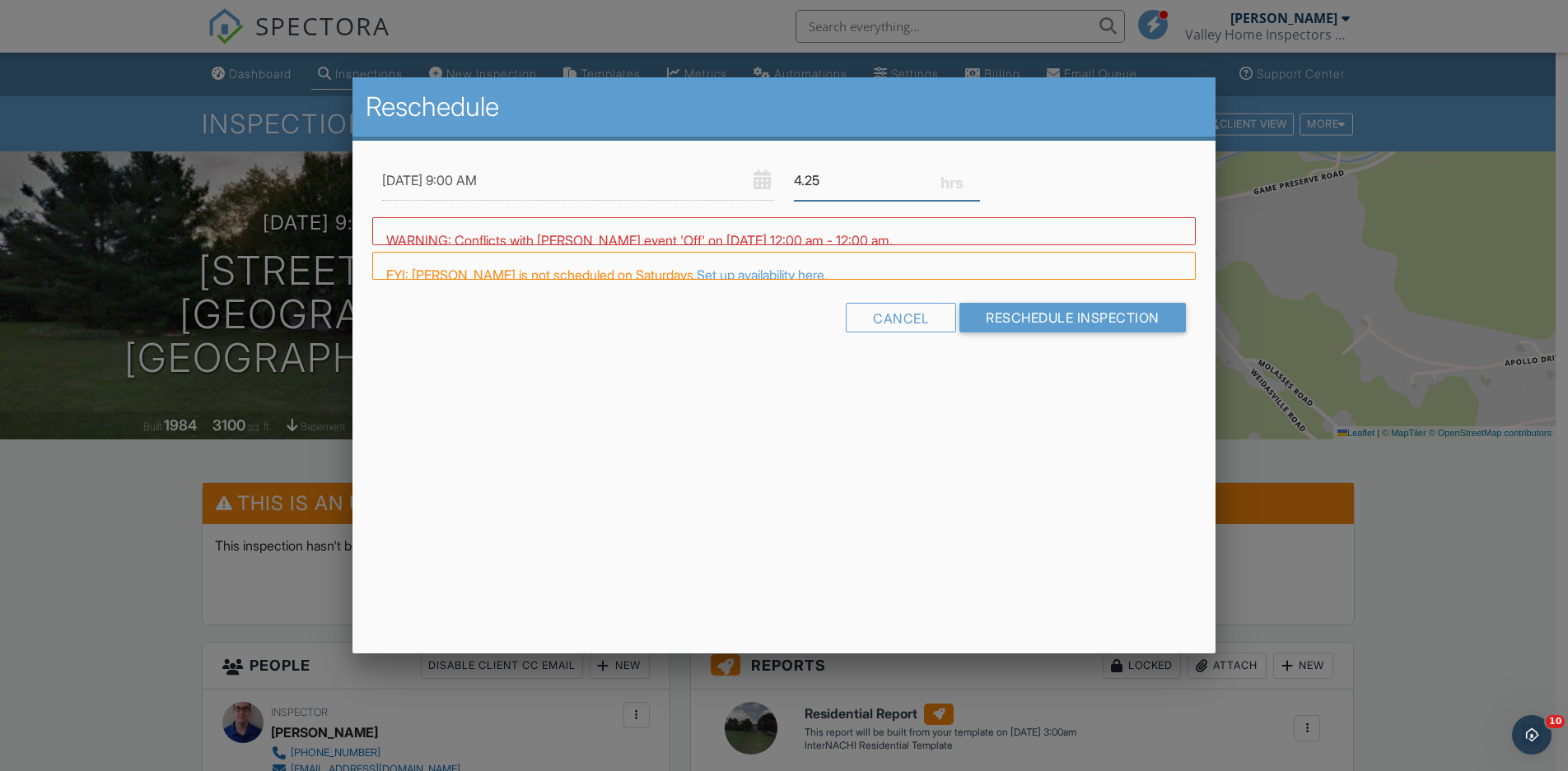
click at [977, 185] on input "4.25" at bounding box center [887, 180] width 186 height 41
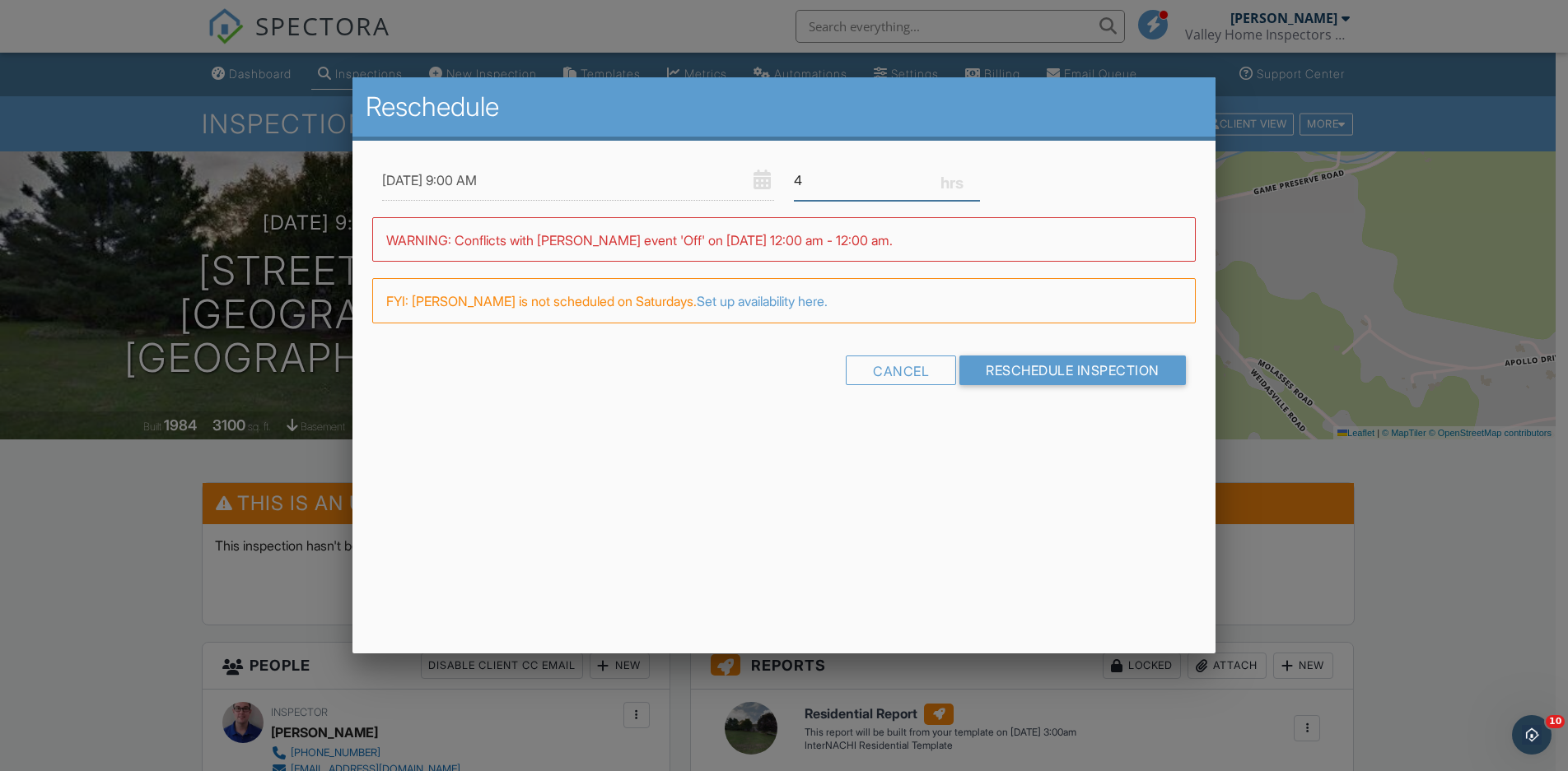
click at [977, 185] on input "4" at bounding box center [887, 180] width 186 height 41
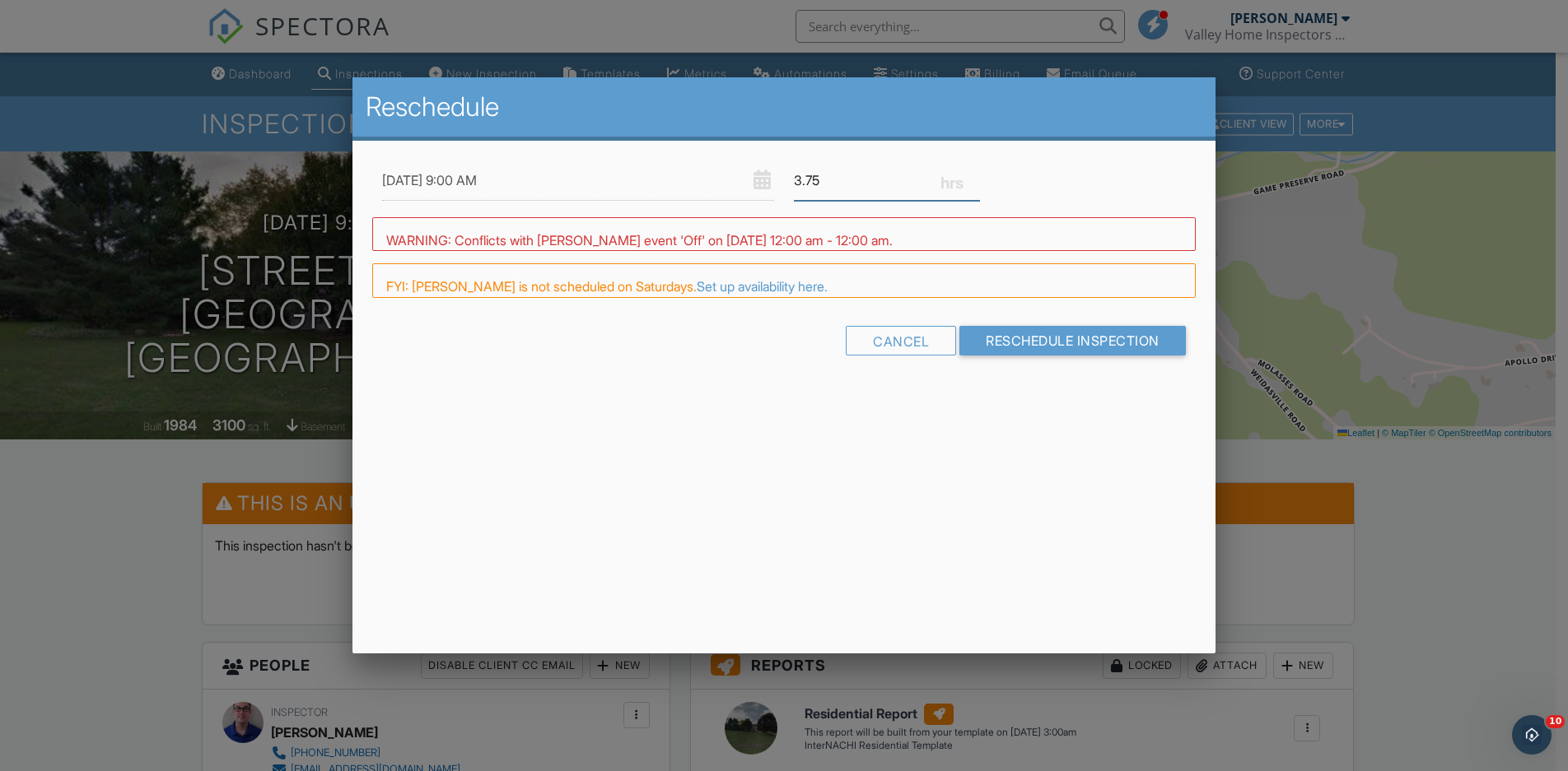
click at [977, 185] on input "3.75" at bounding box center [887, 180] width 186 height 41
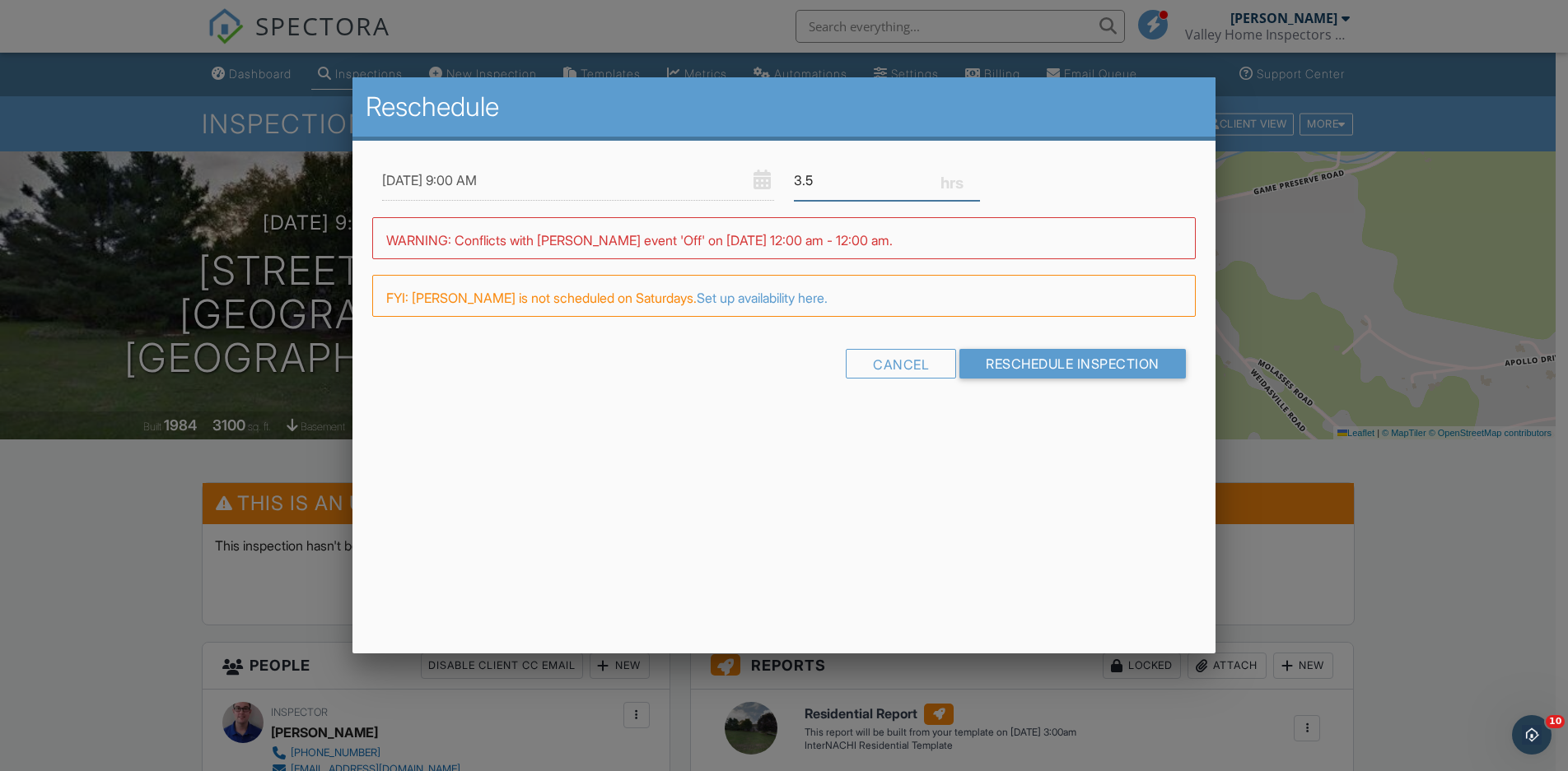
click at [977, 185] on input "3.5" at bounding box center [887, 180] width 186 height 41
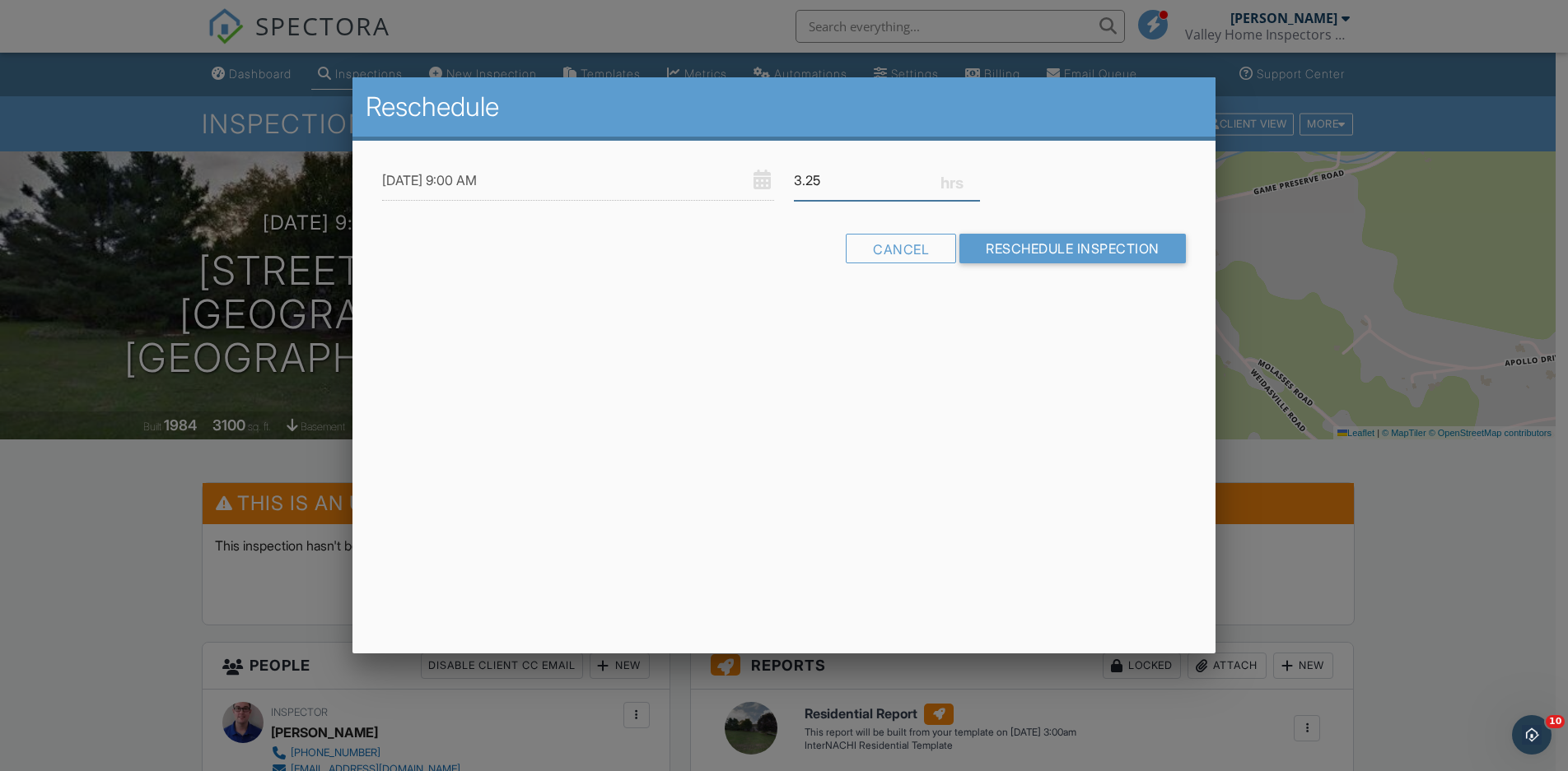
click at [977, 185] on input "3.25" at bounding box center [887, 180] width 186 height 41
type input "3"
click at [977, 185] on input "3" at bounding box center [887, 180] width 186 height 41
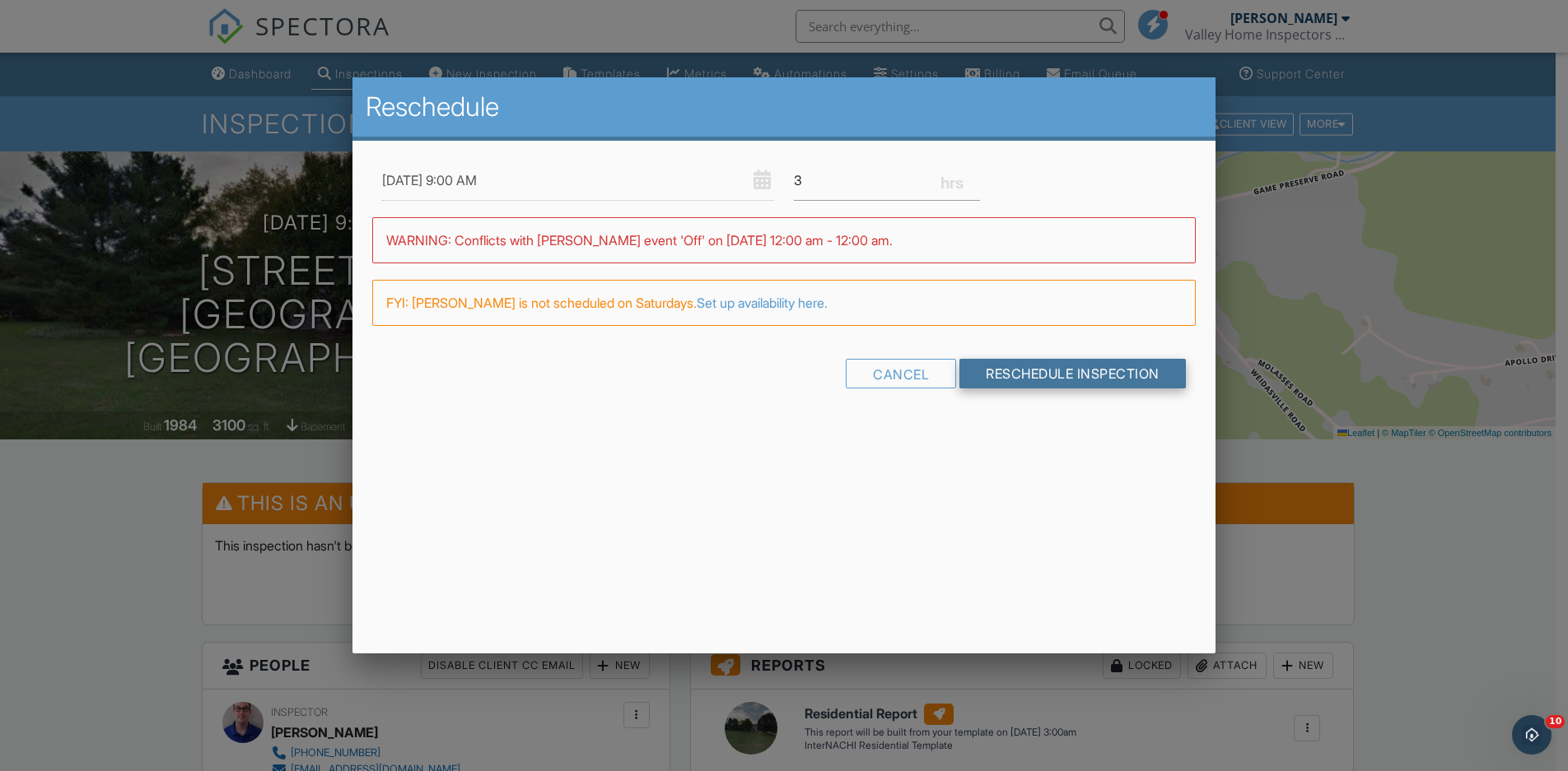
click at [1060, 372] on input "Reschedule Inspection" at bounding box center [1072, 373] width 226 height 30
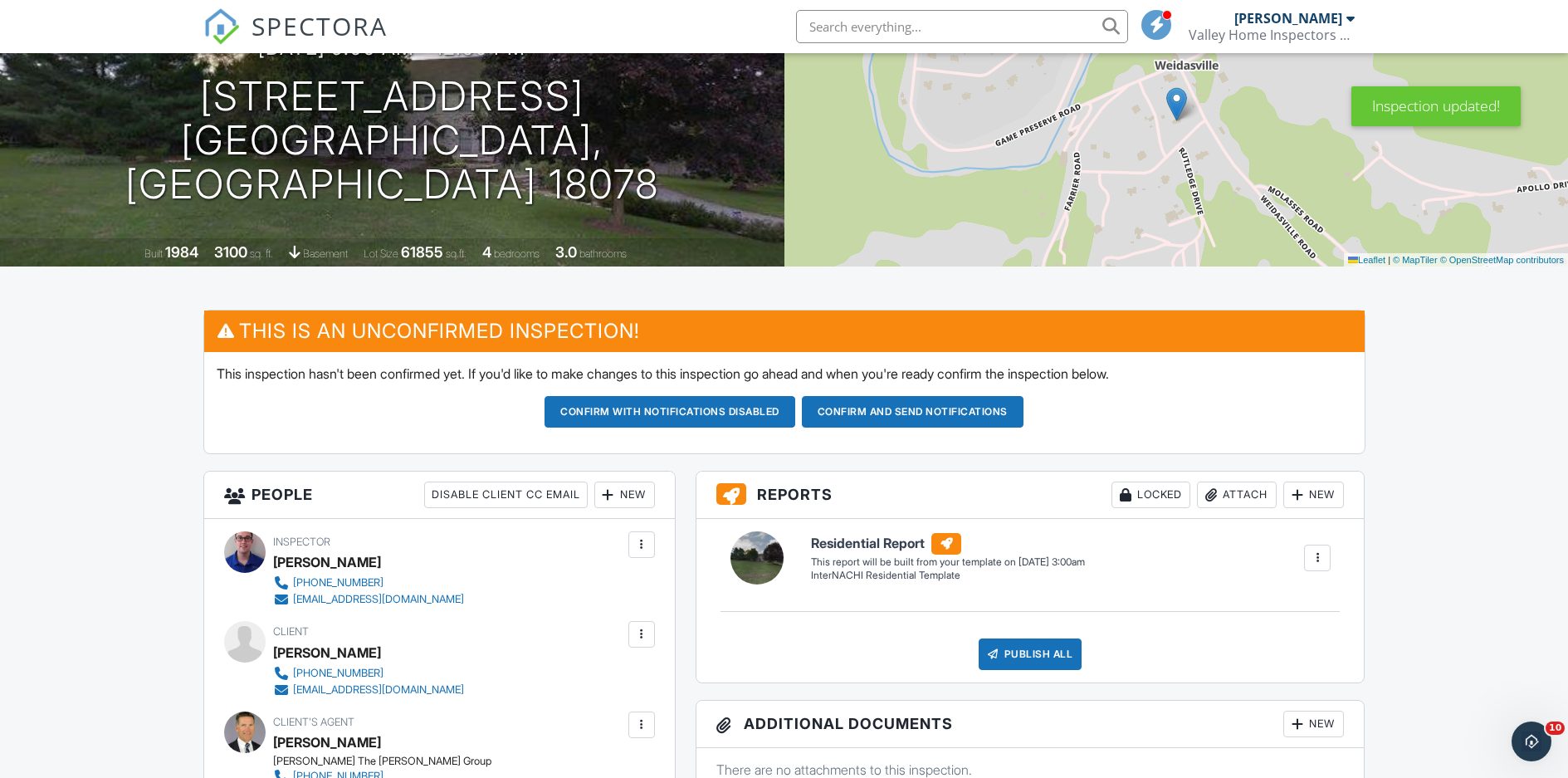
scroll to position [167, 0]
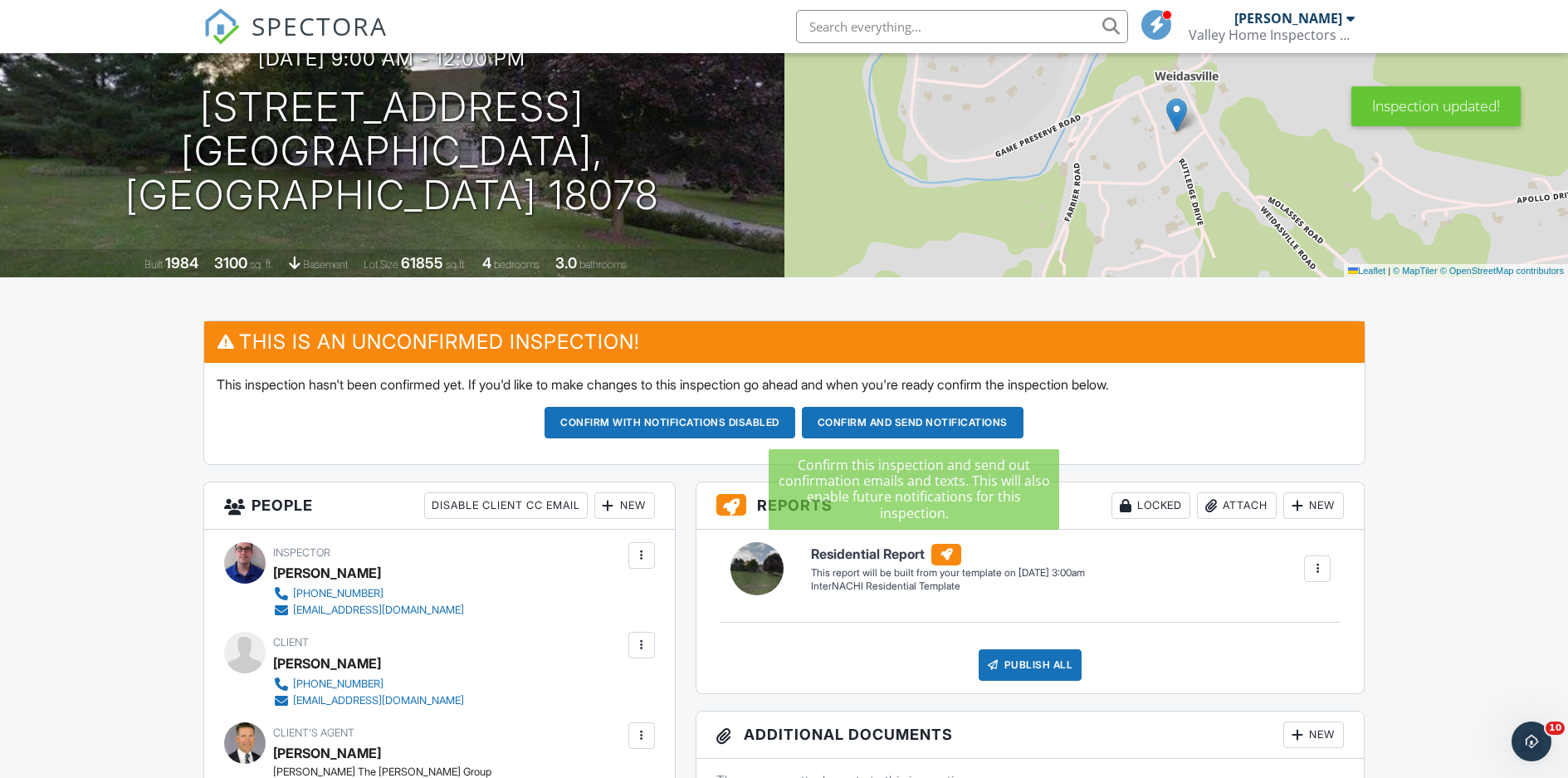
click at [896, 419] on button "Confirm and send notifications" at bounding box center [913, 422] width 222 height 32
